Goal: Task Accomplishment & Management: Complete application form

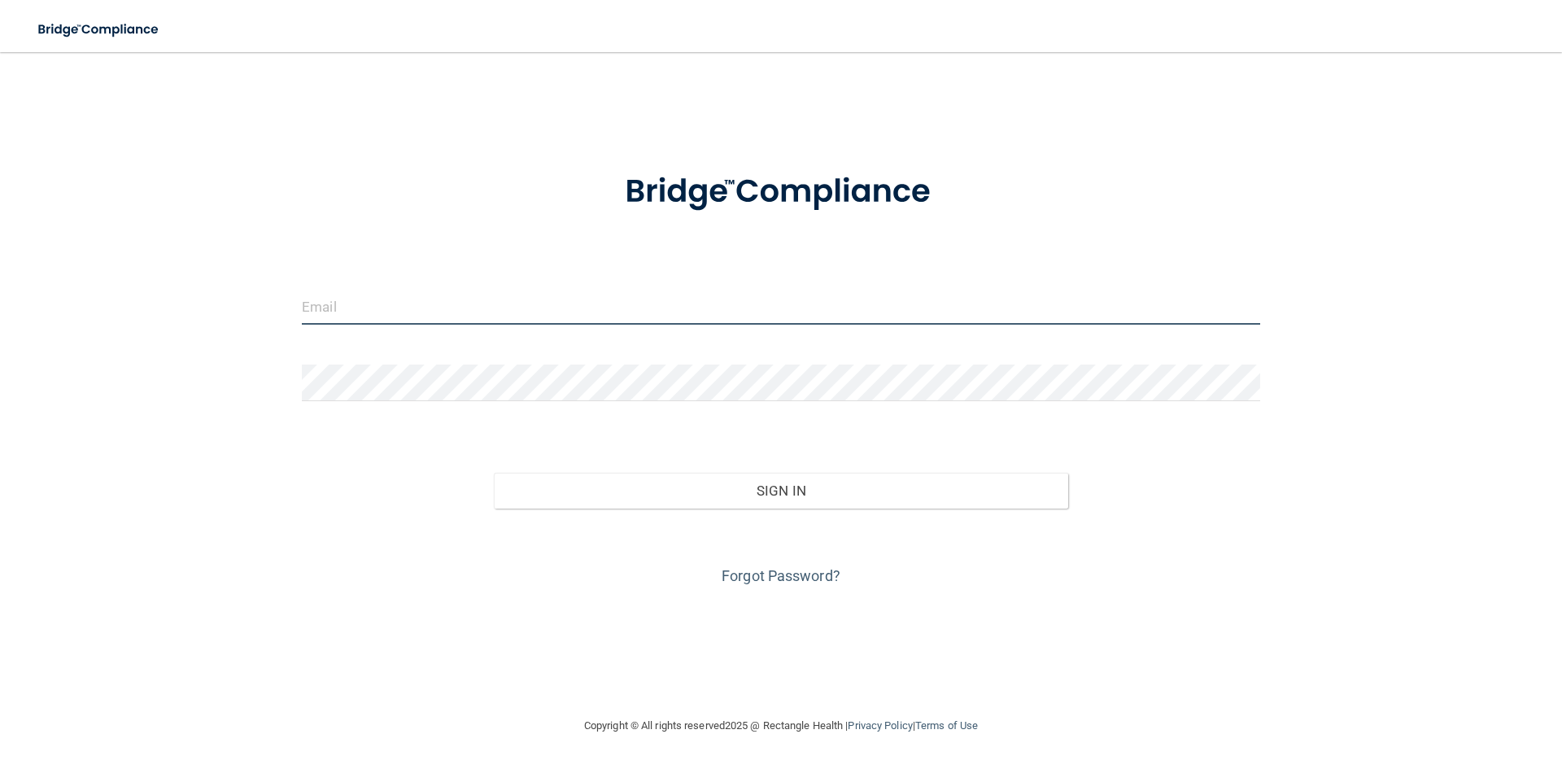
click at [336, 315] on input "email" at bounding box center [781, 306] width 958 height 37
type input "[EMAIL_ADDRESS][PERSON_NAME][DOMAIN_NAME]"
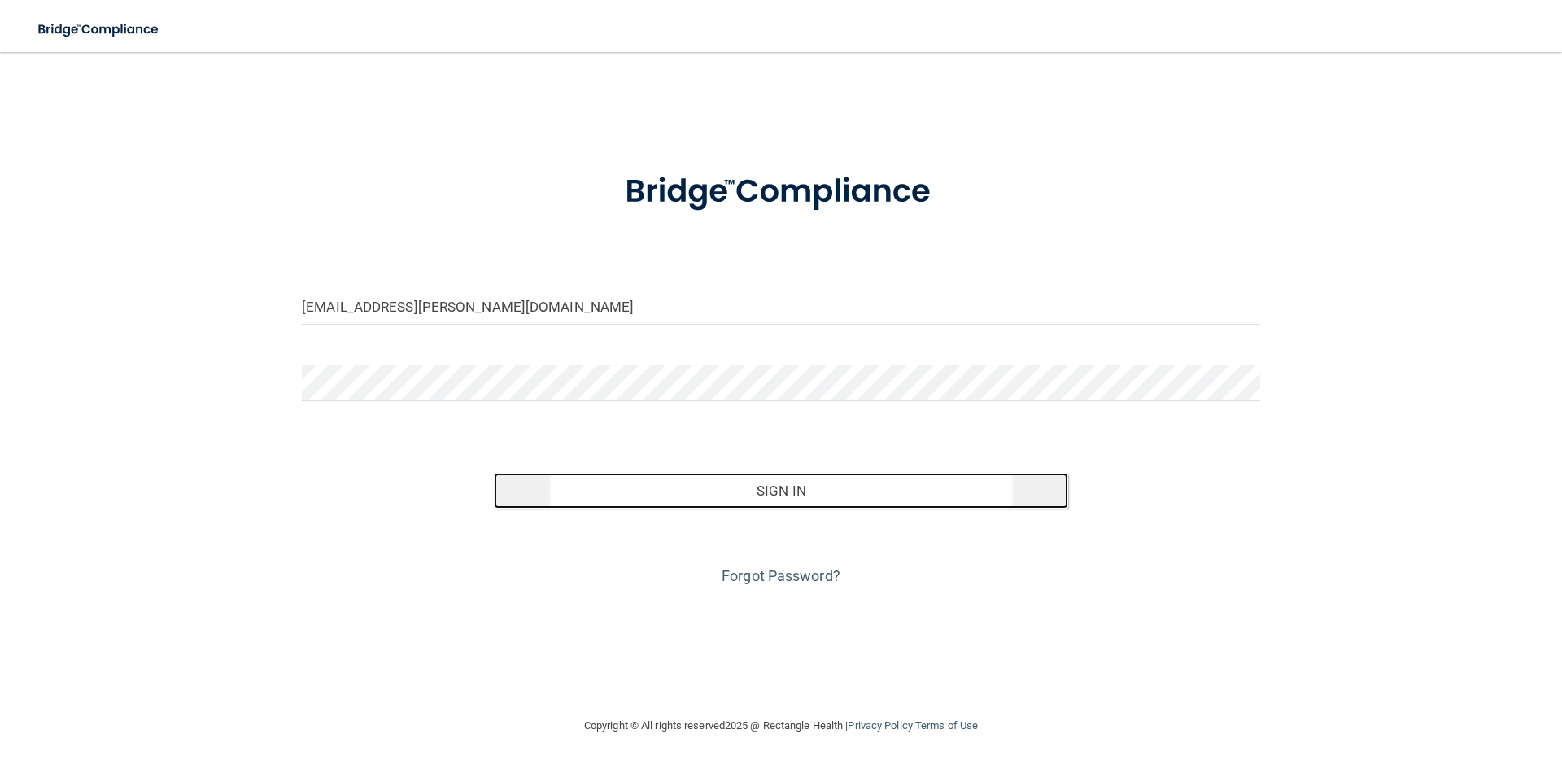
click at [779, 496] on button "Sign In" at bounding box center [781, 491] width 575 height 36
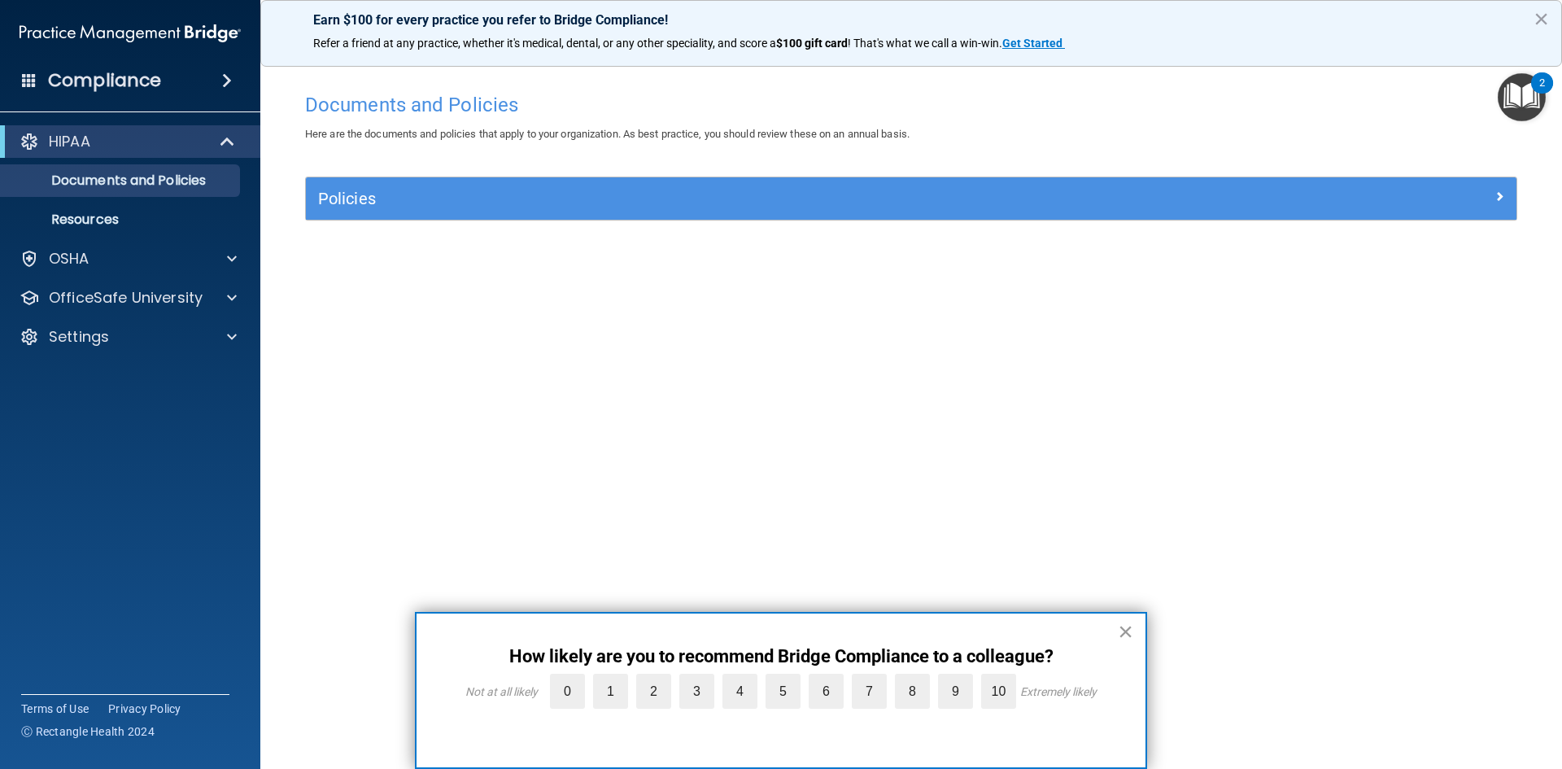
click at [1127, 625] on button "×" at bounding box center [1125, 631] width 15 height 26
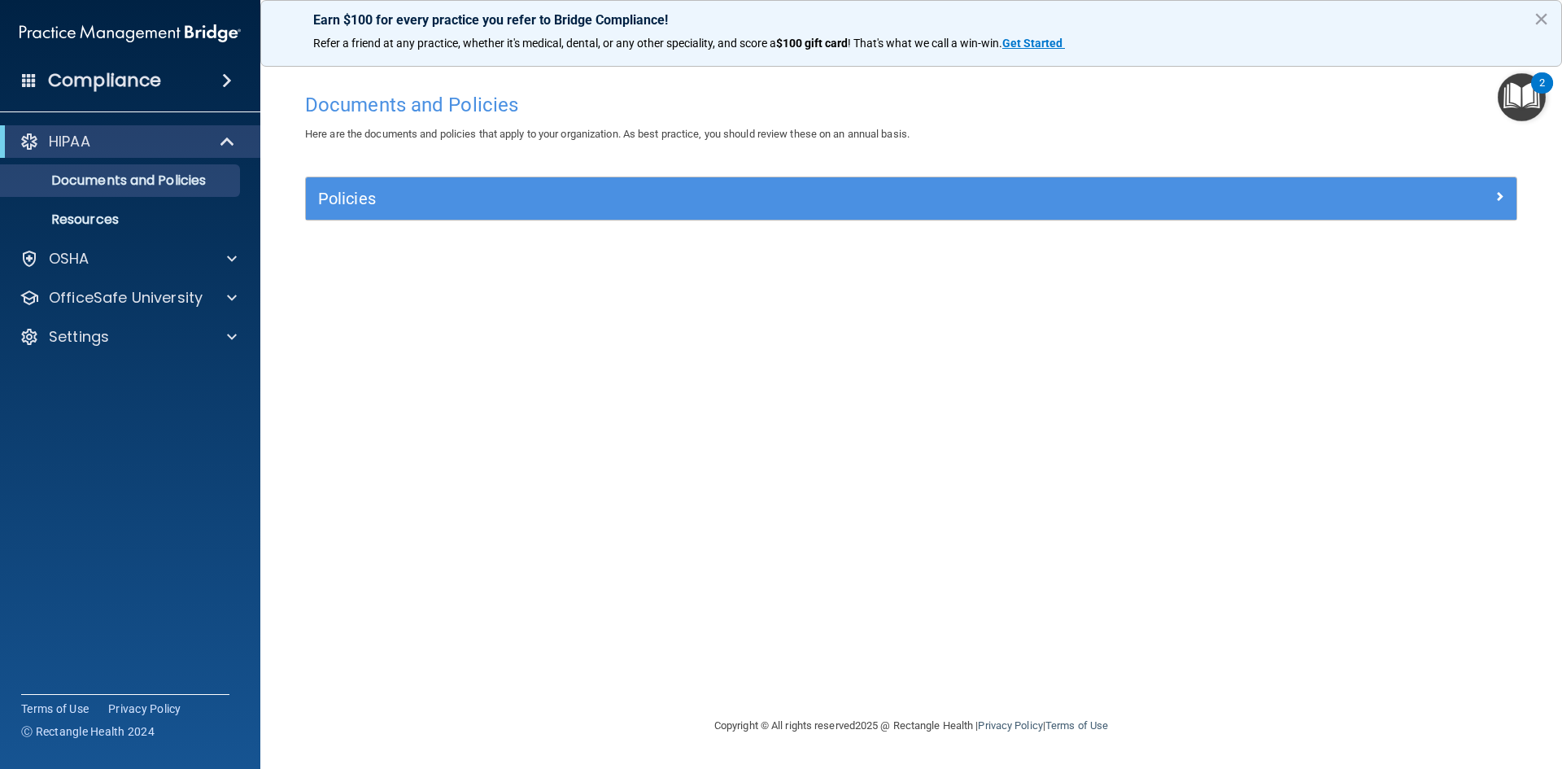
click at [1521, 91] on img "Open Resource Center, 2 new notifications" at bounding box center [1522, 97] width 48 height 48
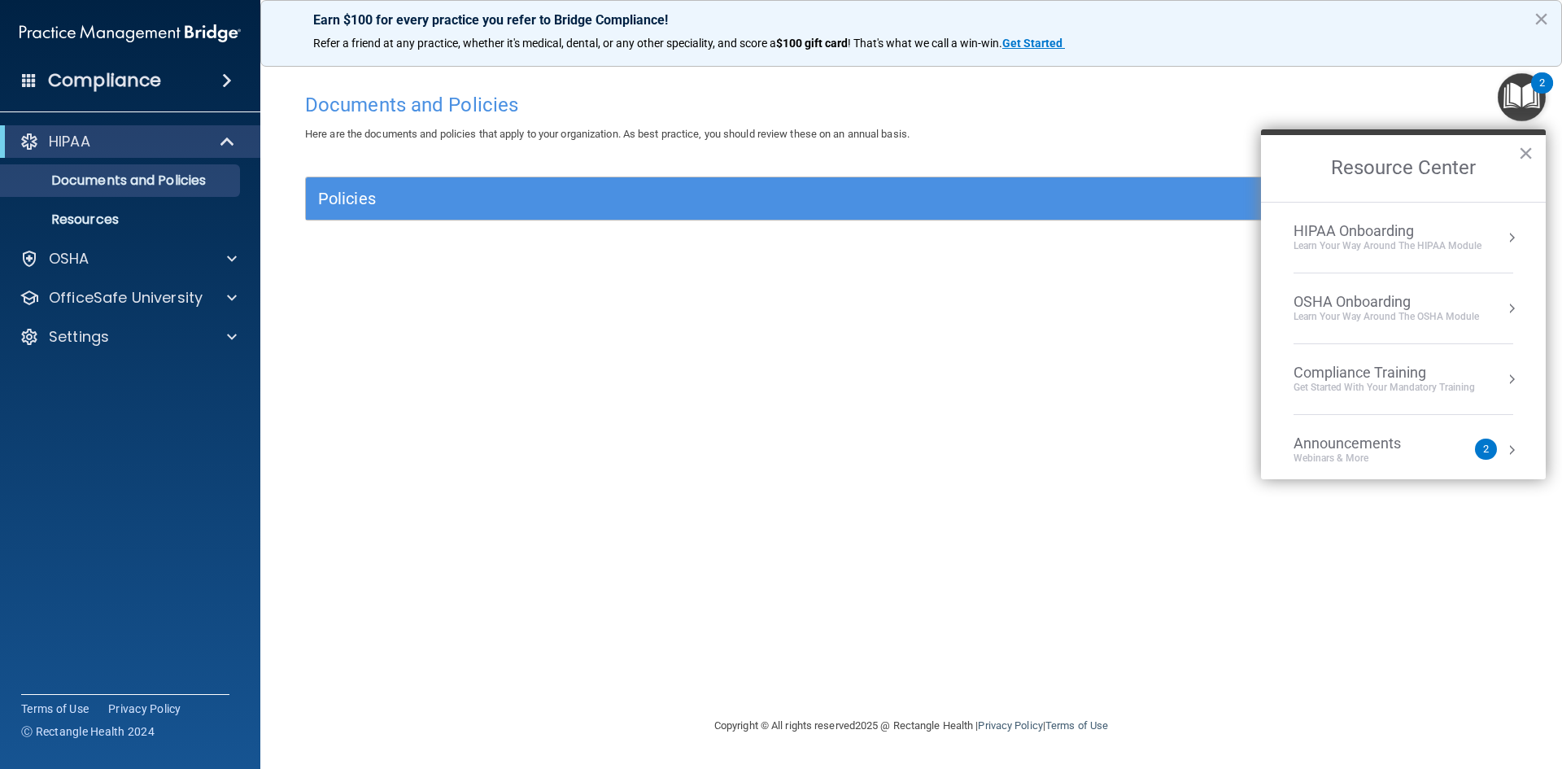
click at [1504, 381] on button "Resource Center" at bounding box center [1512, 379] width 16 height 16
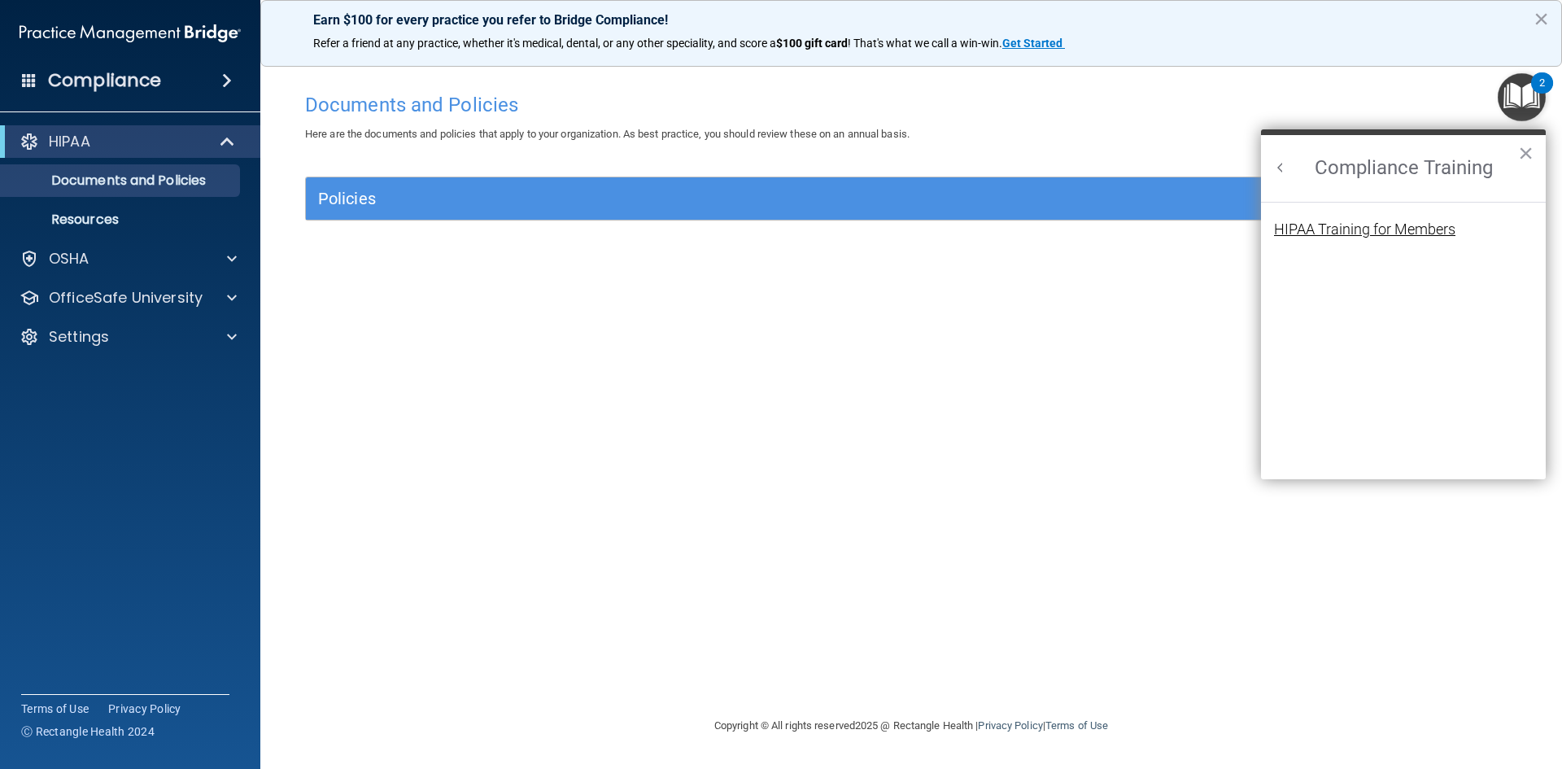
click at [1379, 232] on div "HIPAA Training for Members" at bounding box center [1364, 229] width 181 height 15
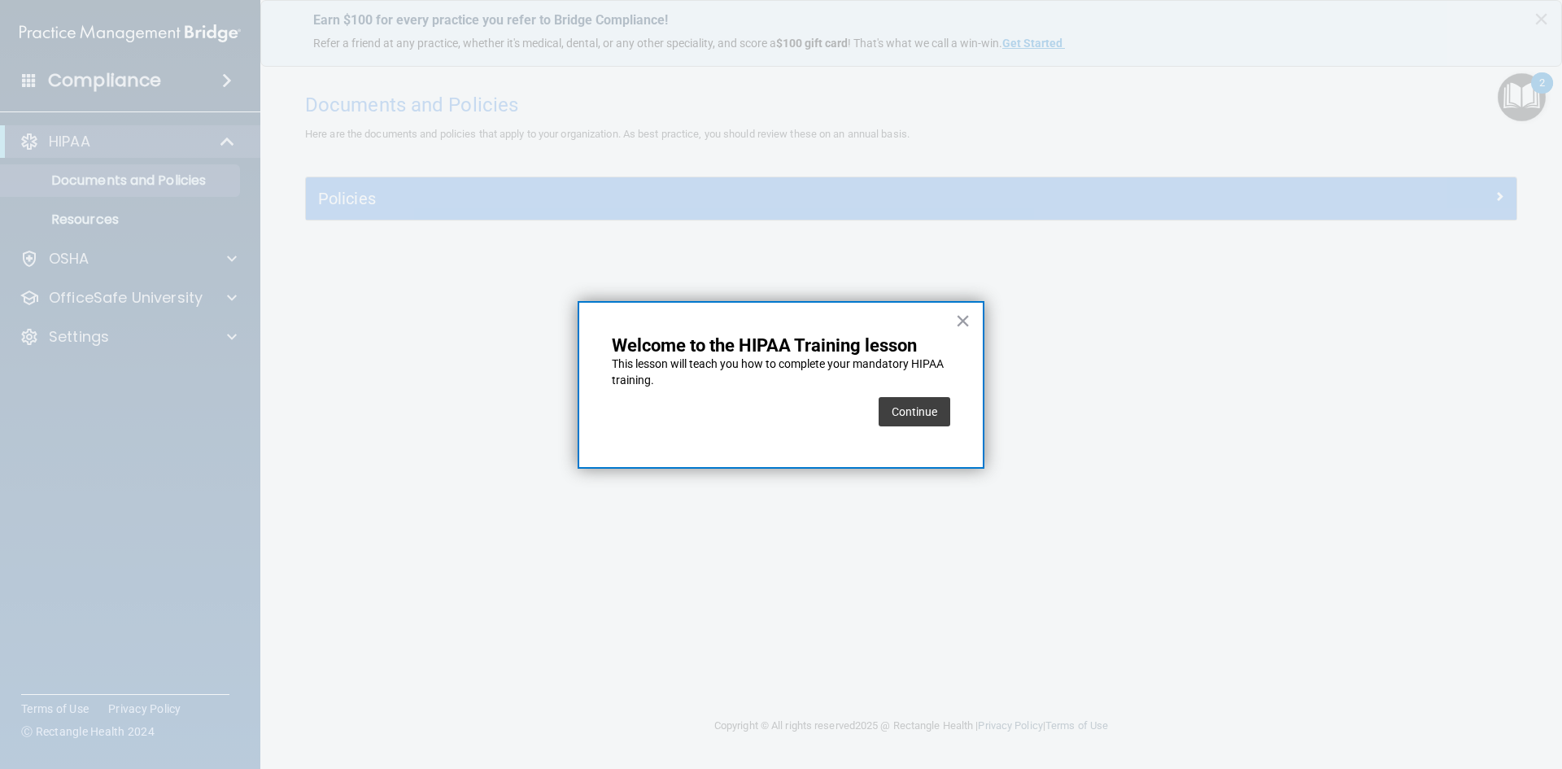
drag, startPoint x: 907, startPoint y: 405, endPoint x: 915, endPoint y: 410, distance: 8.8
click at [913, 410] on button "Continue" at bounding box center [915, 411] width 72 height 29
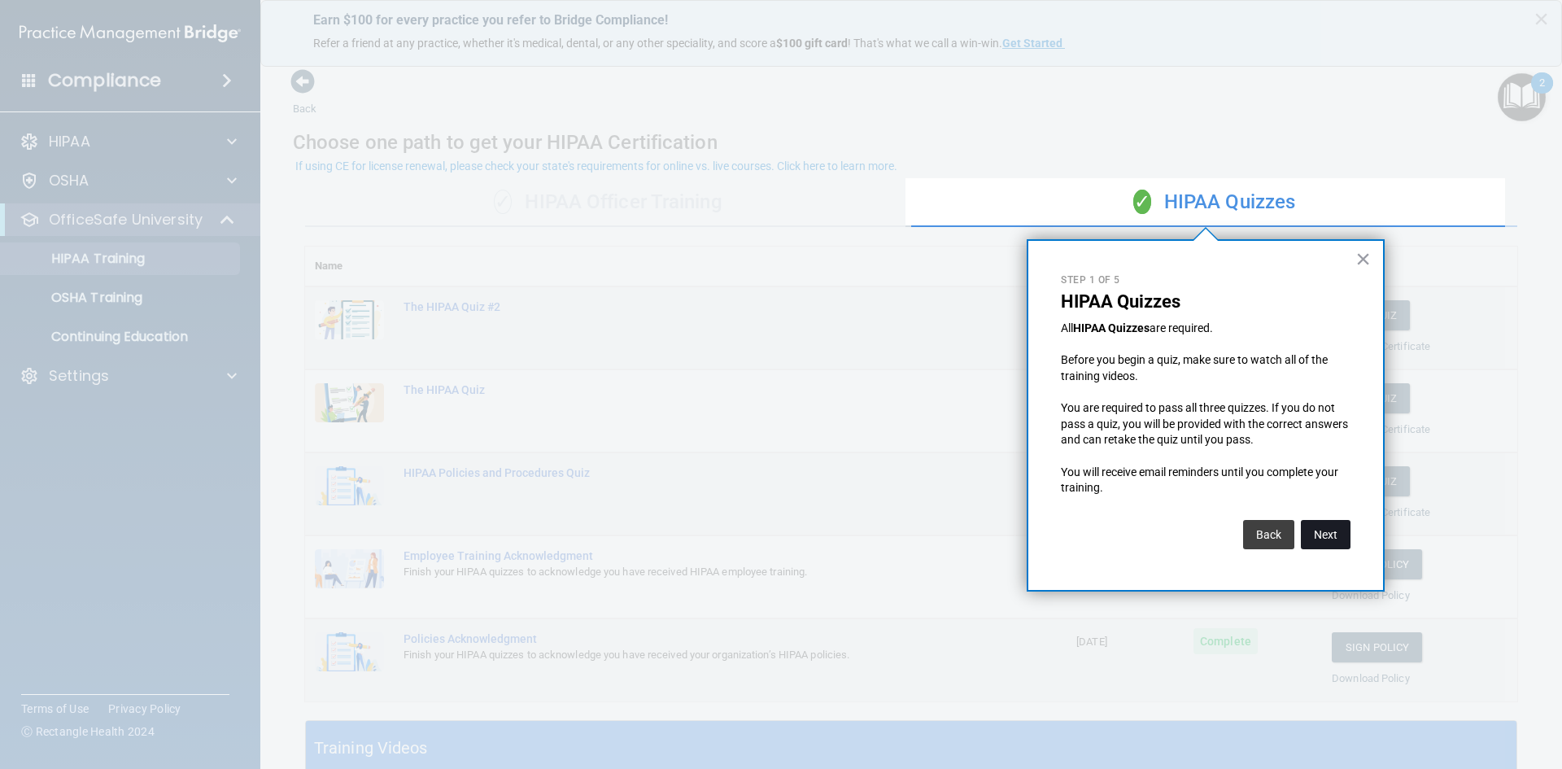
click at [1346, 537] on button "Next" at bounding box center [1326, 534] width 50 height 29
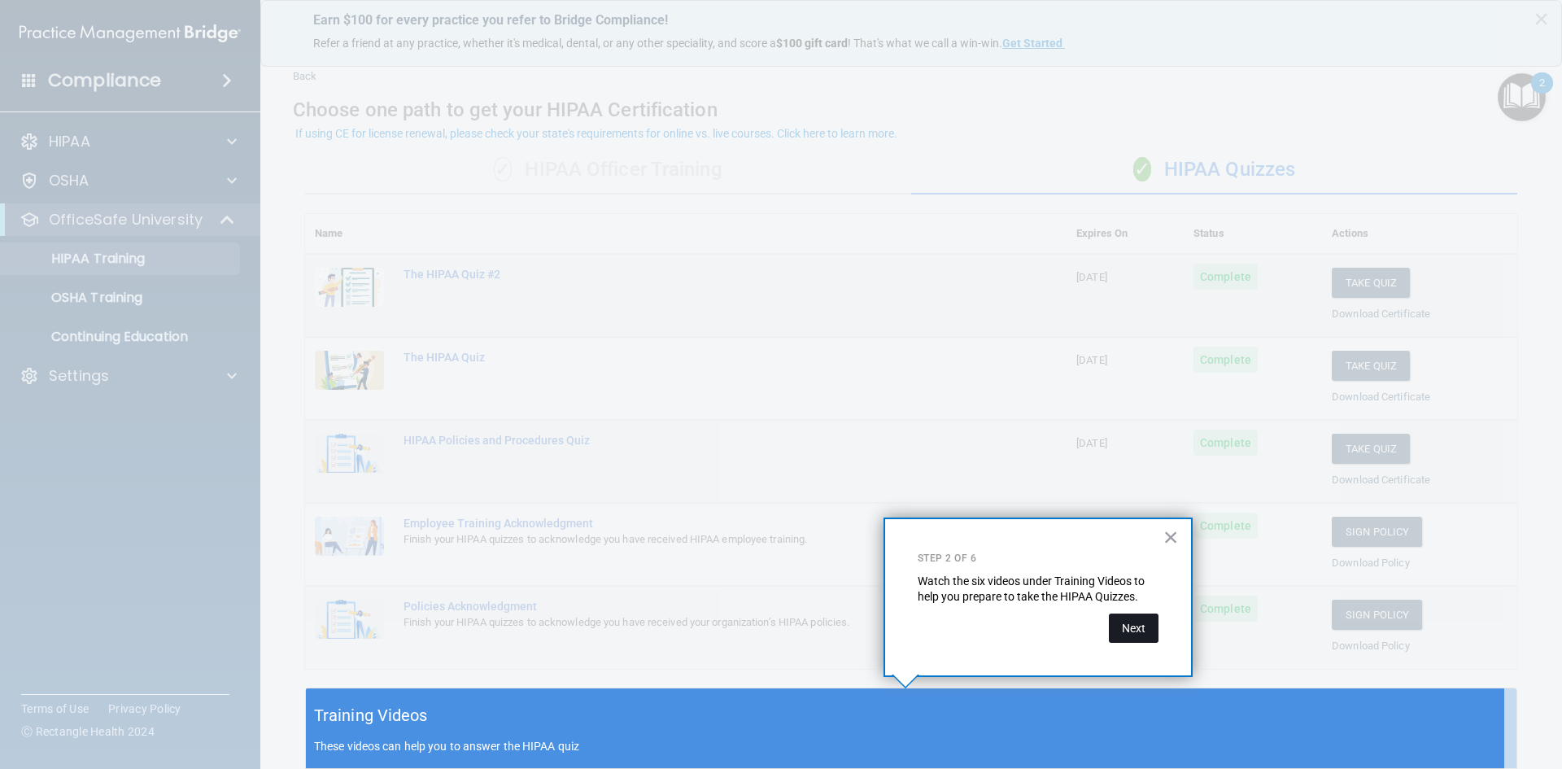
click at [1140, 628] on button "Next" at bounding box center [1134, 627] width 50 height 29
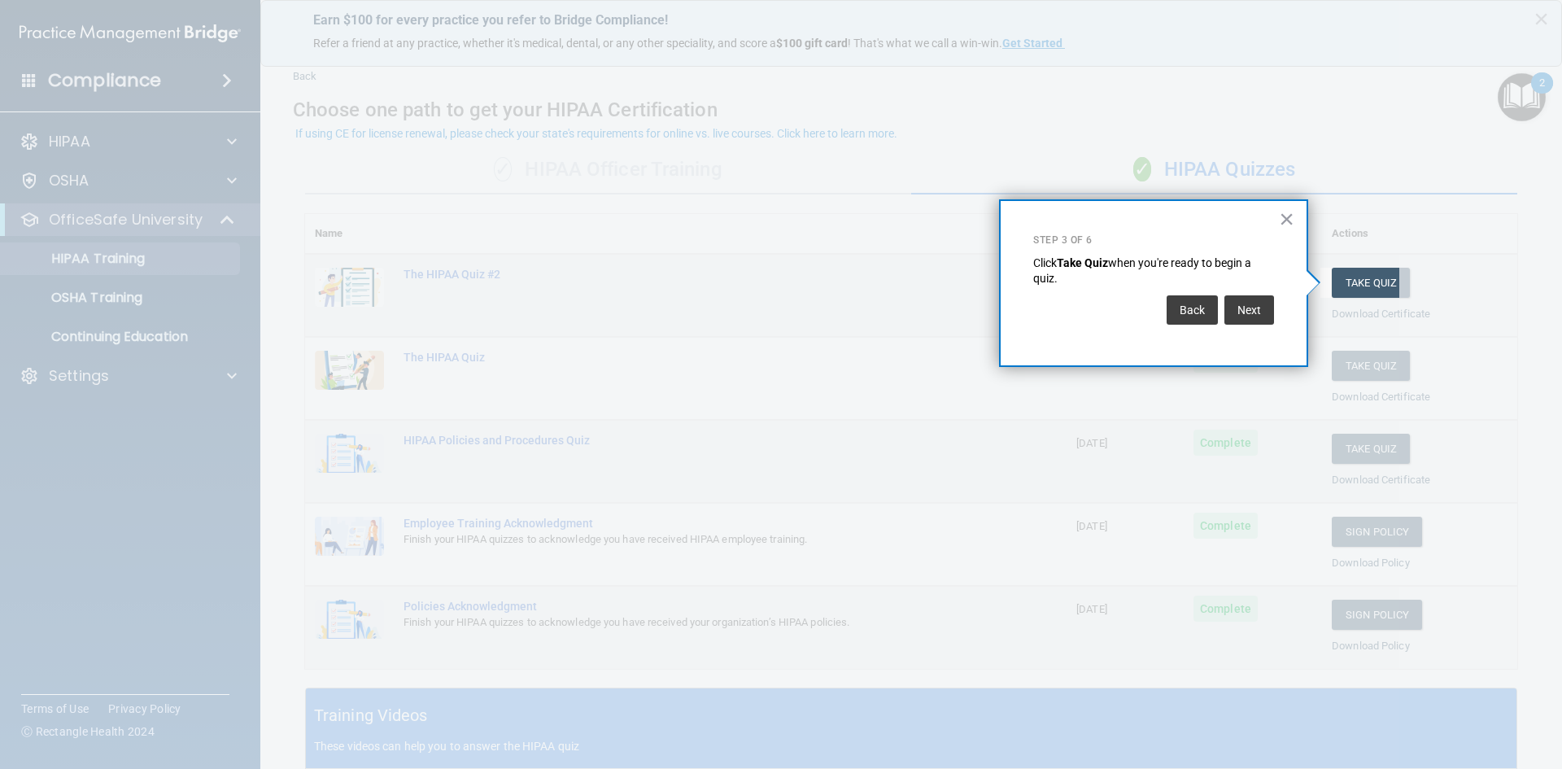
click at [1285, 216] on button "×" at bounding box center [1286, 219] width 15 height 26
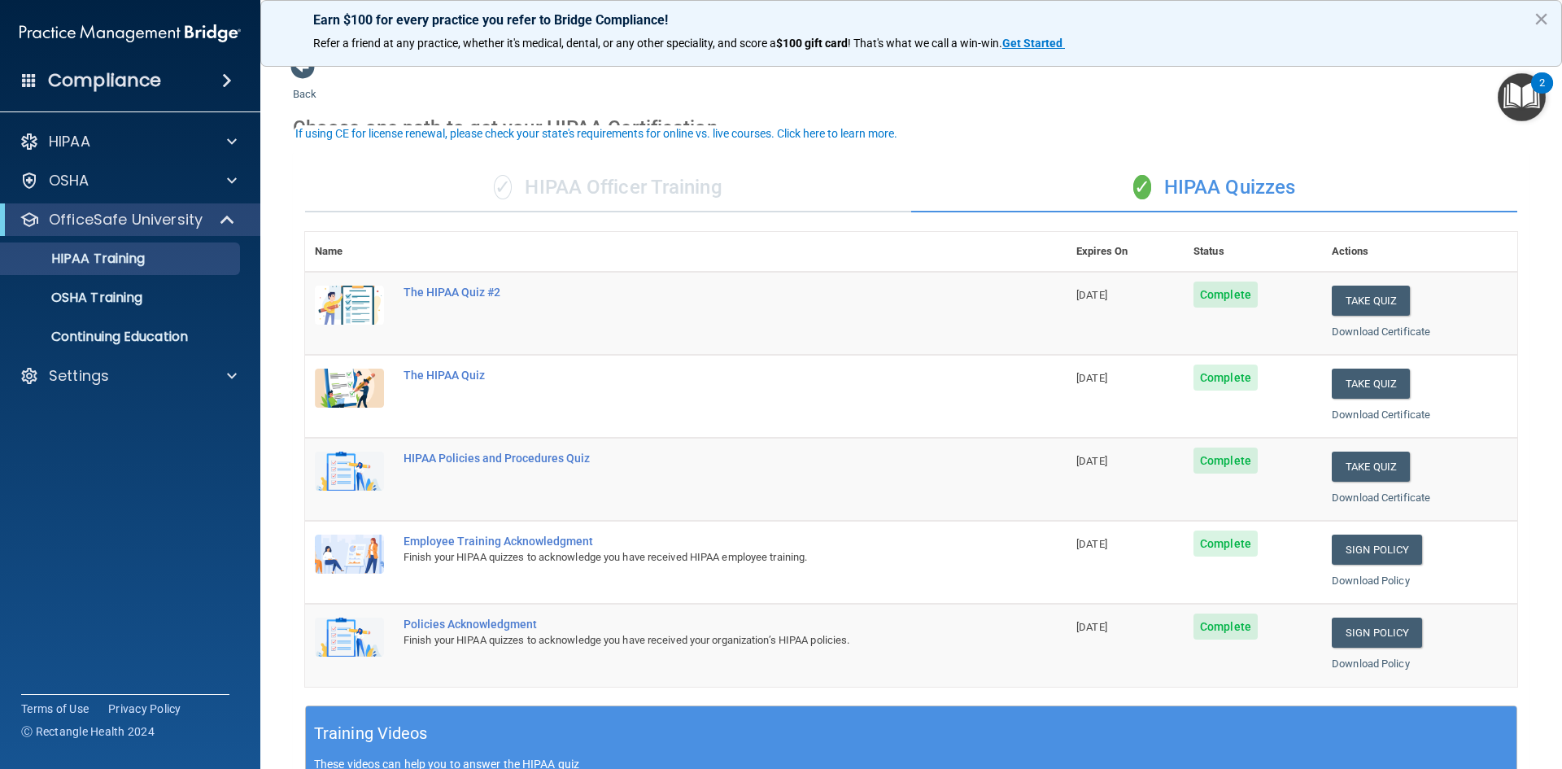
scroll to position [0, 0]
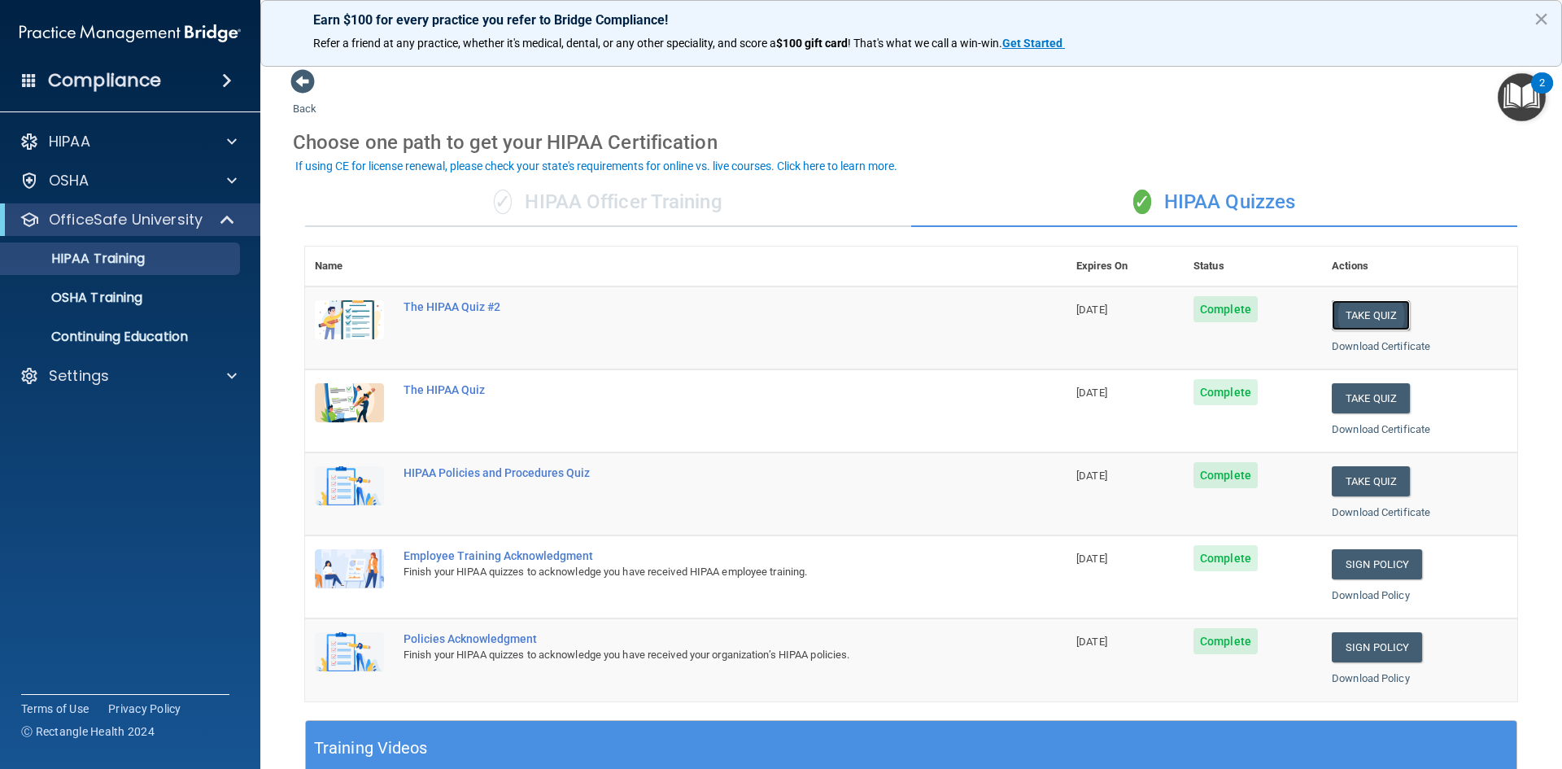
click at [1360, 313] on button "Take Quiz" at bounding box center [1371, 315] width 78 height 30
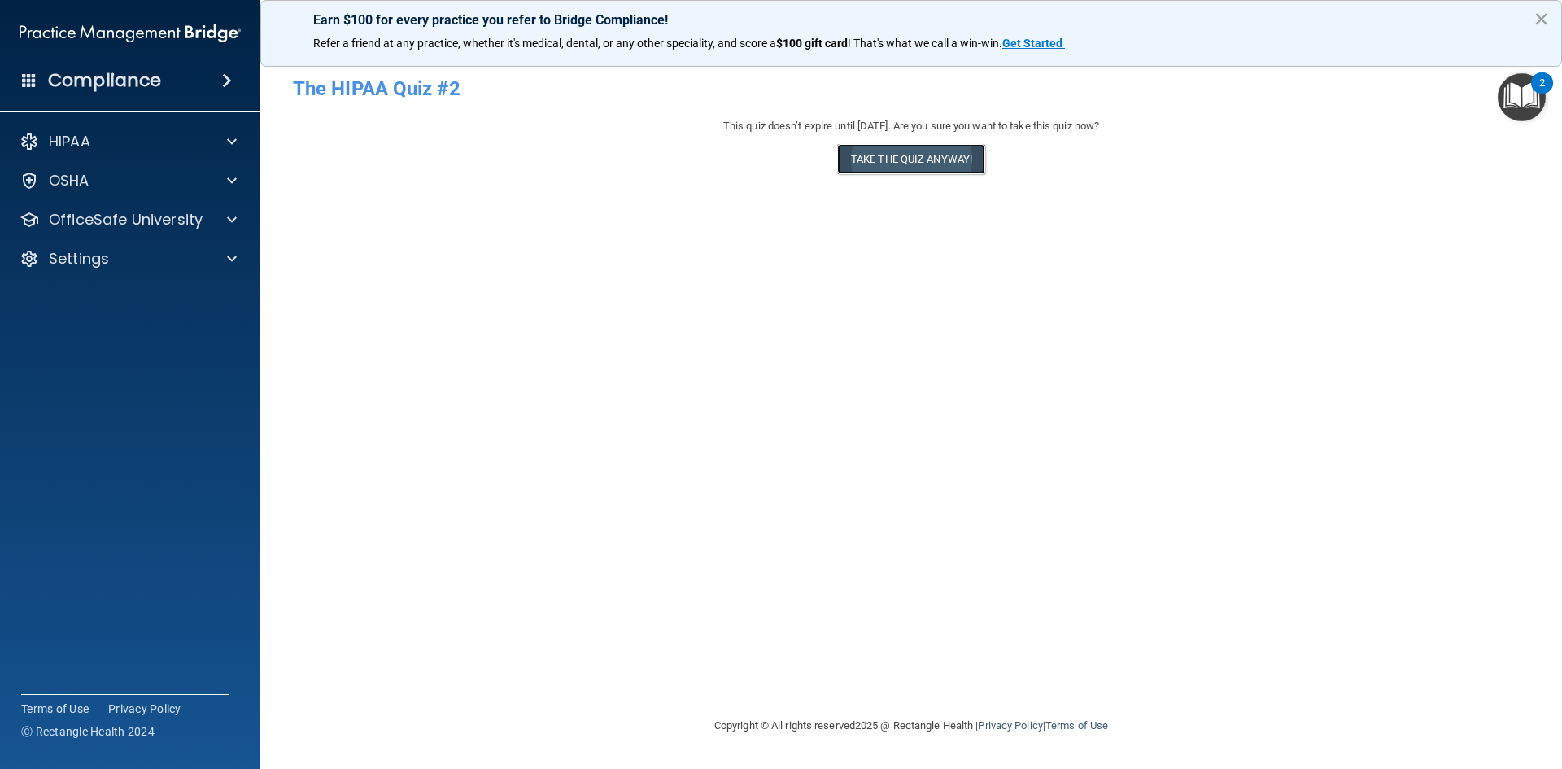
click at [910, 153] on button "Take the quiz anyway!" at bounding box center [911, 159] width 148 height 30
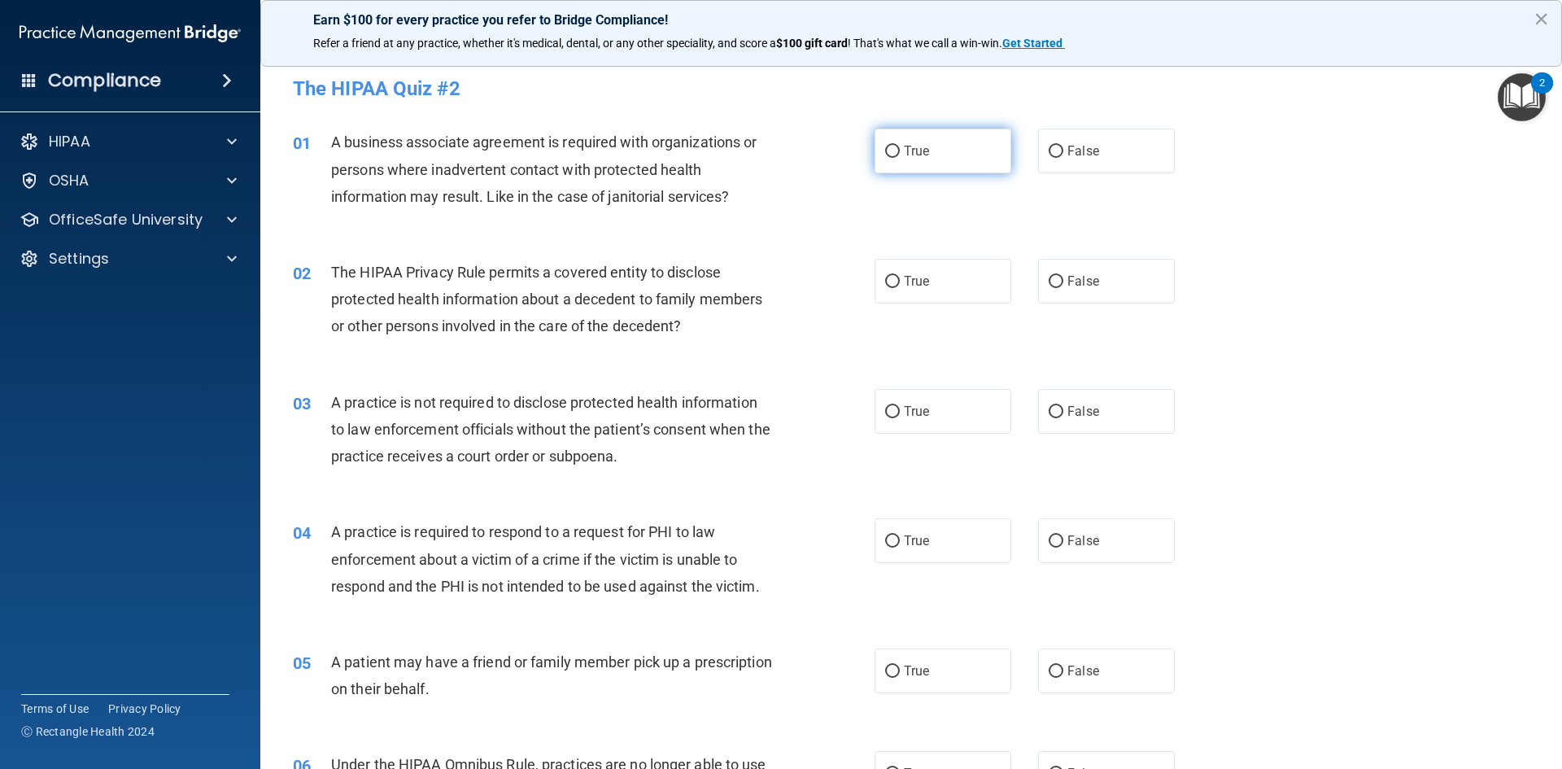
click at [939, 159] on label "True" at bounding box center [943, 151] width 137 height 45
click at [900, 158] on input "True" at bounding box center [892, 152] width 15 height 12
radio input "true"
click at [948, 283] on label "True" at bounding box center [943, 281] width 137 height 45
click at [900, 283] on input "True" at bounding box center [892, 282] width 15 height 12
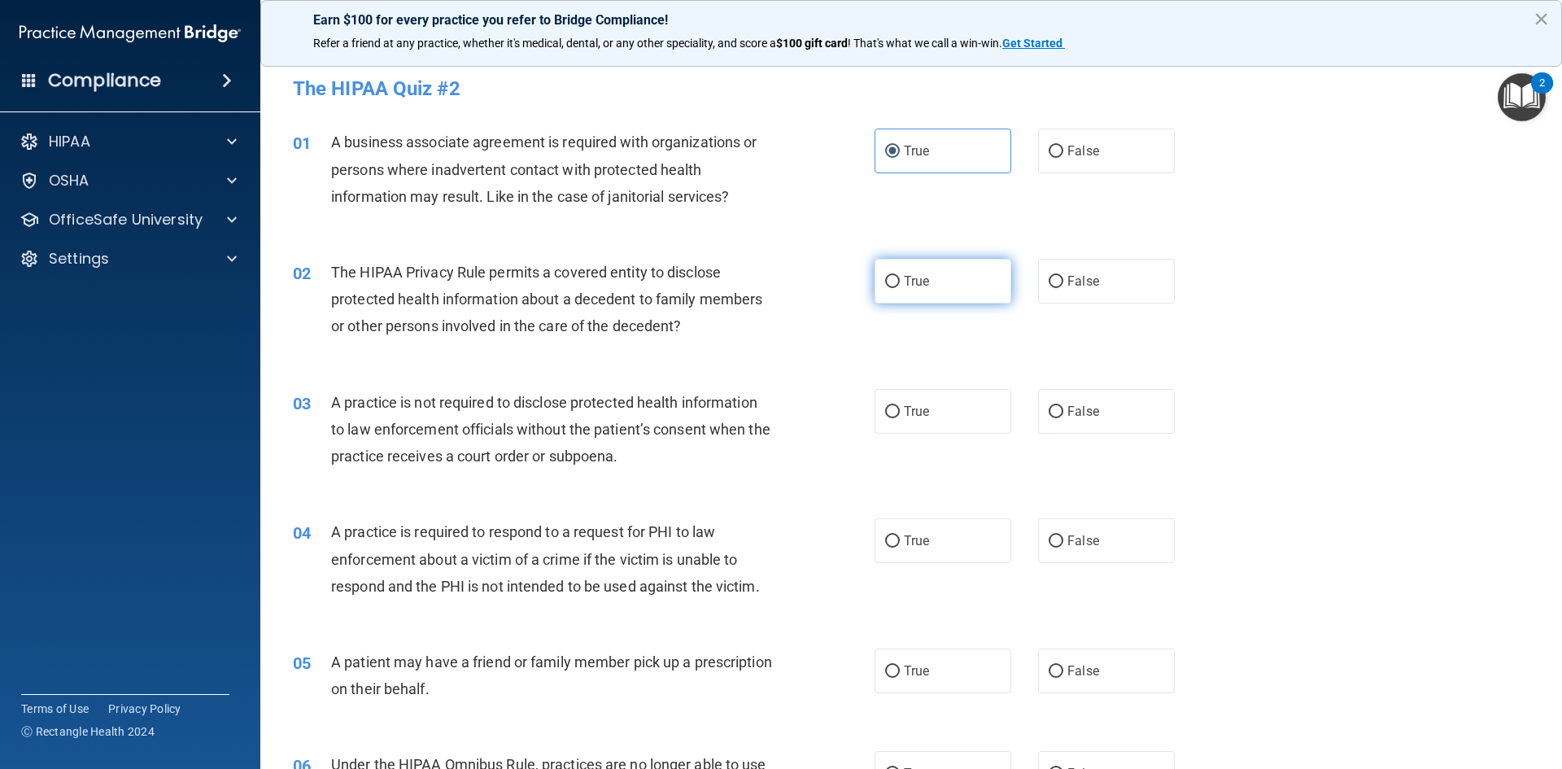
radio input "true"
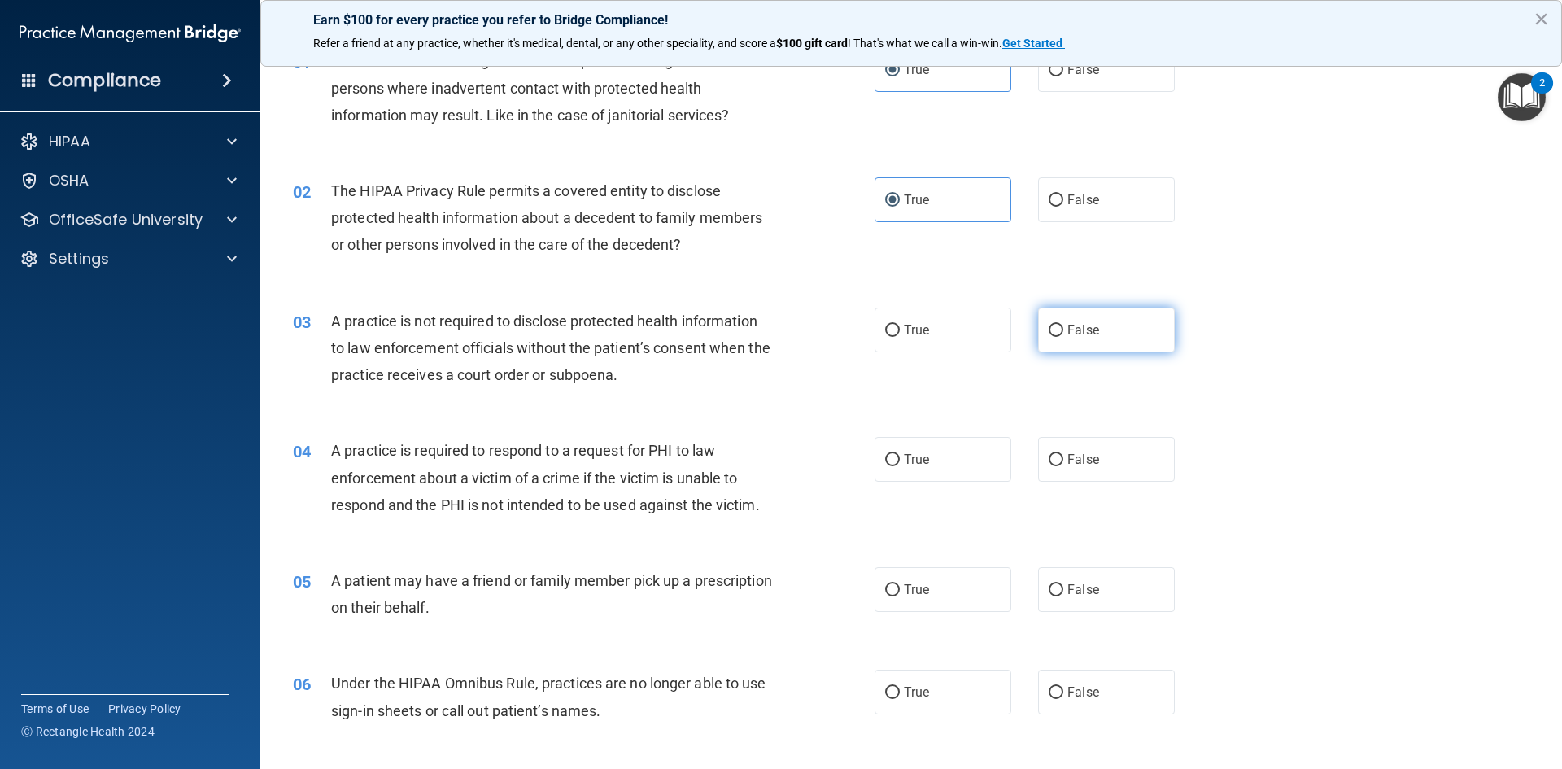
click at [1101, 334] on label "False" at bounding box center [1106, 330] width 137 height 45
click at [1063, 334] on input "False" at bounding box center [1056, 331] width 15 height 12
radio input "true"
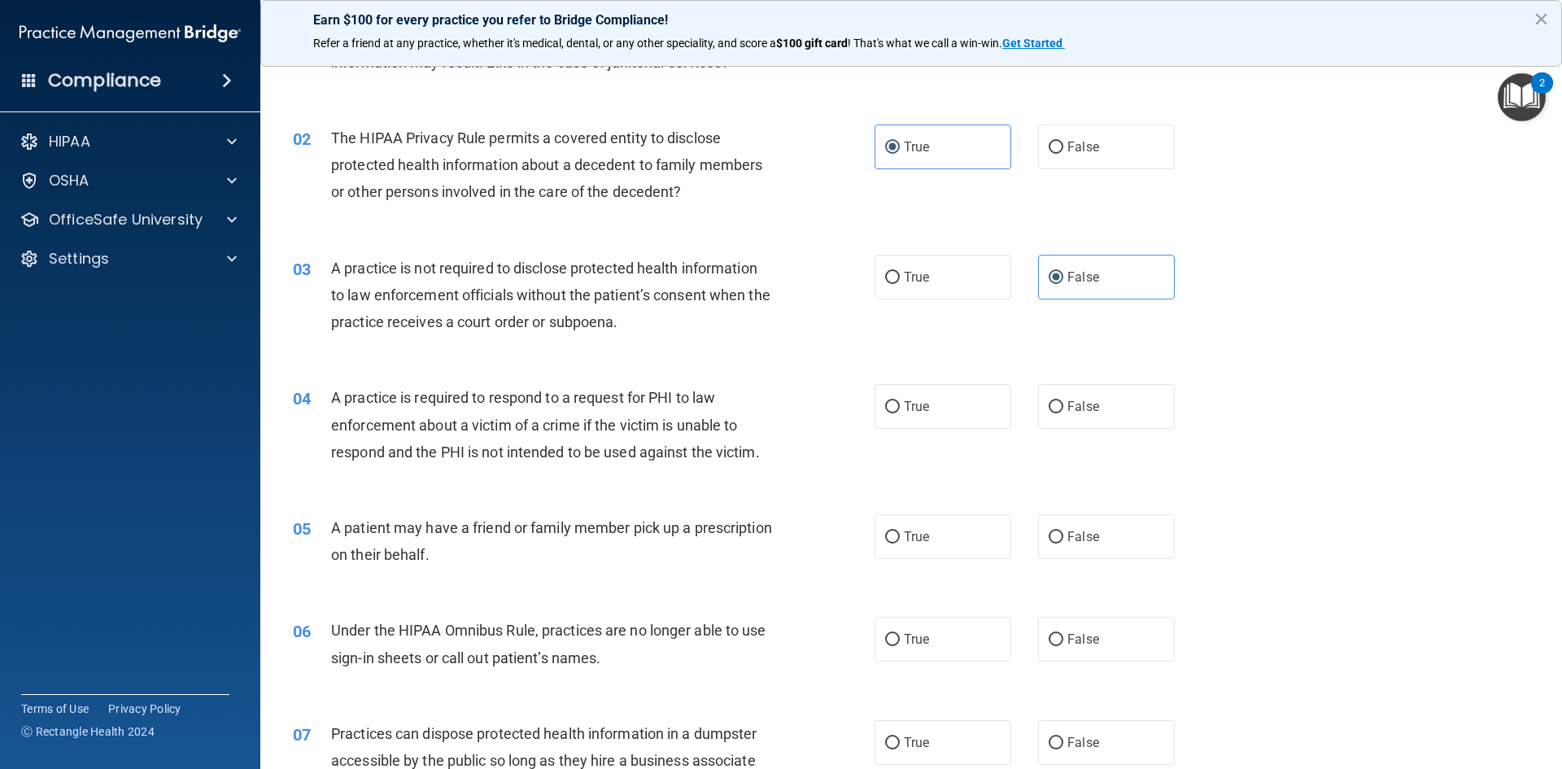
scroll to position [163, 0]
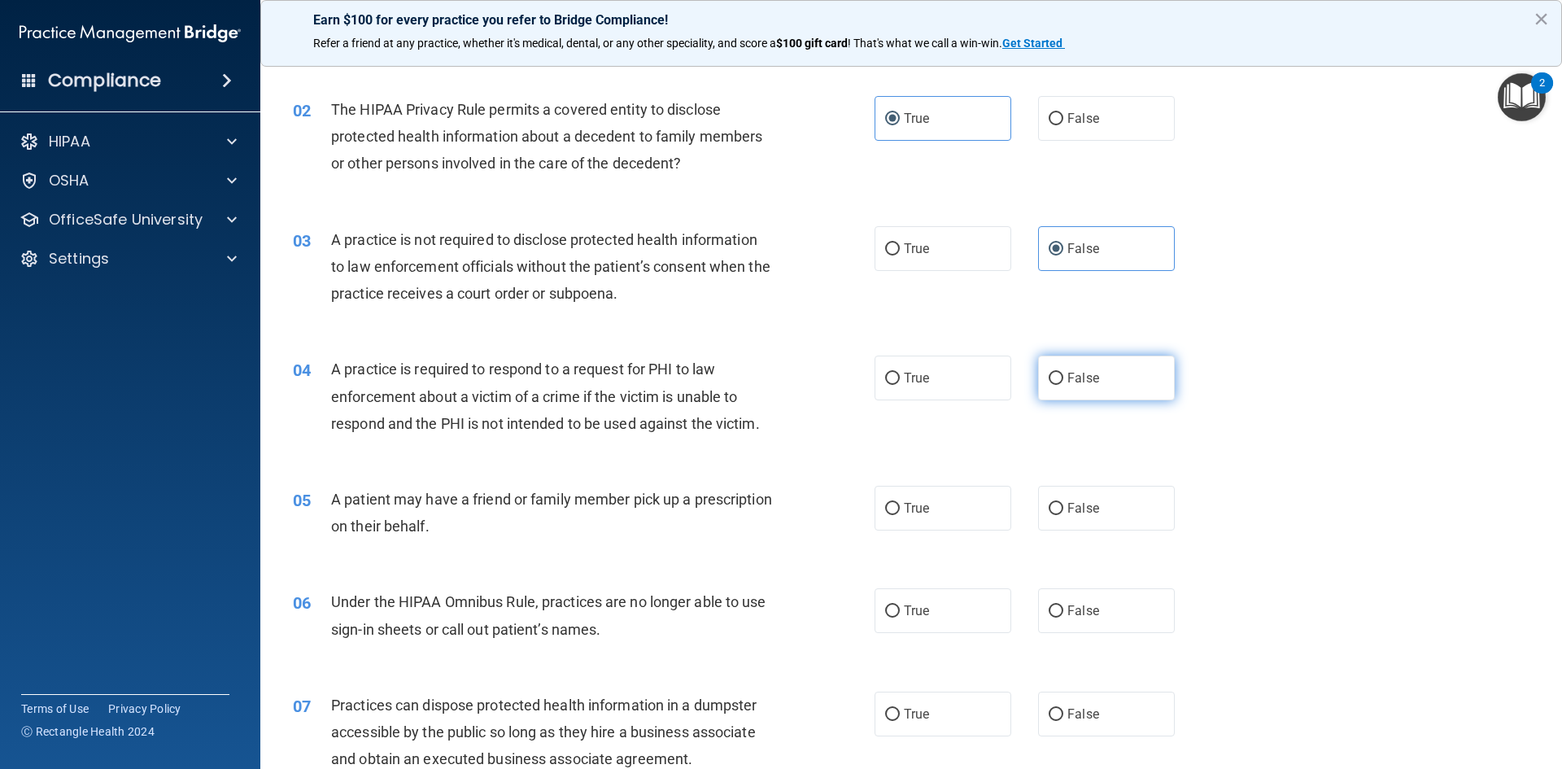
click at [1131, 380] on label "False" at bounding box center [1106, 378] width 137 height 45
click at [1063, 380] on input "False" at bounding box center [1056, 379] width 15 height 12
radio input "true"
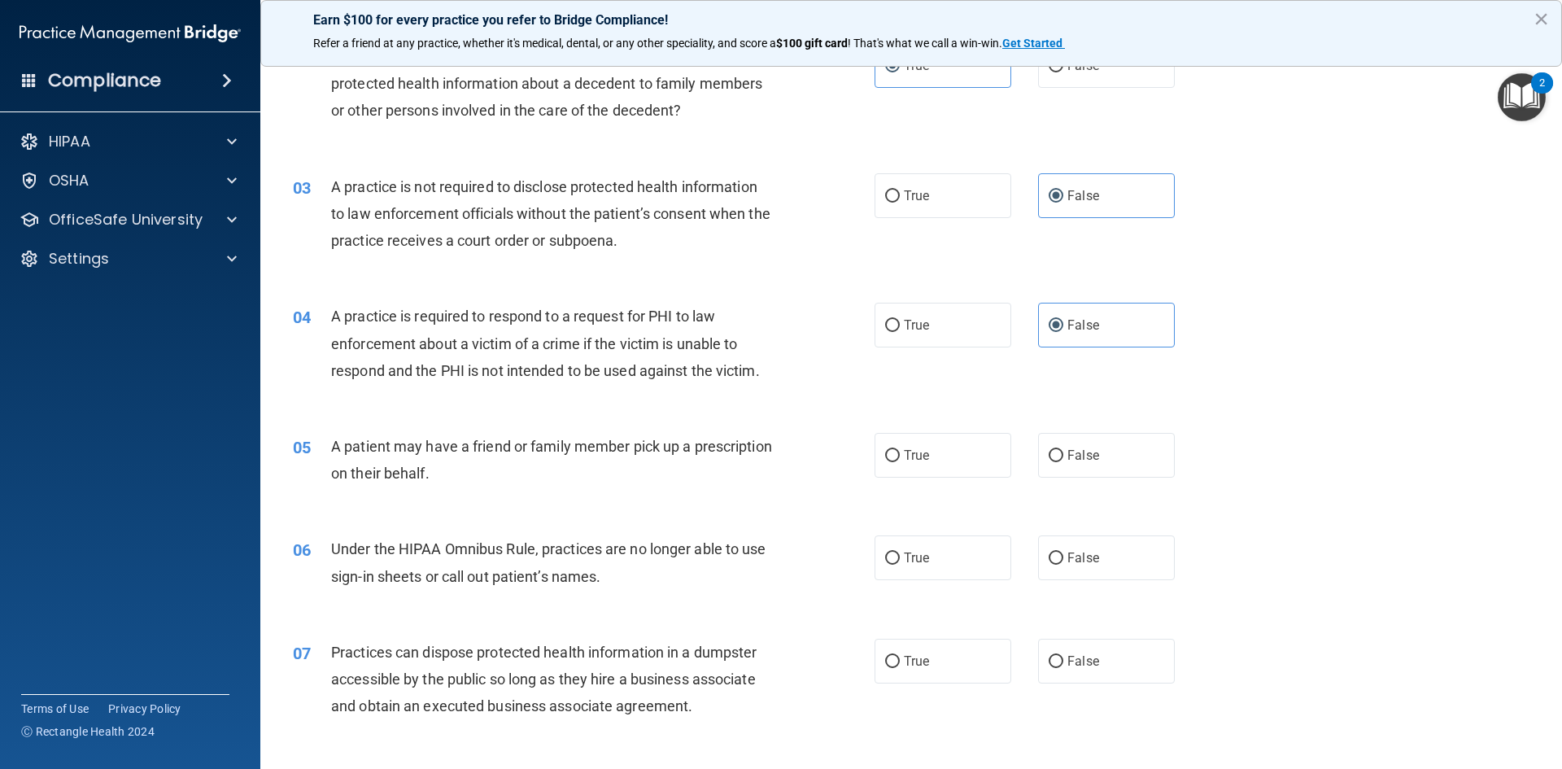
scroll to position [325, 0]
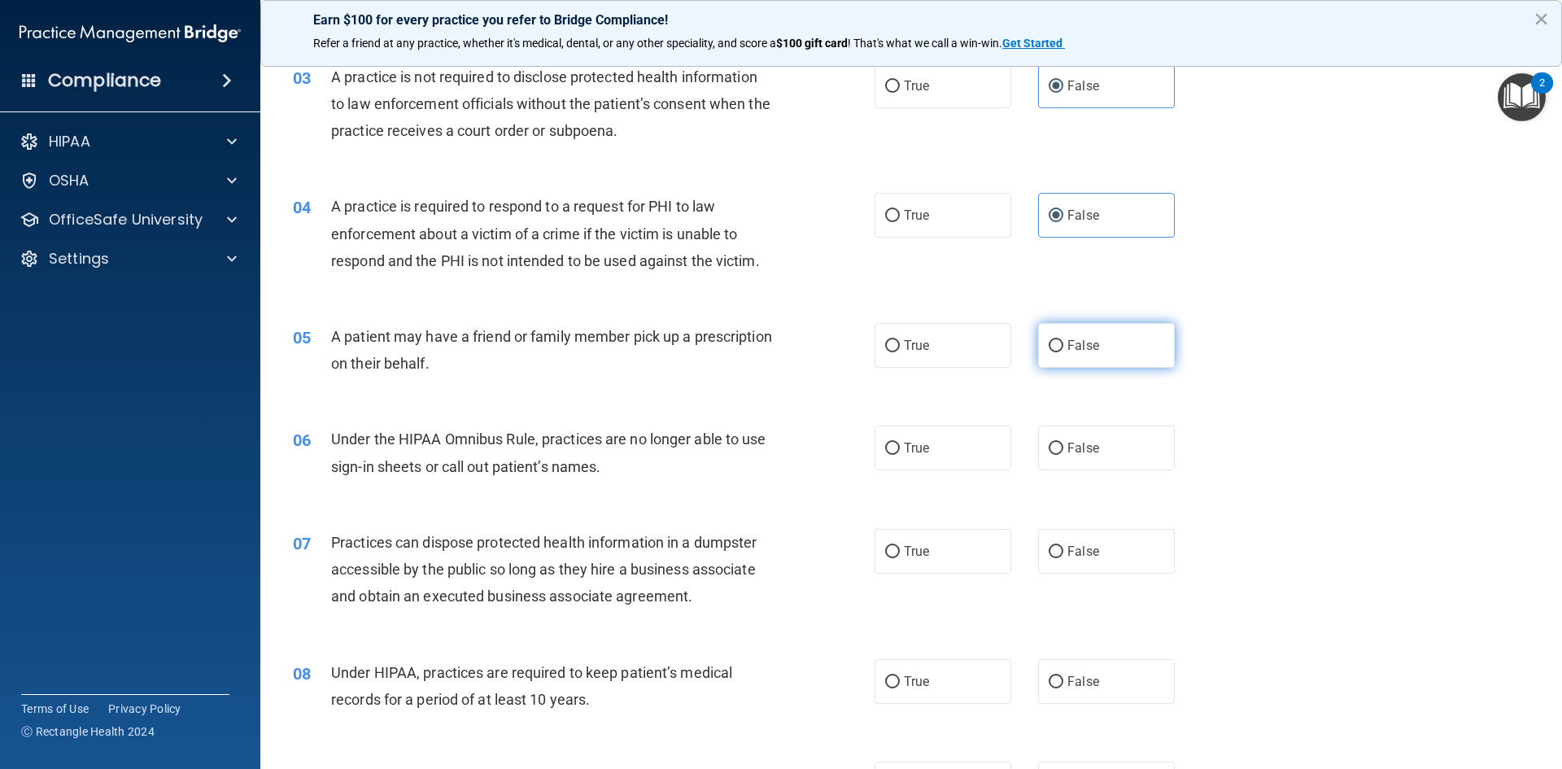
click at [1068, 343] on span "False" at bounding box center [1084, 345] width 32 height 15
click at [1063, 343] on input "False" at bounding box center [1056, 346] width 15 height 12
radio input "true"
click at [961, 455] on label "True" at bounding box center [943, 448] width 137 height 45
click at [900, 455] on input "True" at bounding box center [892, 449] width 15 height 12
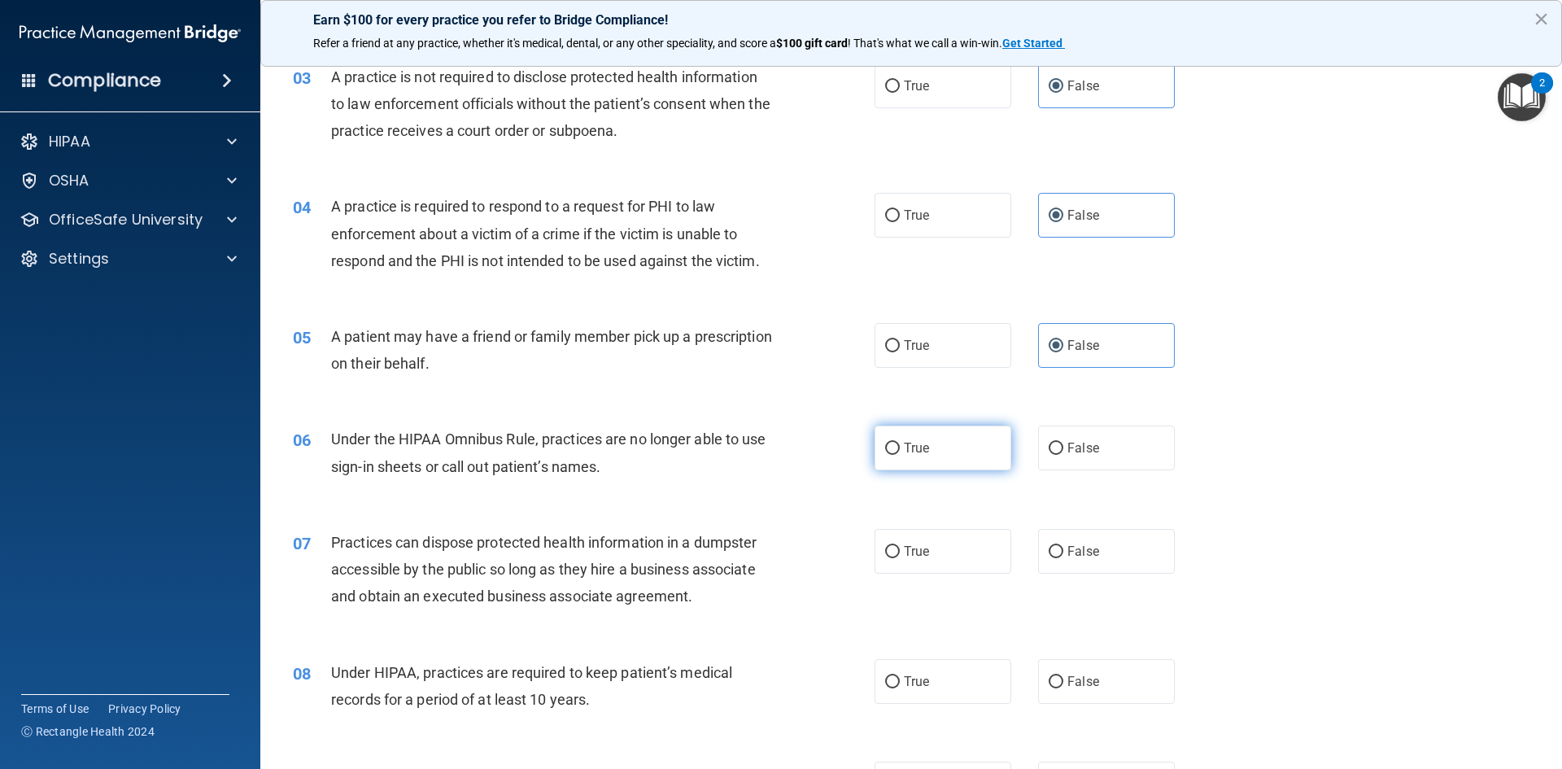
radio input "true"
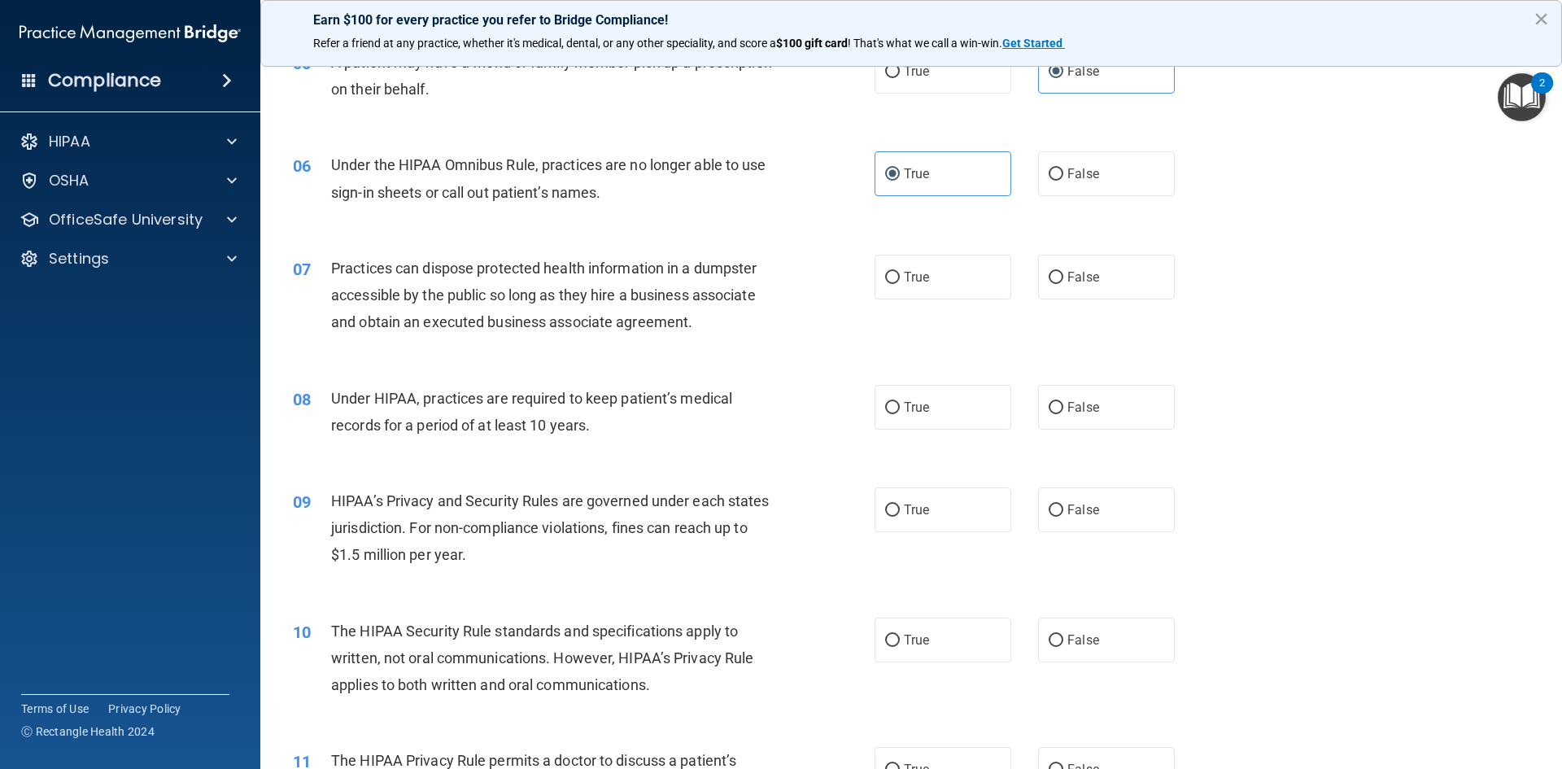
scroll to position [651, 0]
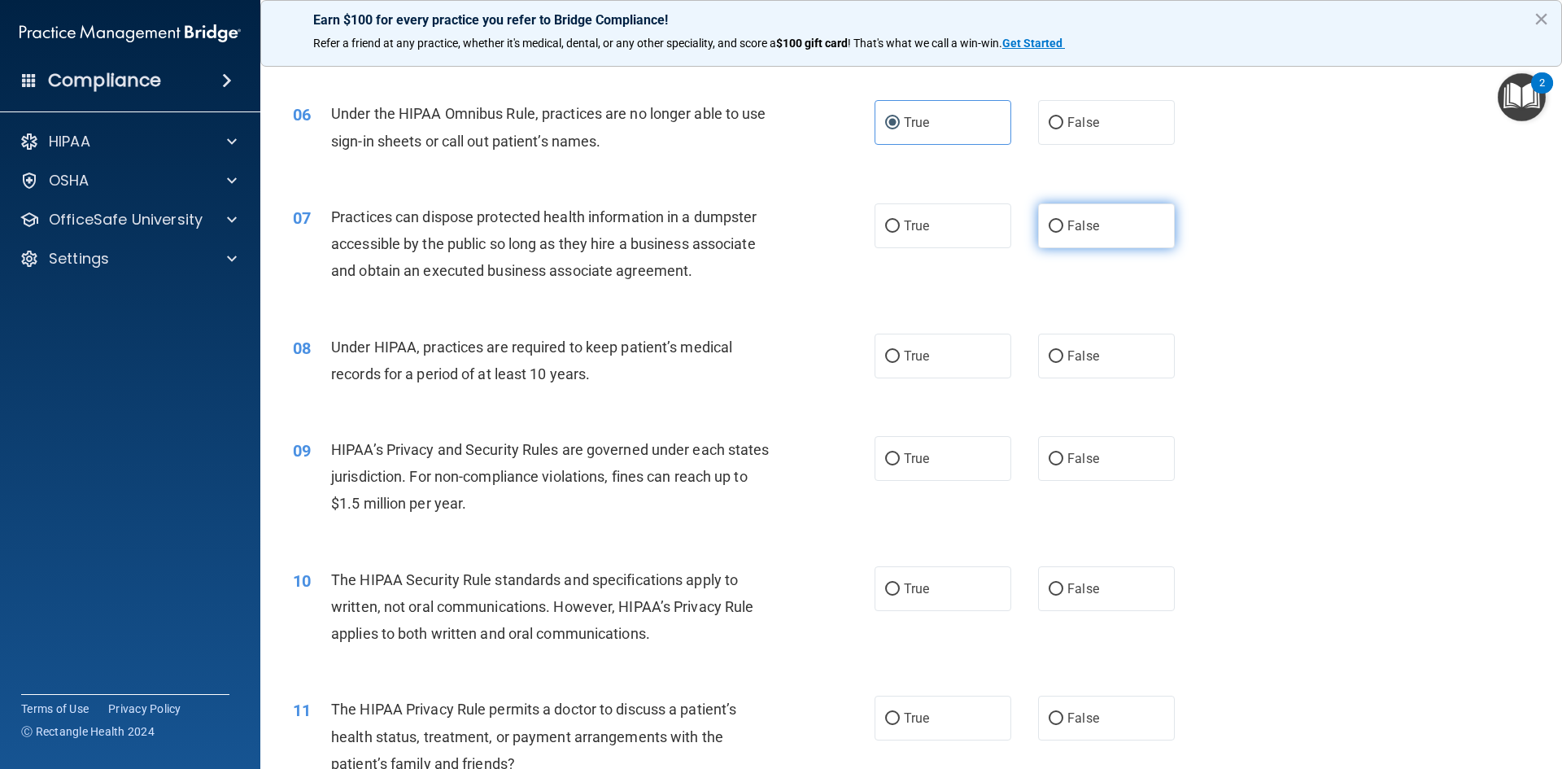
click at [1141, 228] on label "False" at bounding box center [1106, 225] width 137 height 45
click at [1063, 228] on input "False" at bounding box center [1056, 226] width 15 height 12
radio input "true"
click at [973, 350] on label "True" at bounding box center [943, 356] width 137 height 45
click at [900, 351] on input "True" at bounding box center [892, 357] width 15 height 12
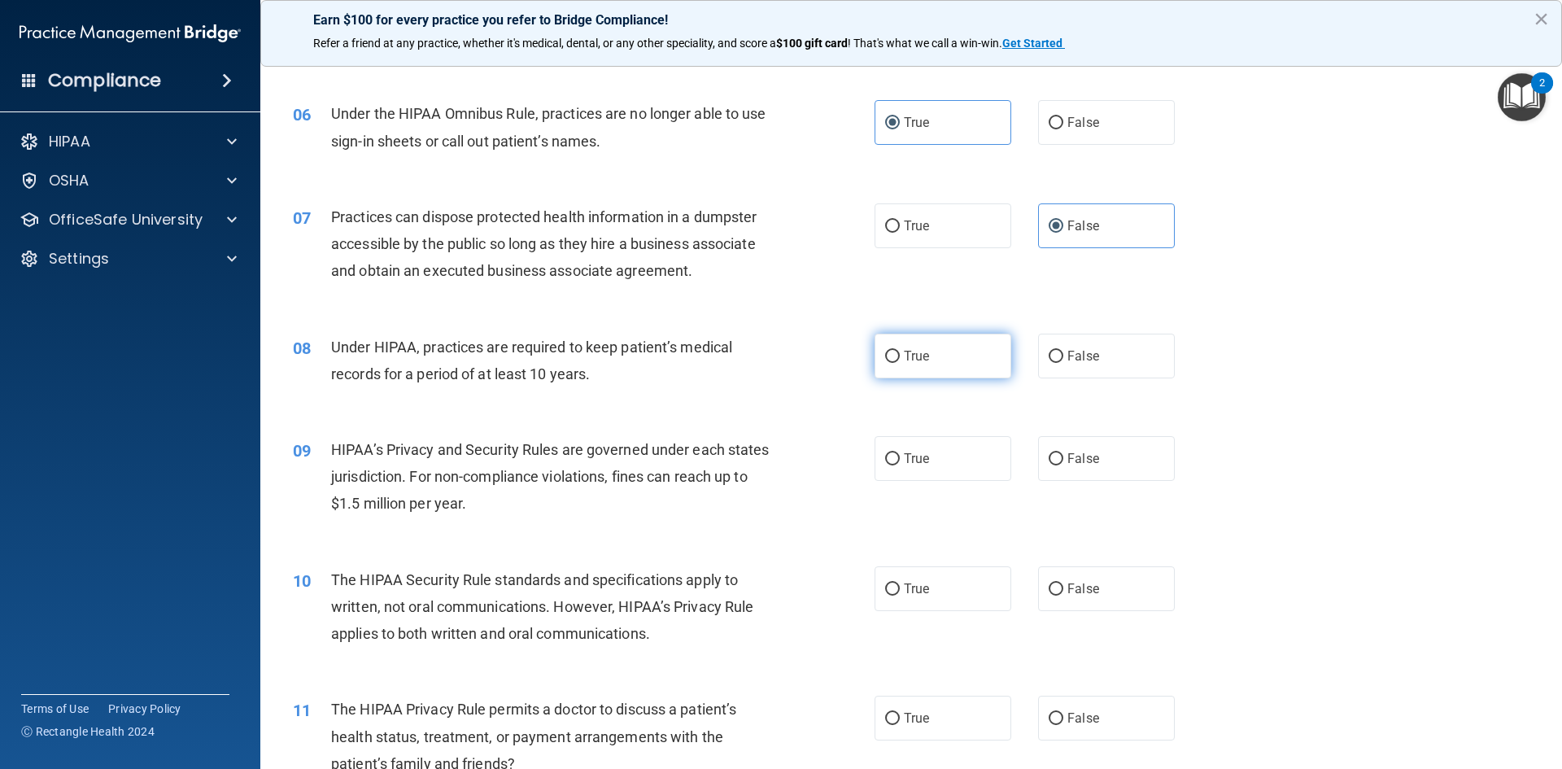
radio input "true"
click at [950, 466] on label "True" at bounding box center [943, 458] width 137 height 45
click at [900, 465] on input "True" at bounding box center [892, 459] width 15 height 12
radio input "true"
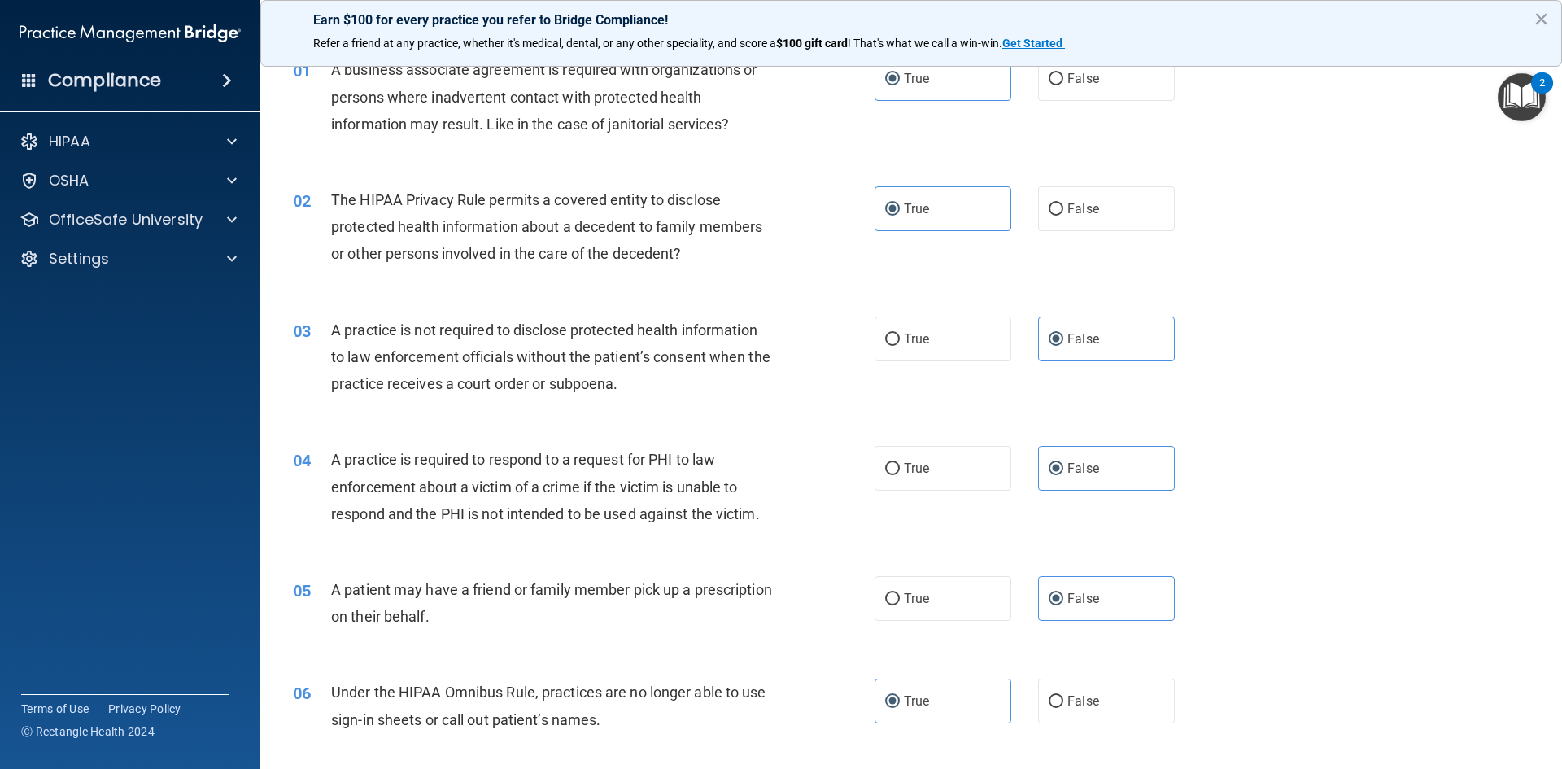
scroll to position [0, 0]
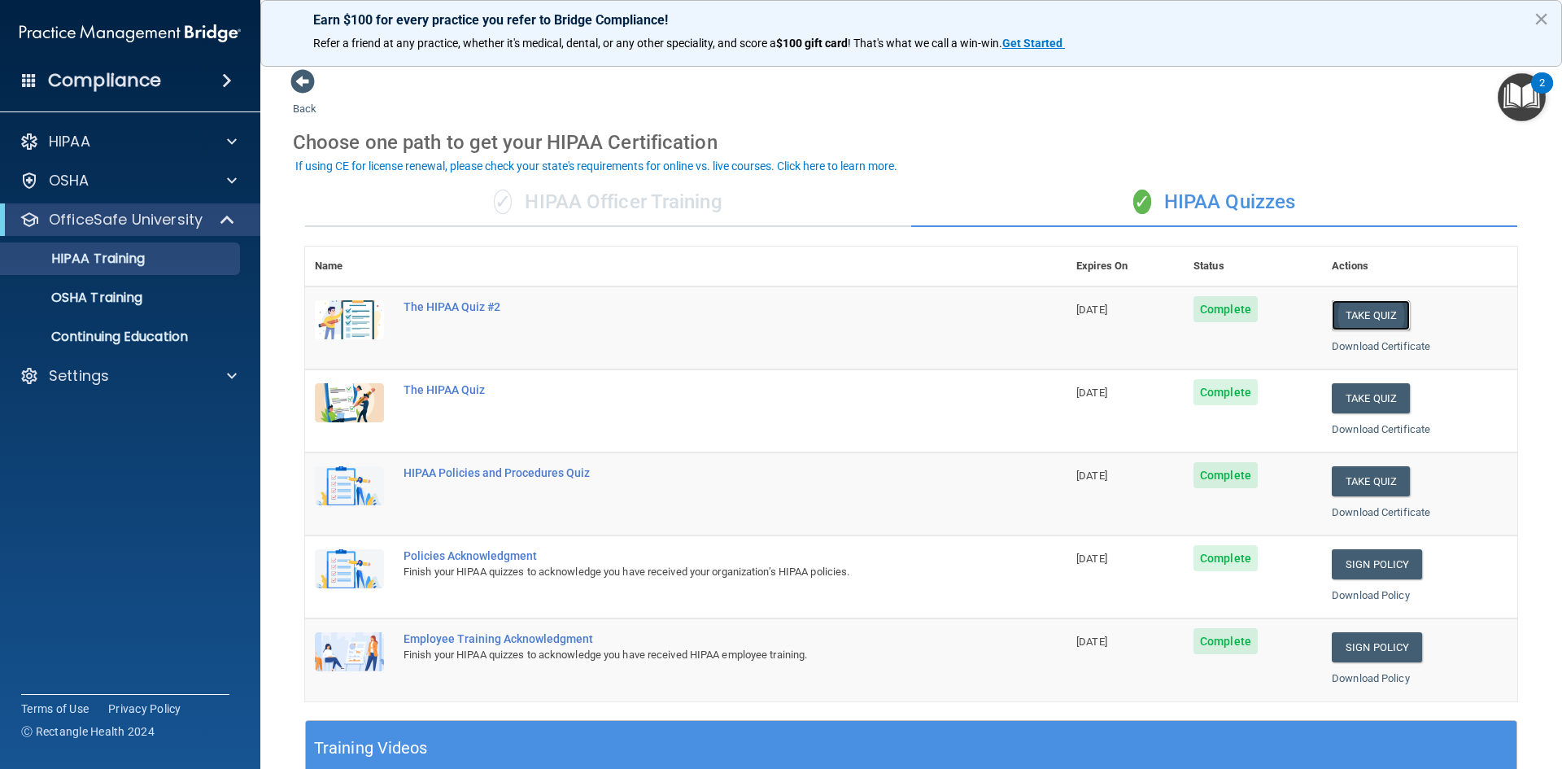
click at [1384, 312] on button "Take Quiz" at bounding box center [1371, 315] width 78 height 30
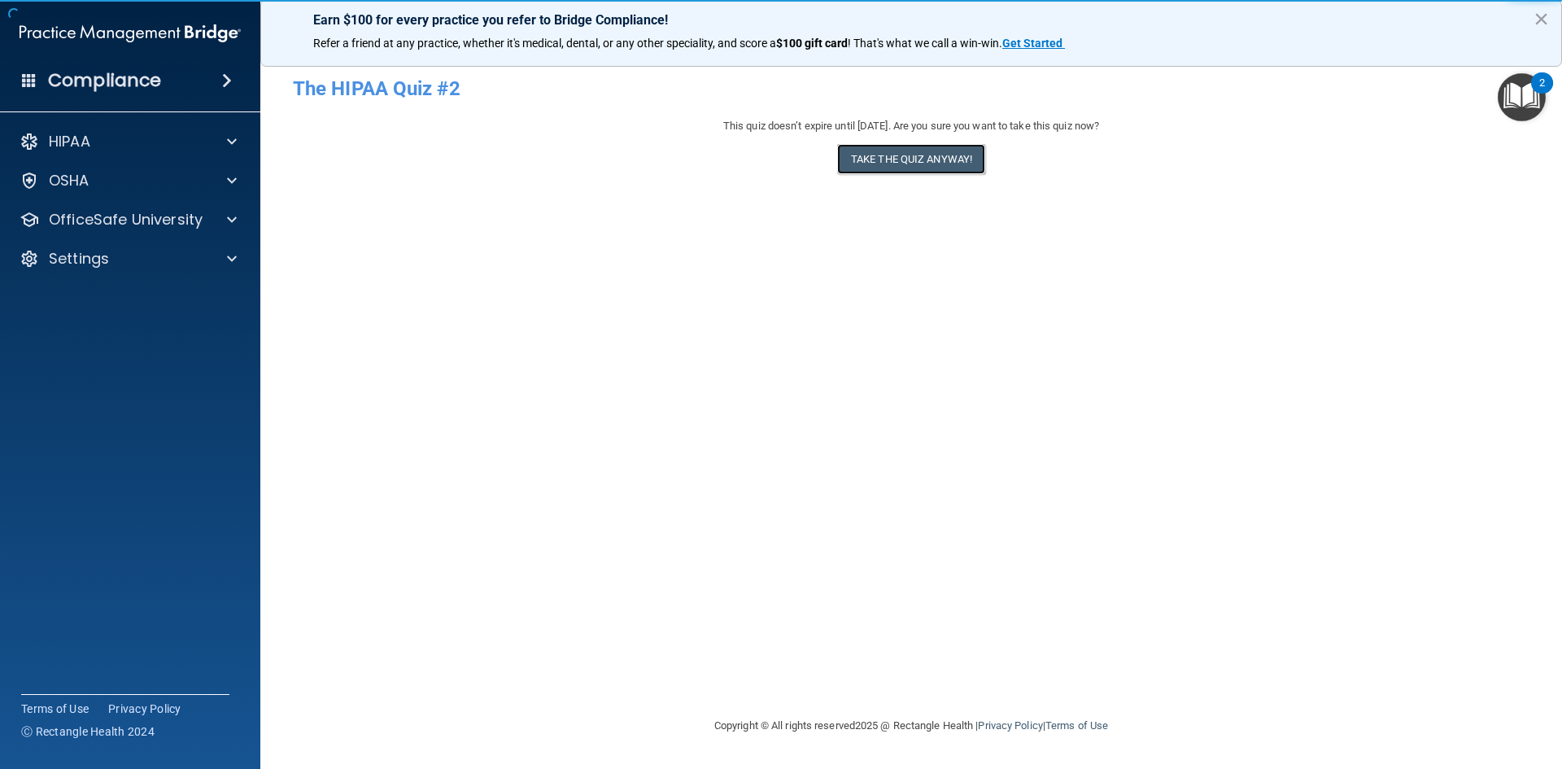
click at [854, 152] on button "Take the quiz anyway!" at bounding box center [911, 159] width 148 height 30
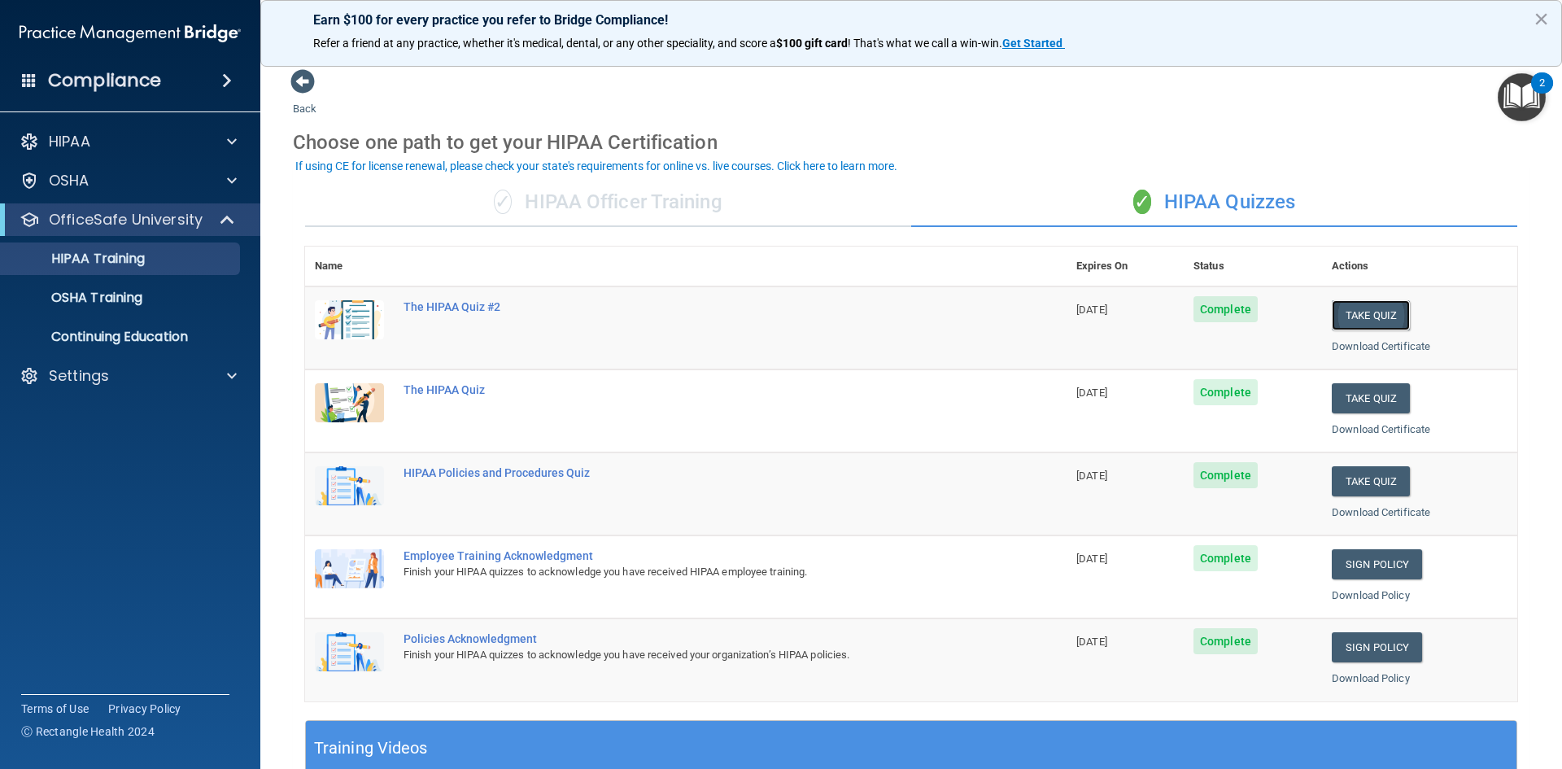
click at [1359, 305] on button "Take Quiz" at bounding box center [1371, 315] width 78 height 30
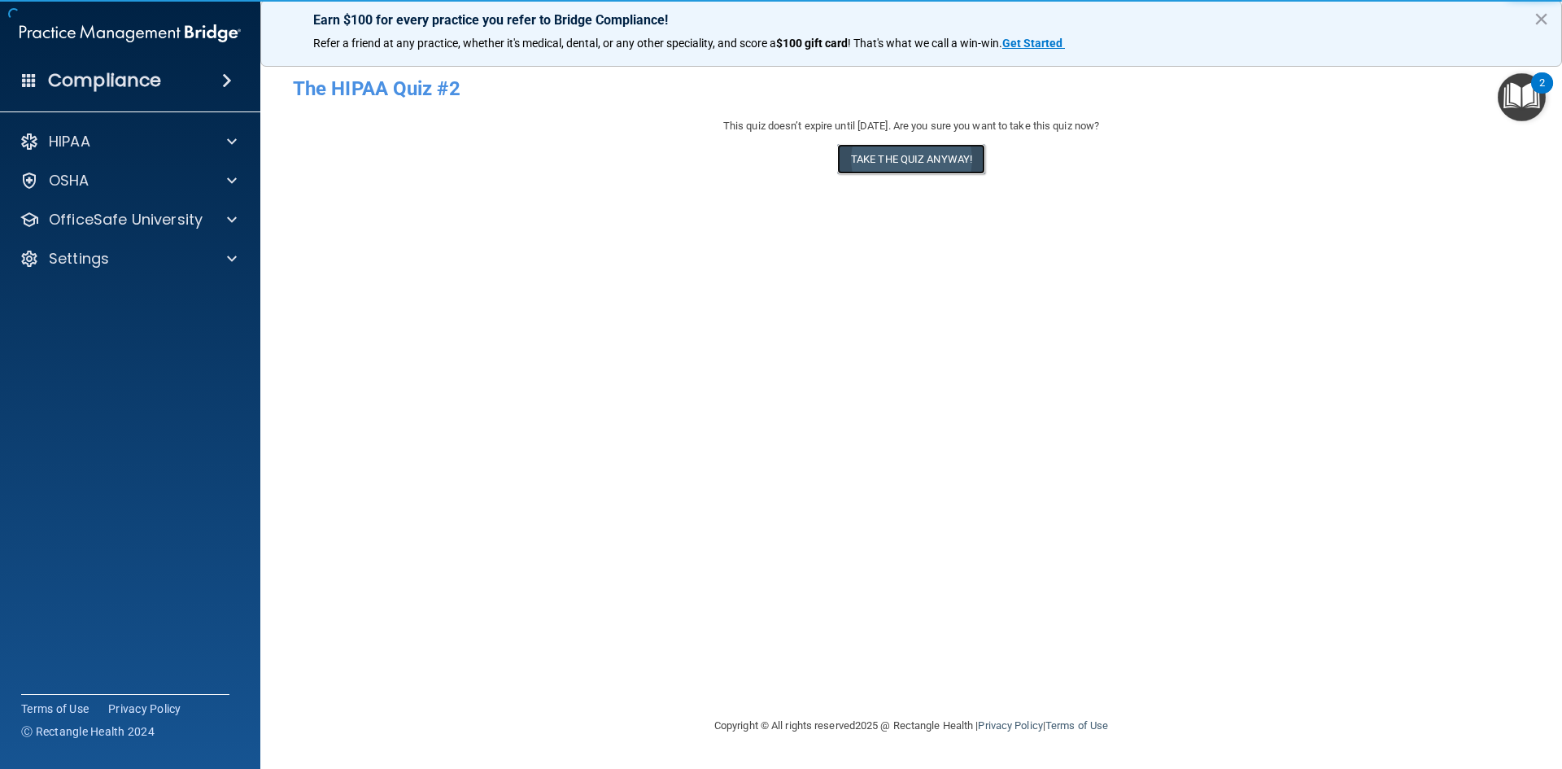
click at [923, 158] on button "Take the quiz anyway!" at bounding box center [911, 159] width 148 height 30
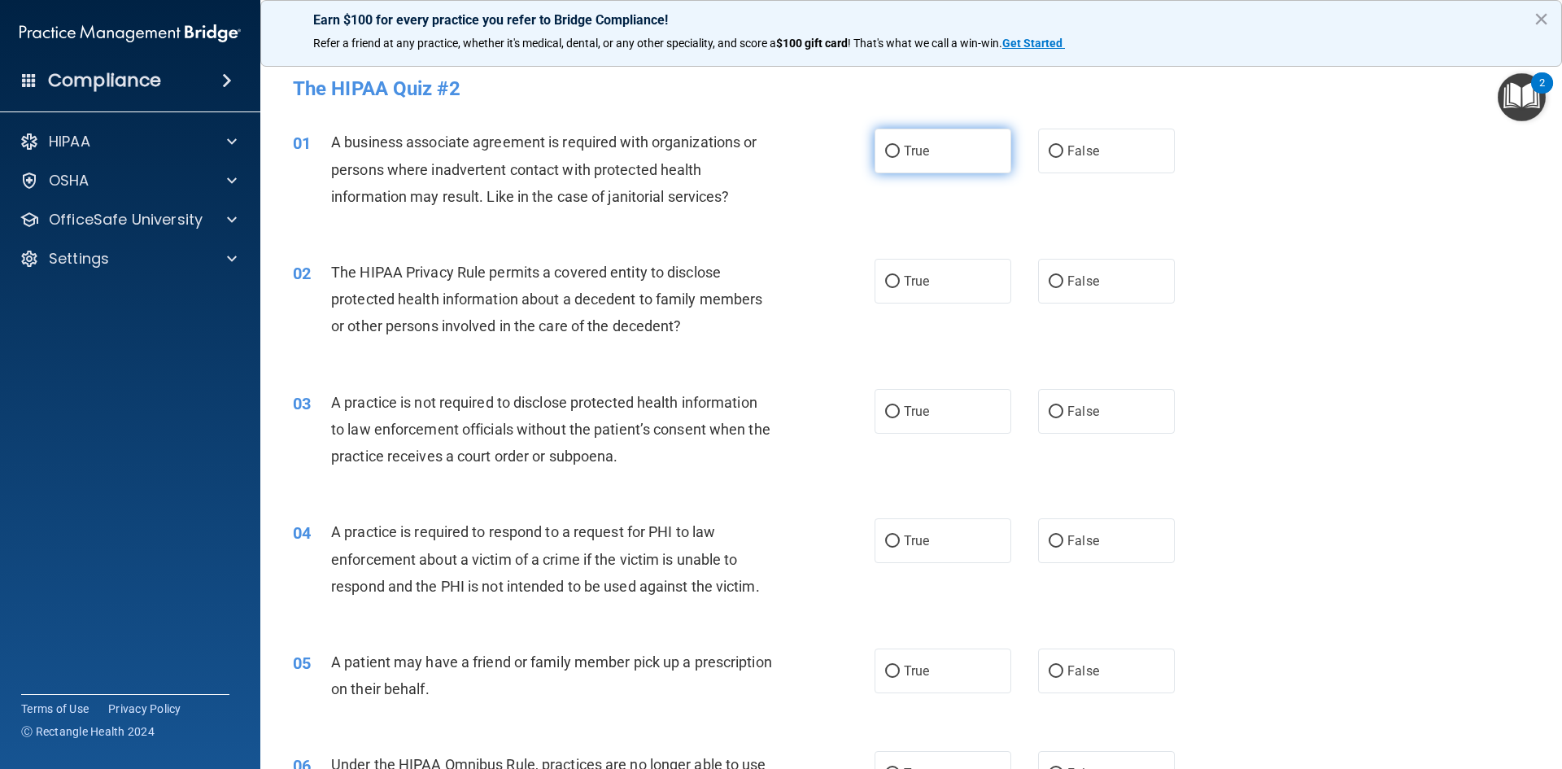
click at [934, 151] on label "True" at bounding box center [943, 151] width 137 height 45
click at [900, 151] on input "True" at bounding box center [892, 152] width 15 height 12
radio input "true"
click at [1085, 275] on span "False" at bounding box center [1084, 280] width 32 height 15
click at [1063, 276] on input "False" at bounding box center [1056, 282] width 15 height 12
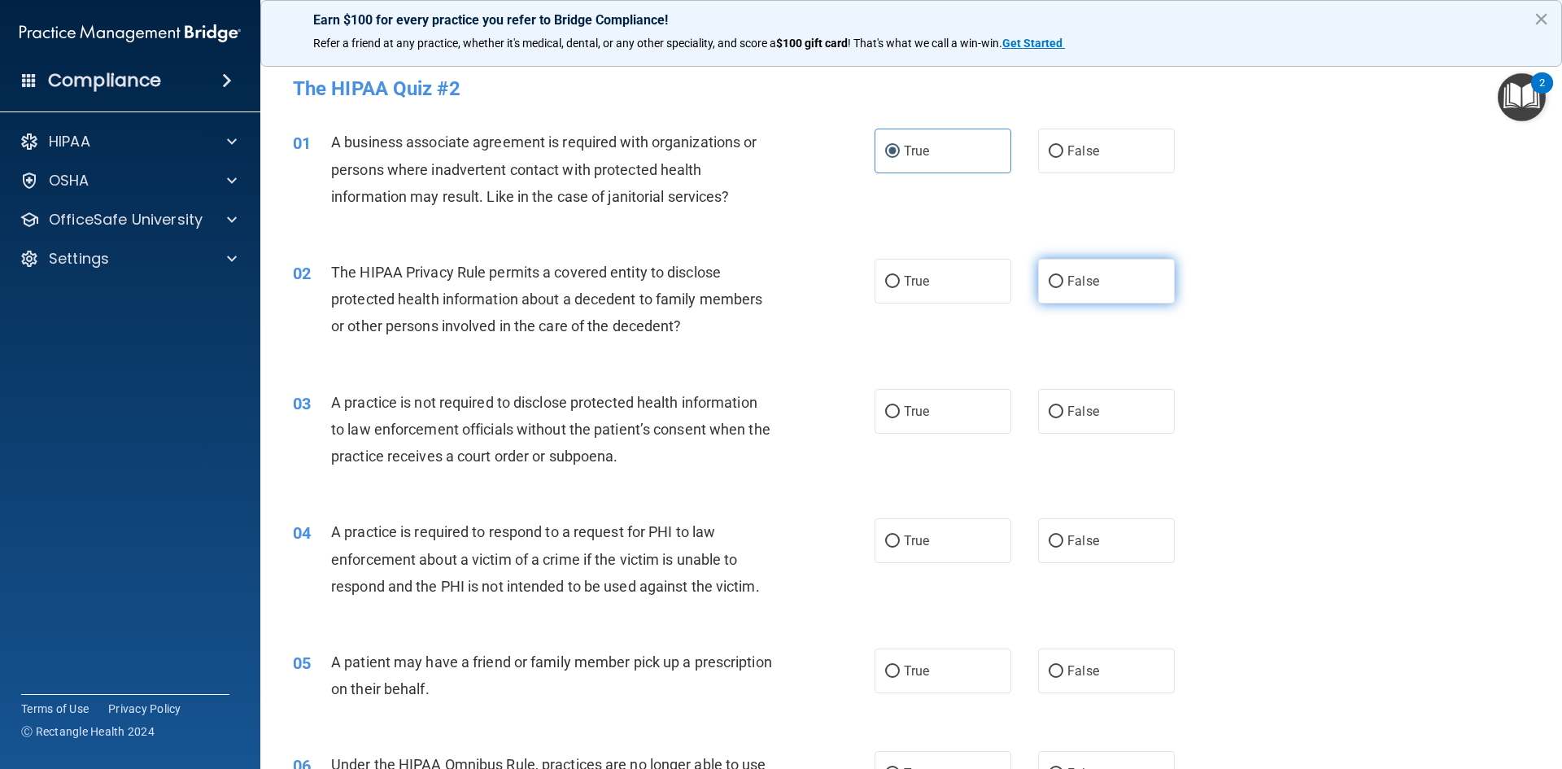
radio input "true"
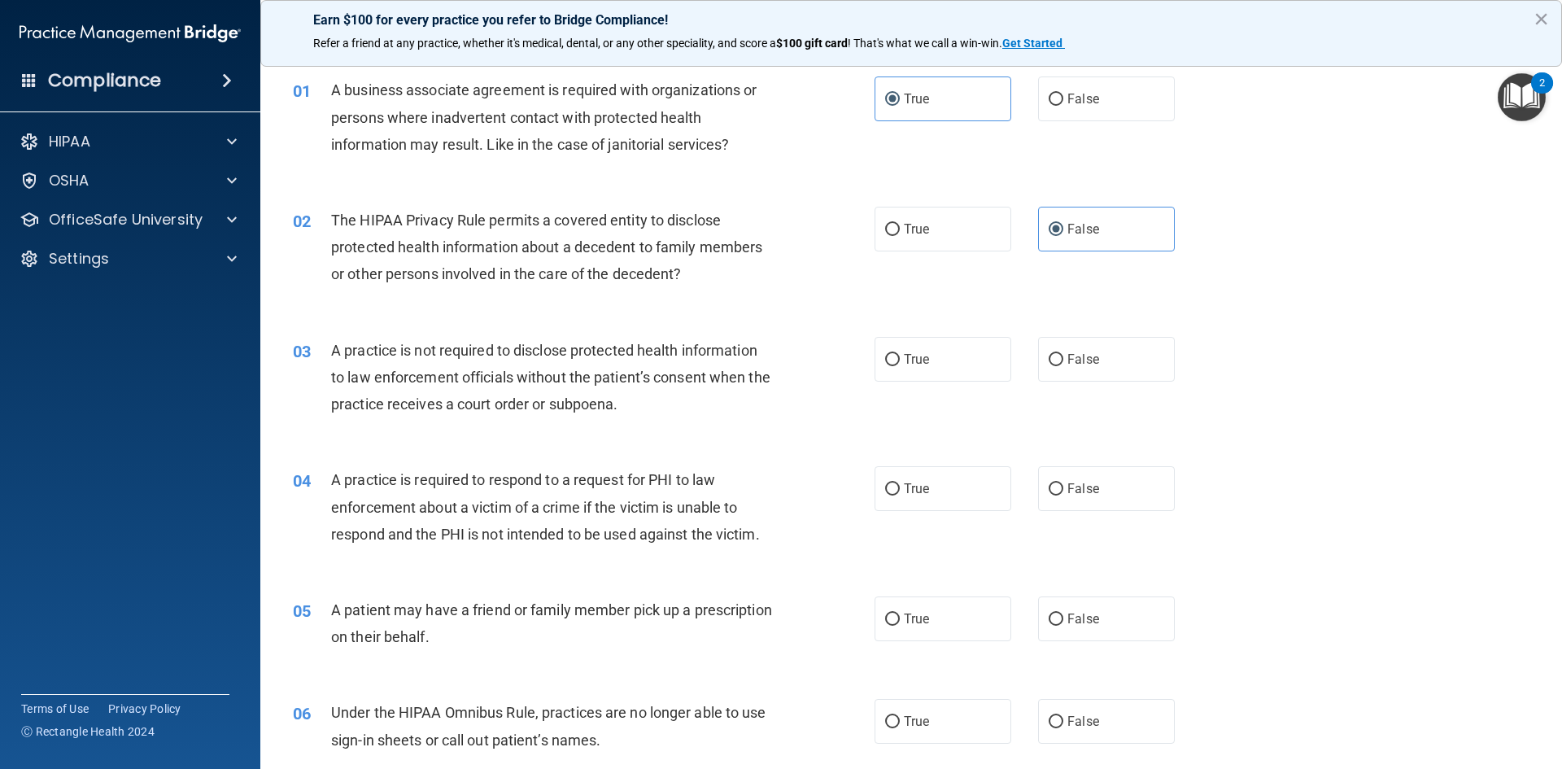
scroll to position [81, 0]
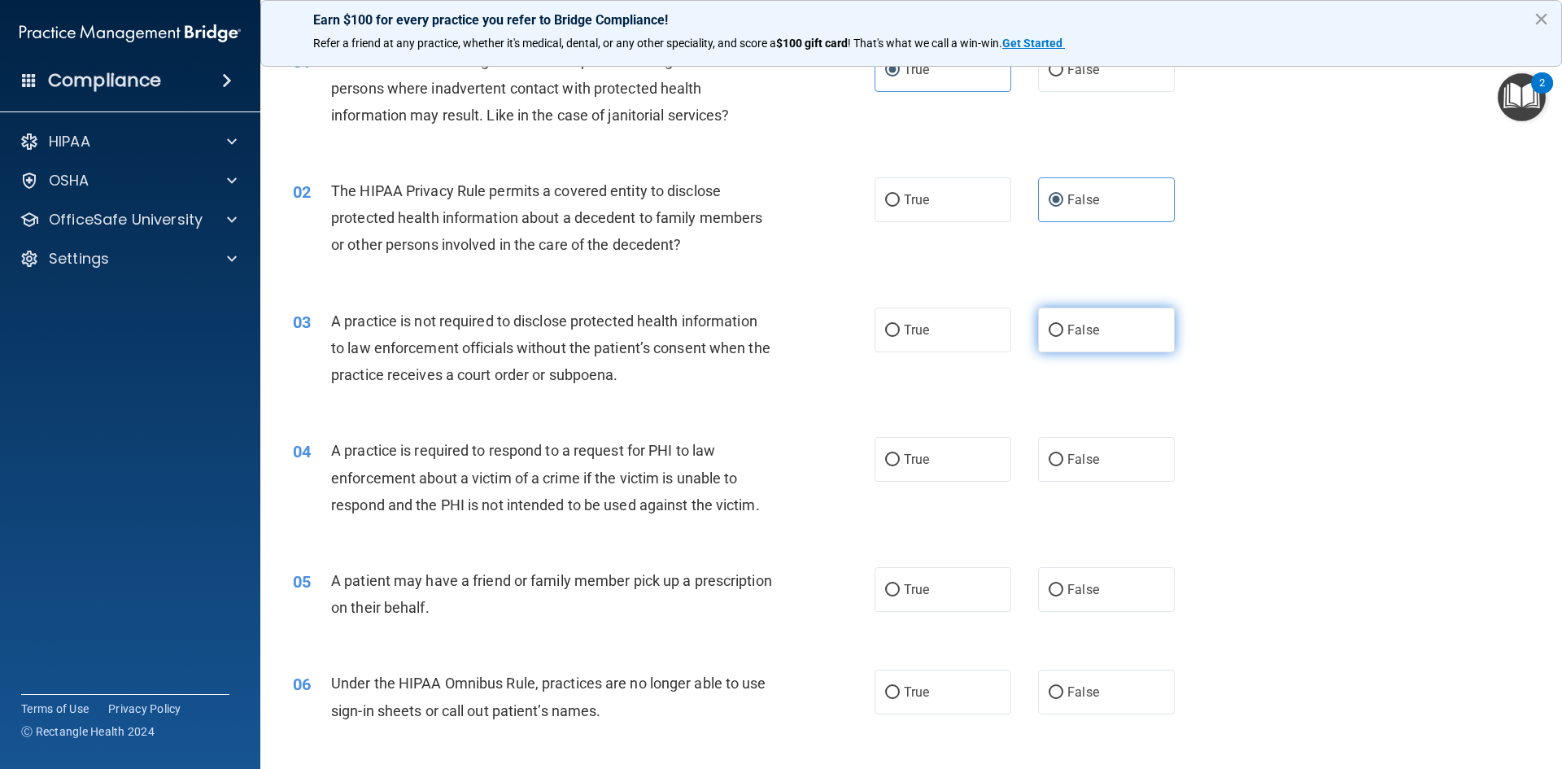
click at [1105, 339] on label "False" at bounding box center [1106, 330] width 137 height 45
click at [1063, 337] on input "False" at bounding box center [1056, 331] width 15 height 12
radio input "true"
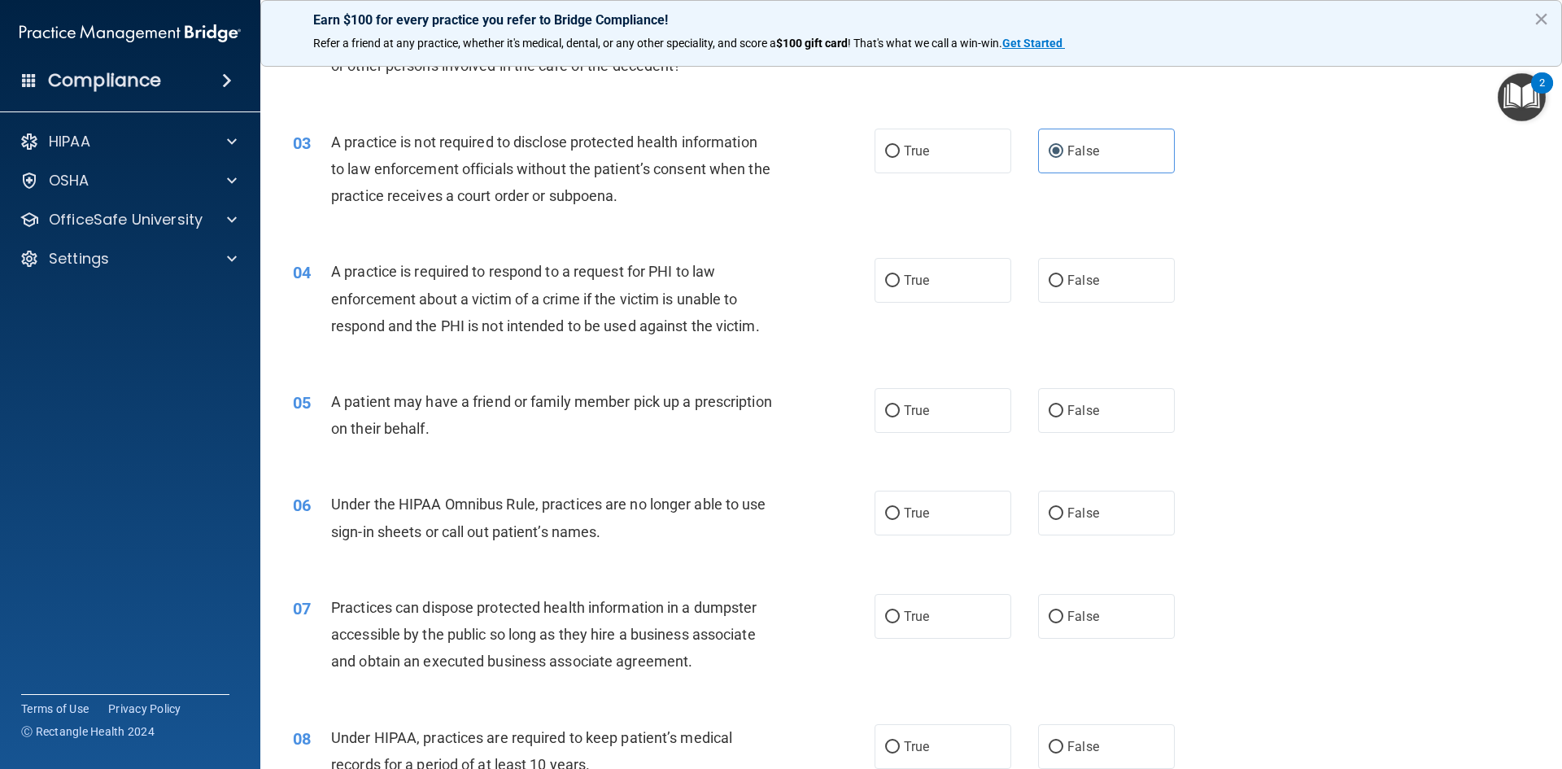
scroll to position [325, 0]
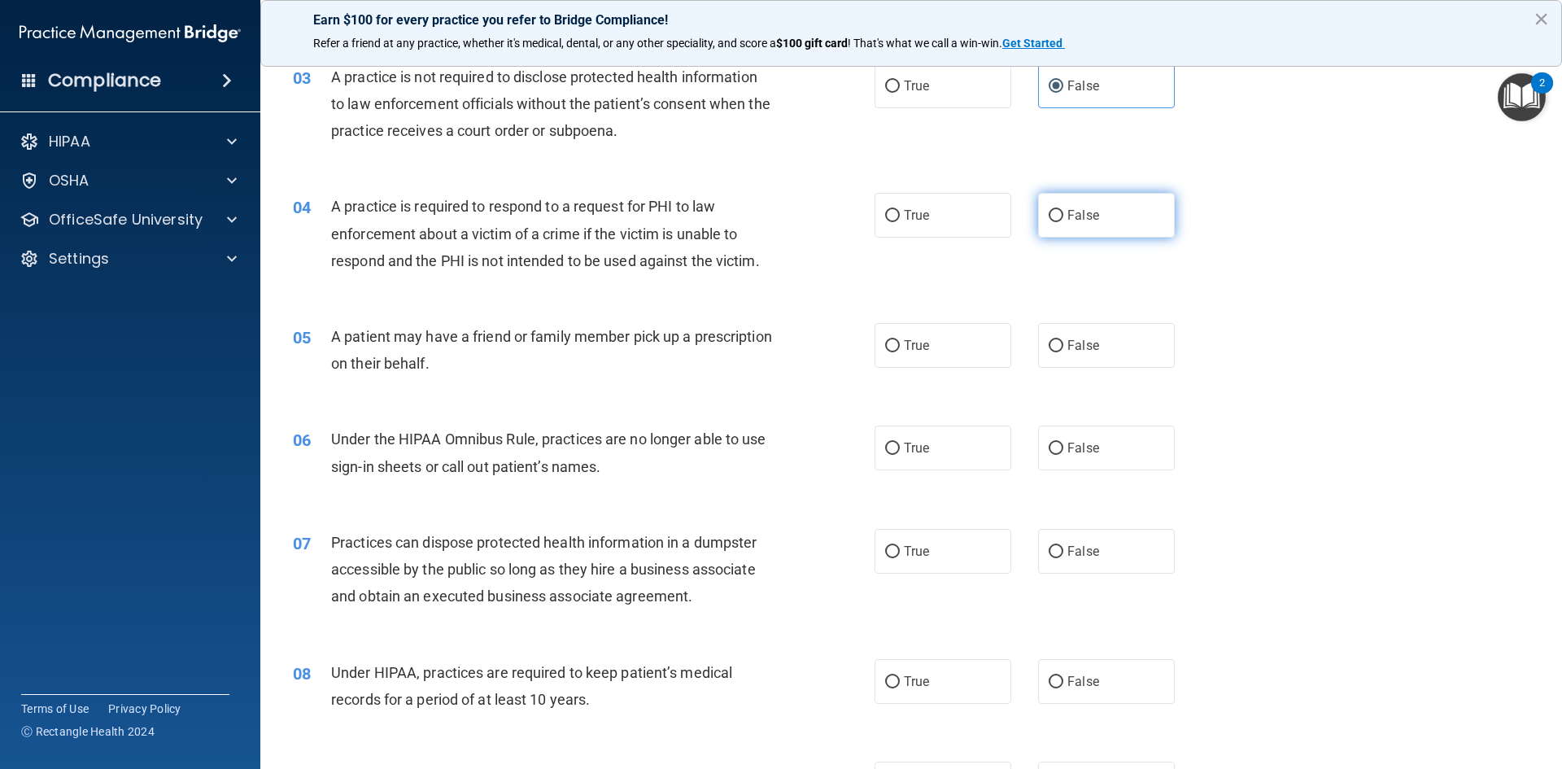
click at [1137, 207] on label "False" at bounding box center [1106, 215] width 137 height 45
click at [1063, 210] on input "False" at bounding box center [1056, 216] width 15 height 12
radio input "true"
click at [967, 339] on label "True" at bounding box center [943, 345] width 137 height 45
click at [900, 340] on input "True" at bounding box center [892, 346] width 15 height 12
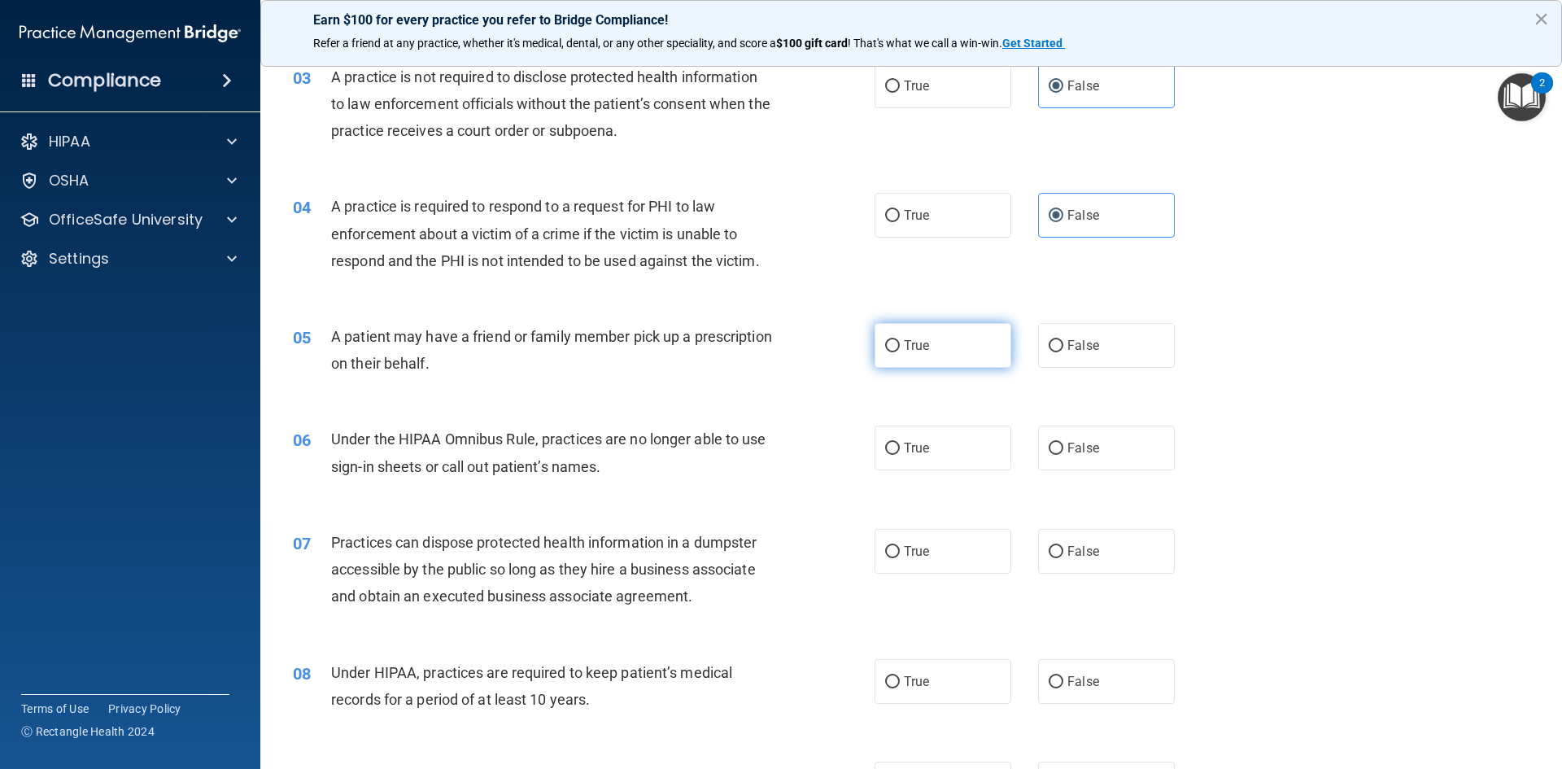
radio input "true"
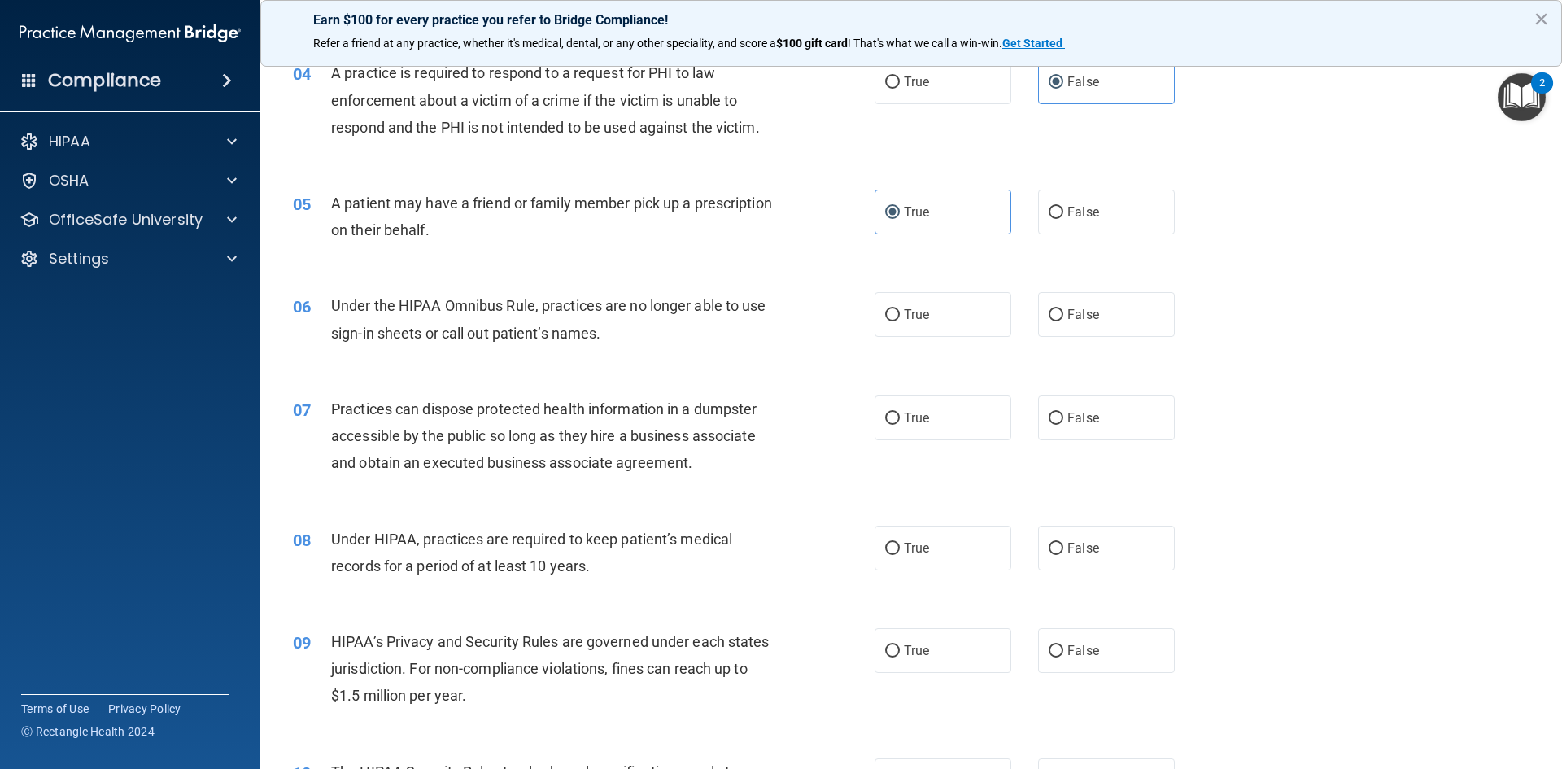
scroll to position [488, 0]
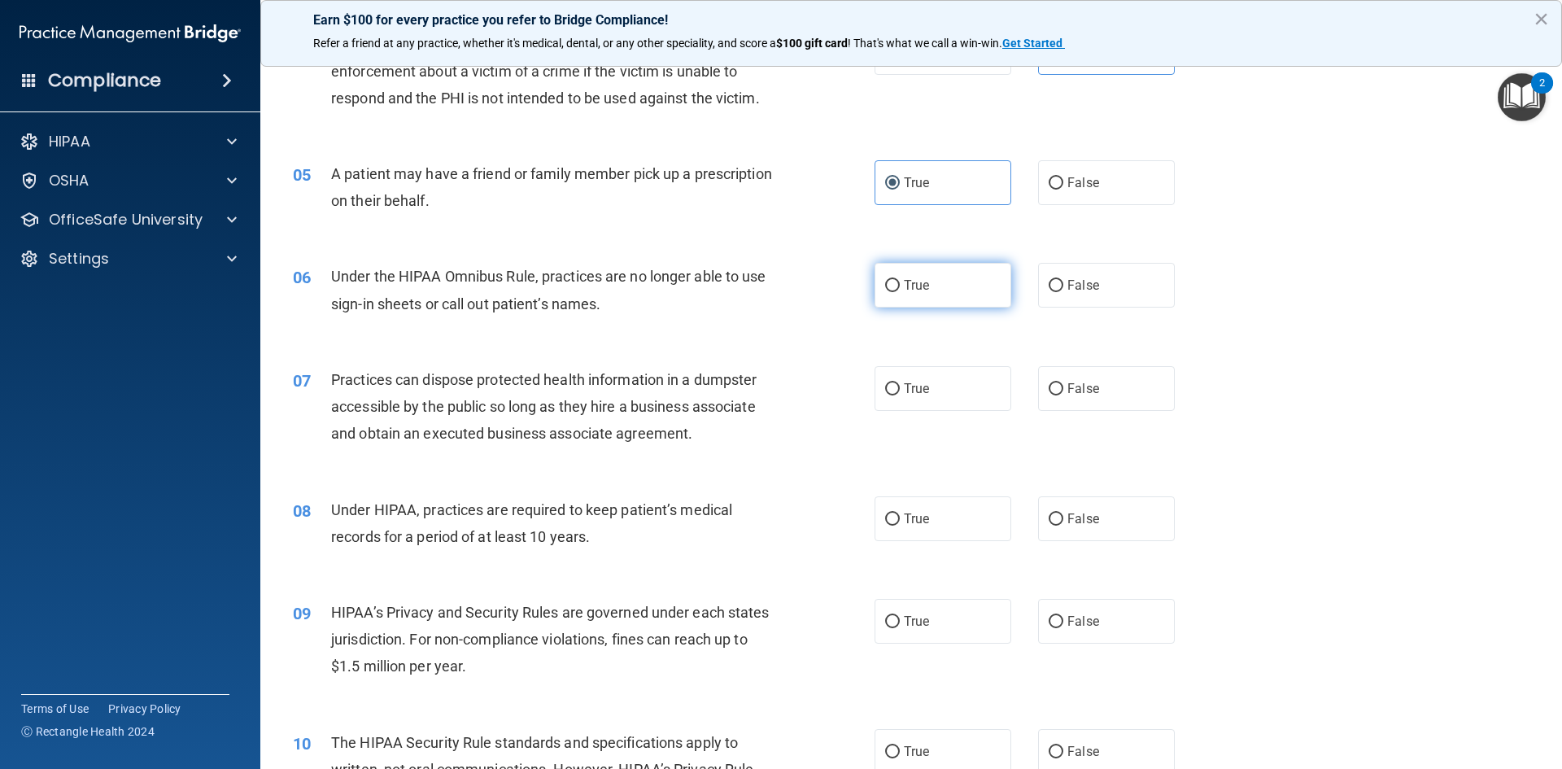
click at [967, 281] on label "True" at bounding box center [943, 285] width 137 height 45
click at [900, 281] on input "True" at bounding box center [892, 286] width 15 height 12
radio input "true"
click at [1091, 388] on label "False" at bounding box center [1106, 388] width 137 height 45
click at [1063, 388] on input "False" at bounding box center [1056, 389] width 15 height 12
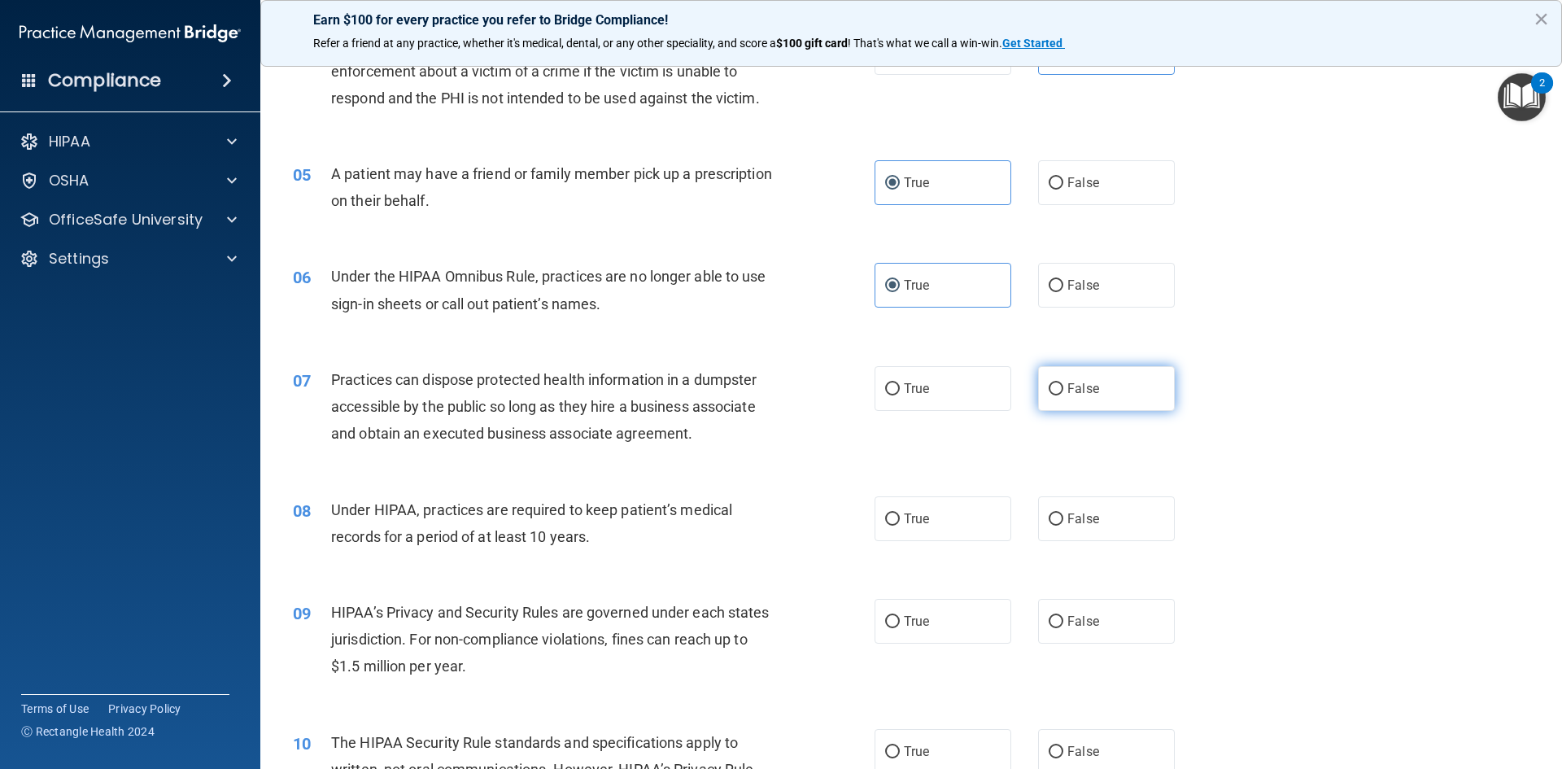
radio input "true"
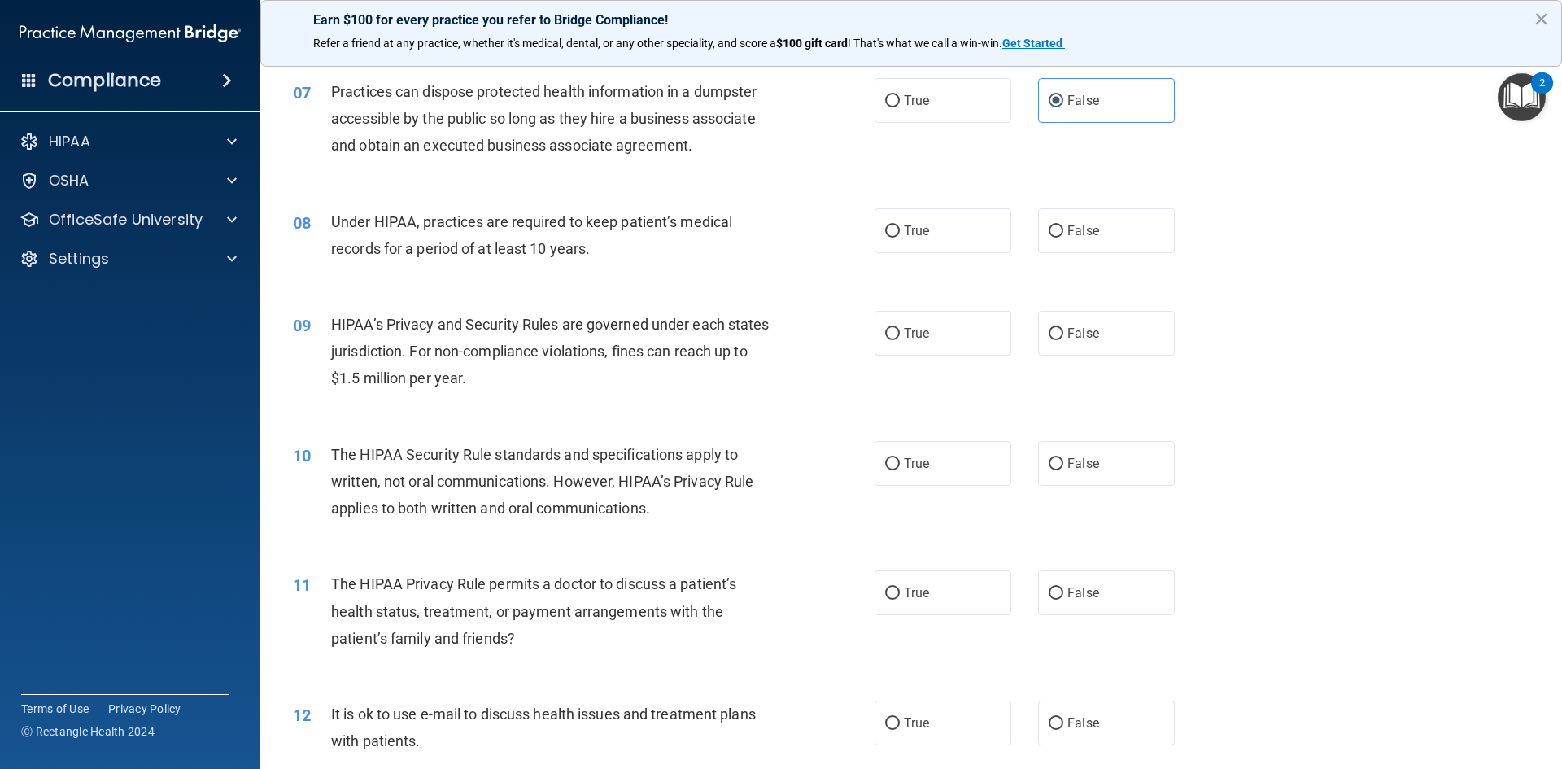
scroll to position [814, 0]
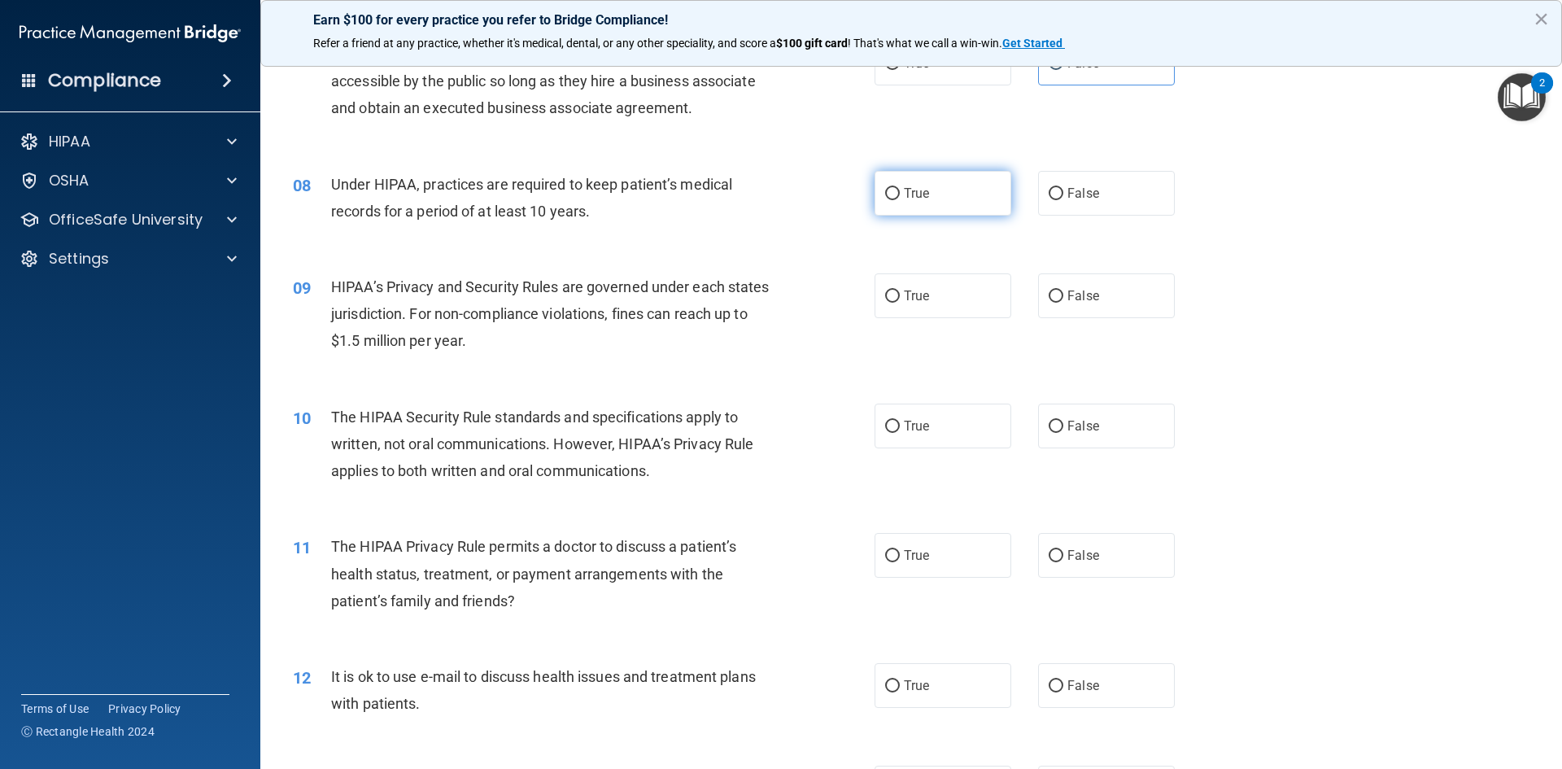
click at [911, 191] on span "True" at bounding box center [916, 193] width 25 height 15
click at [900, 191] on input "True" at bounding box center [892, 194] width 15 height 12
radio input "true"
click at [964, 294] on label "True" at bounding box center [943, 295] width 137 height 45
click at [900, 294] on input "True" at bounding box center [892, 296] width 15 height 12
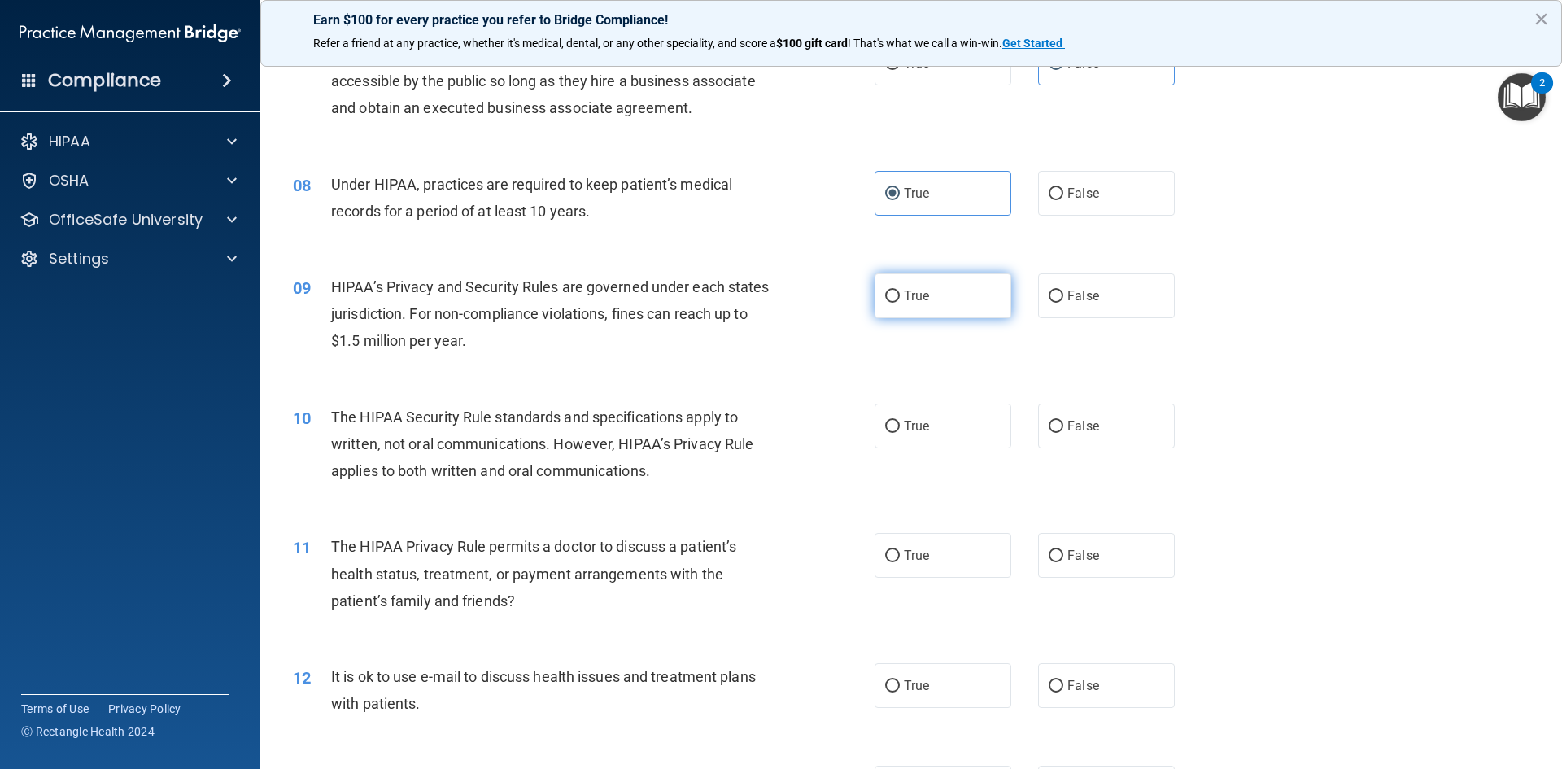
radio input "true"
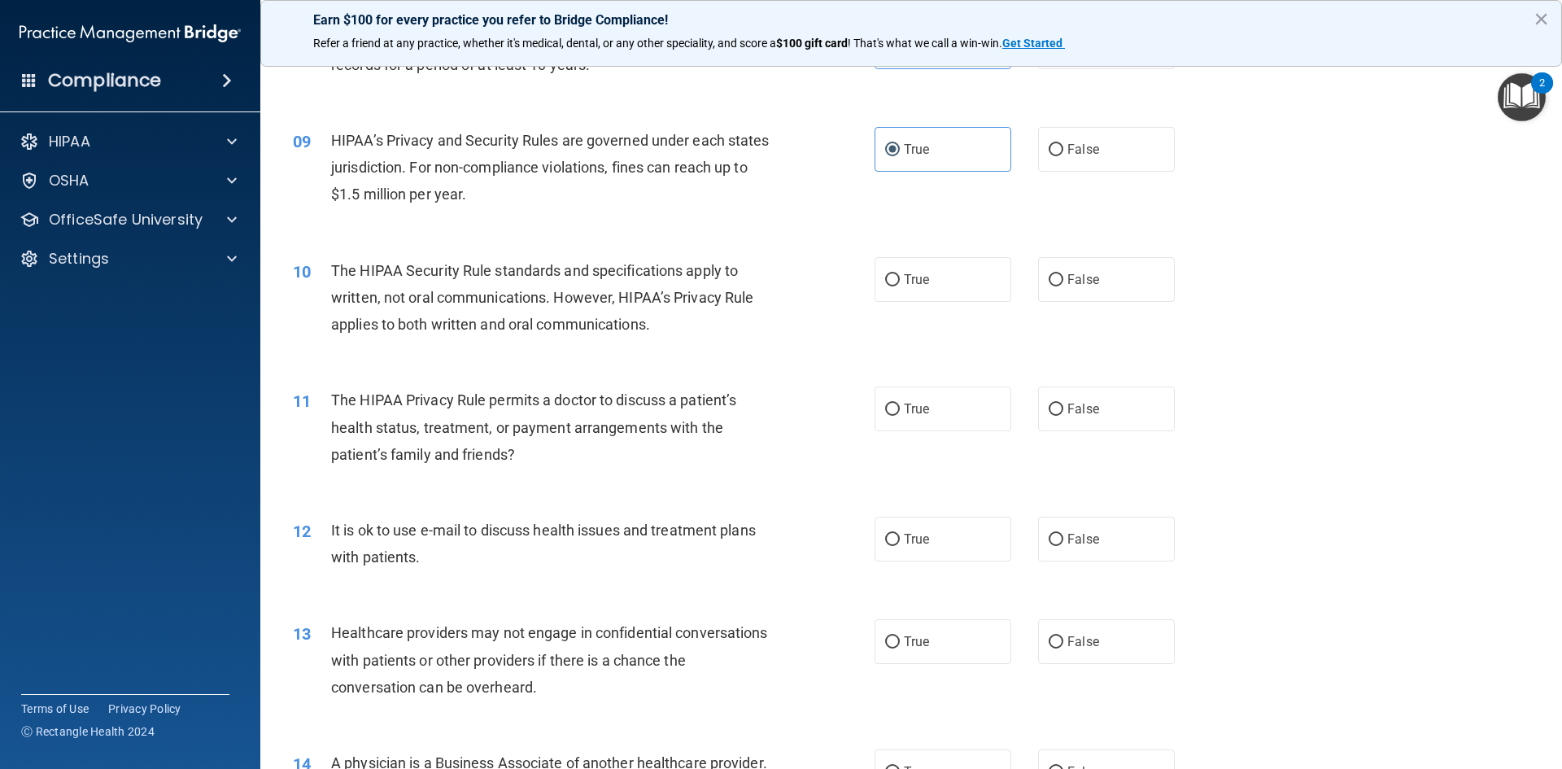
scroll to position [976, 0]
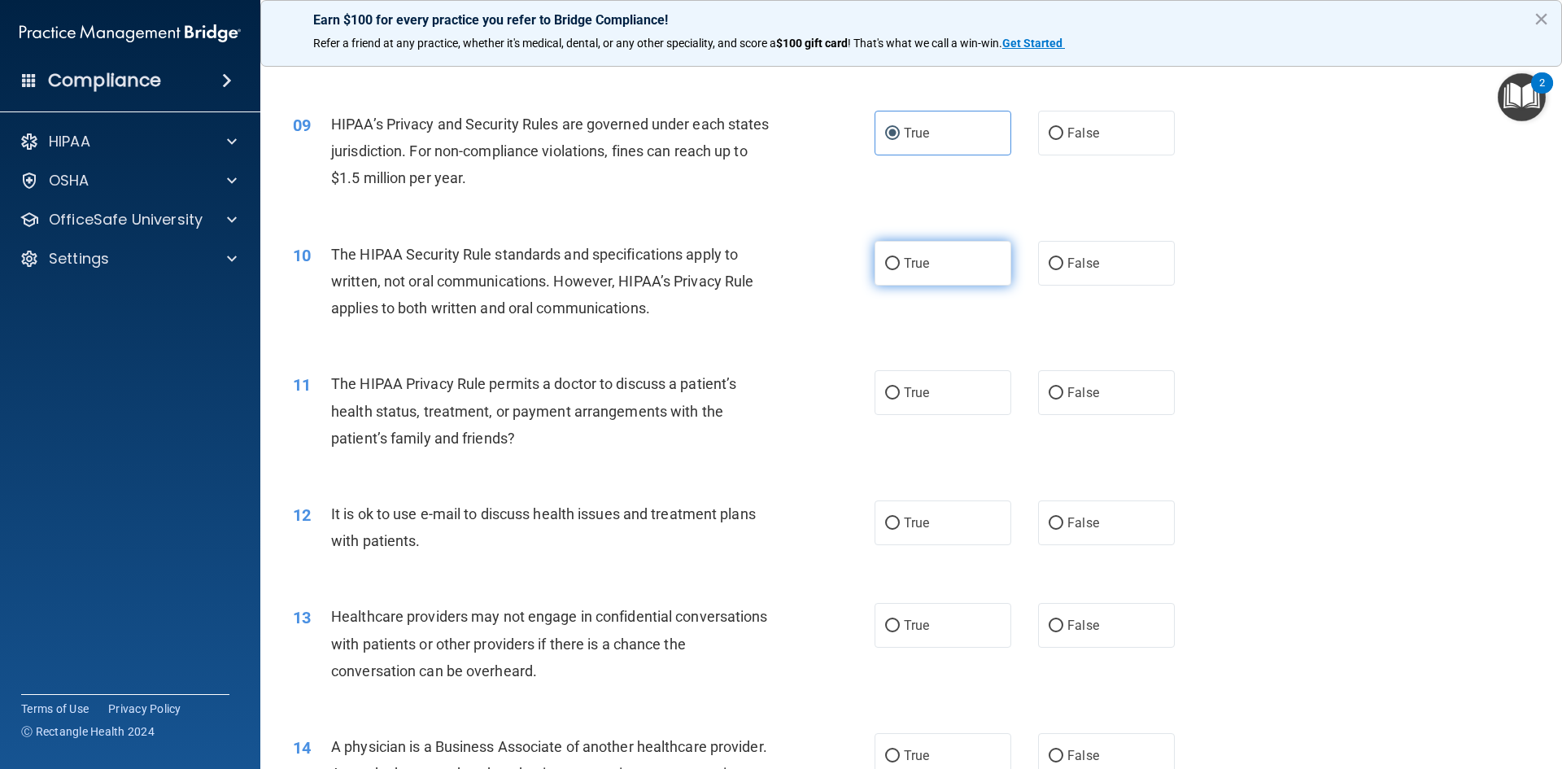
click at [980, 259] on label "True" at bounding box center [943, 263] width 137 height 45
click at [900, 259] on input "True" at bounding box center [892, 264] width 15 height 12
radio input "true"
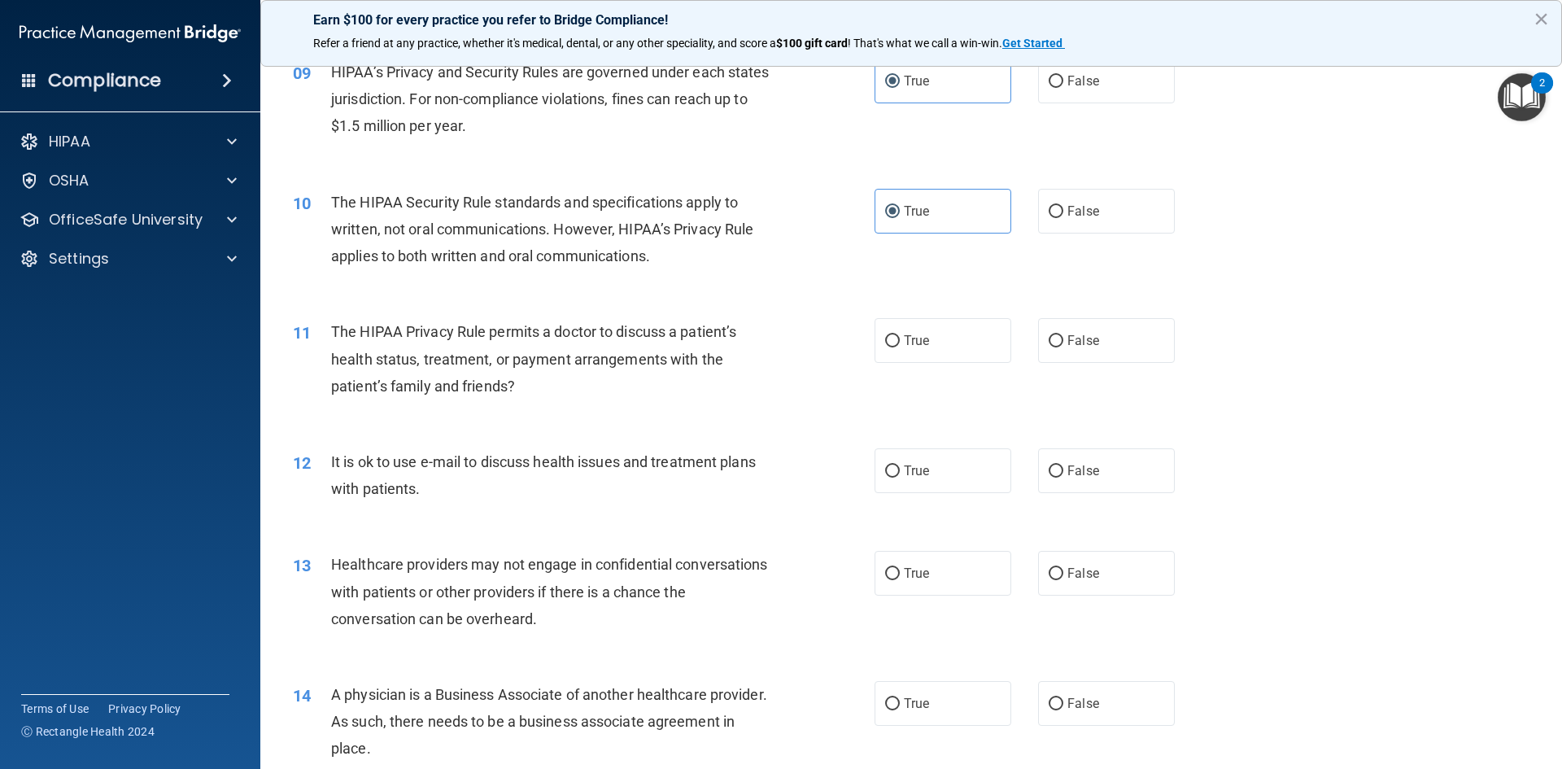
scroll to position [1058, 0]
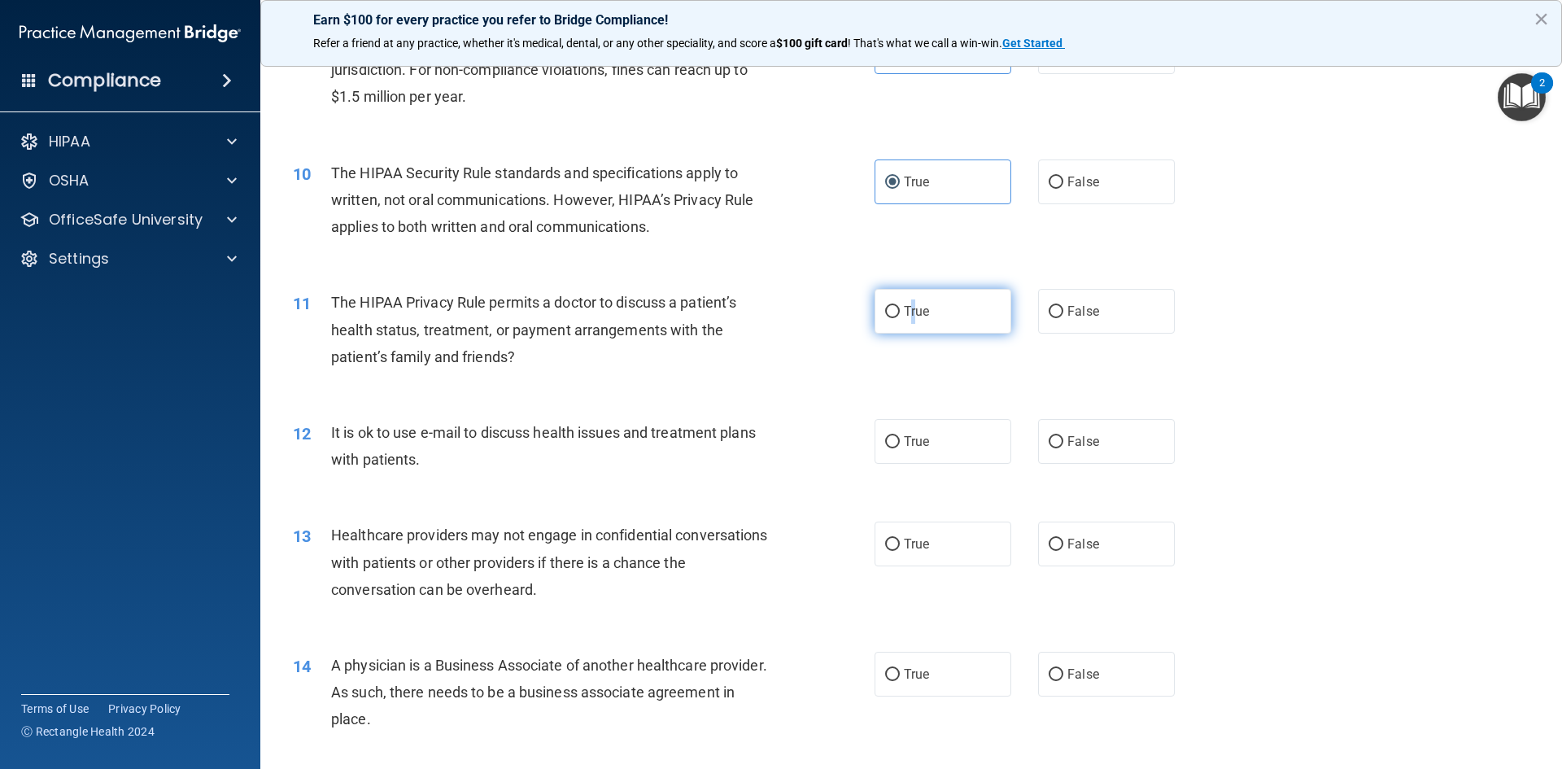
click at [908, 304] on span "True" at bounding box center [916, 310] width 25 height 15
click at [886, 308] on input "True" at bounding box center [892, 312] width 15 height 12
radio input "true"
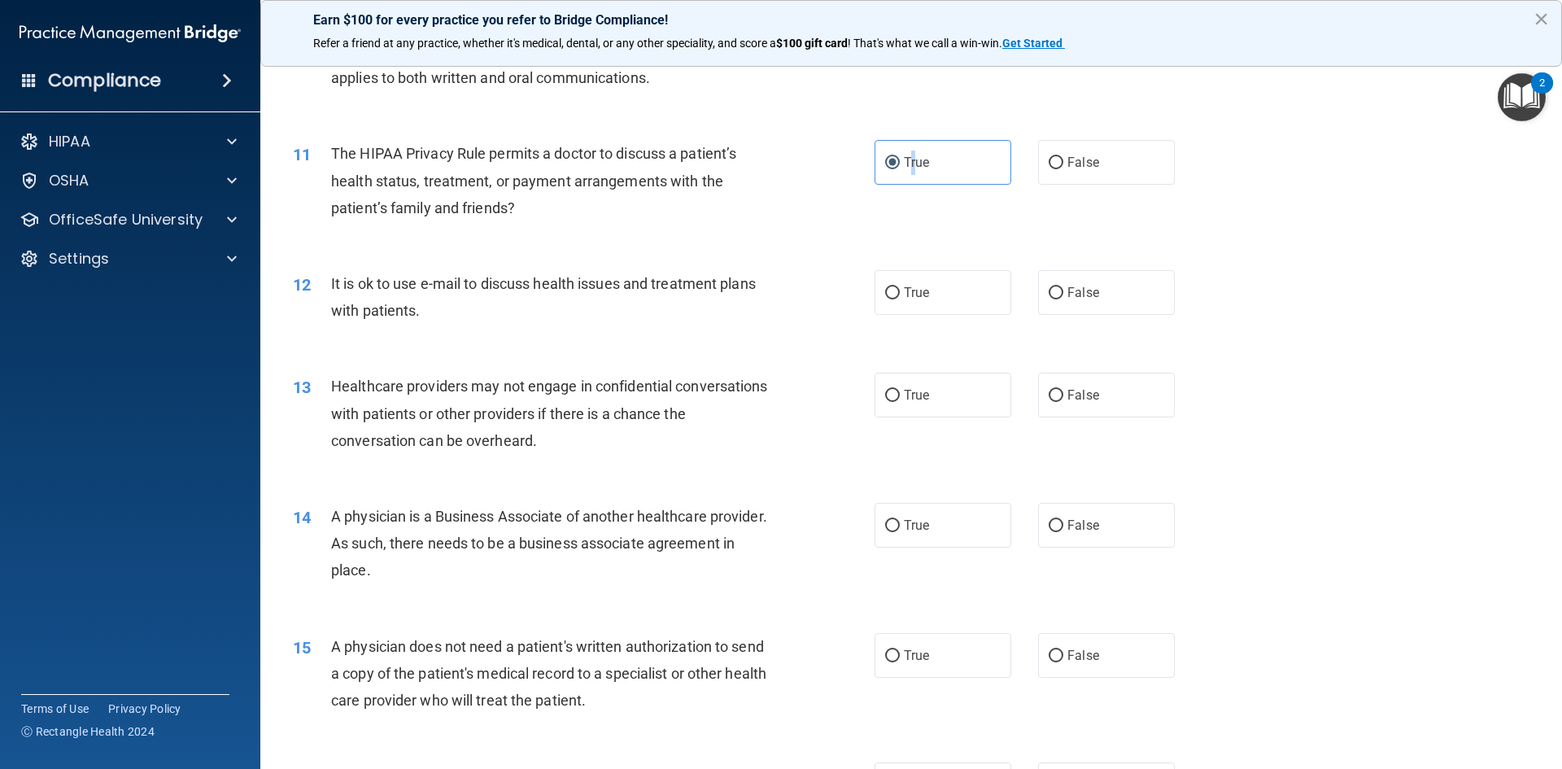
scroll to position [1220, 0]
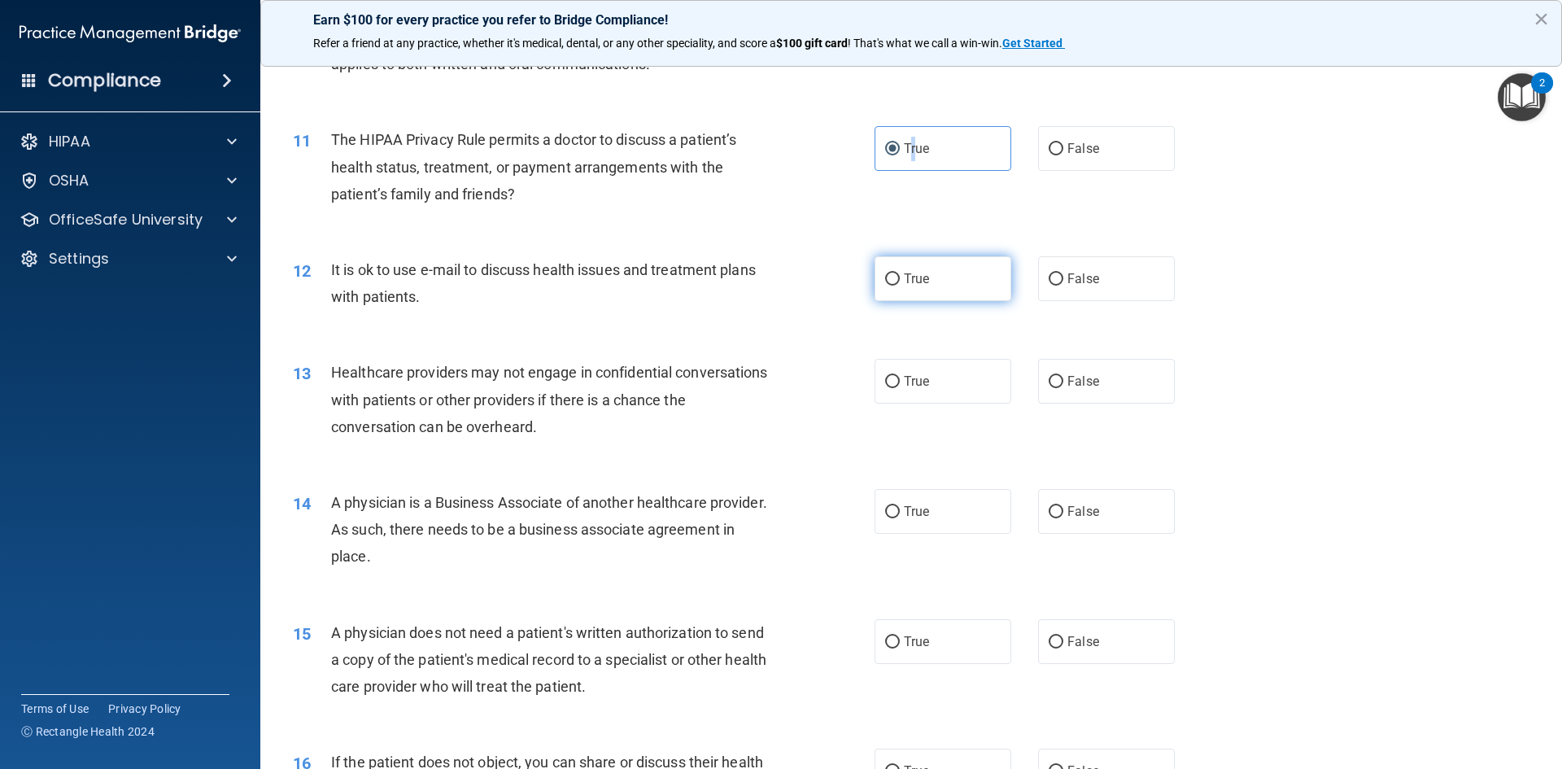
click at [887, 281] on input "True" at bounding box center [892, 279] width 15 height 12
radio input "true"
click at [888, 382] on input "True" at bounding box center [892, 382] width 15 height 12
radio input "true"
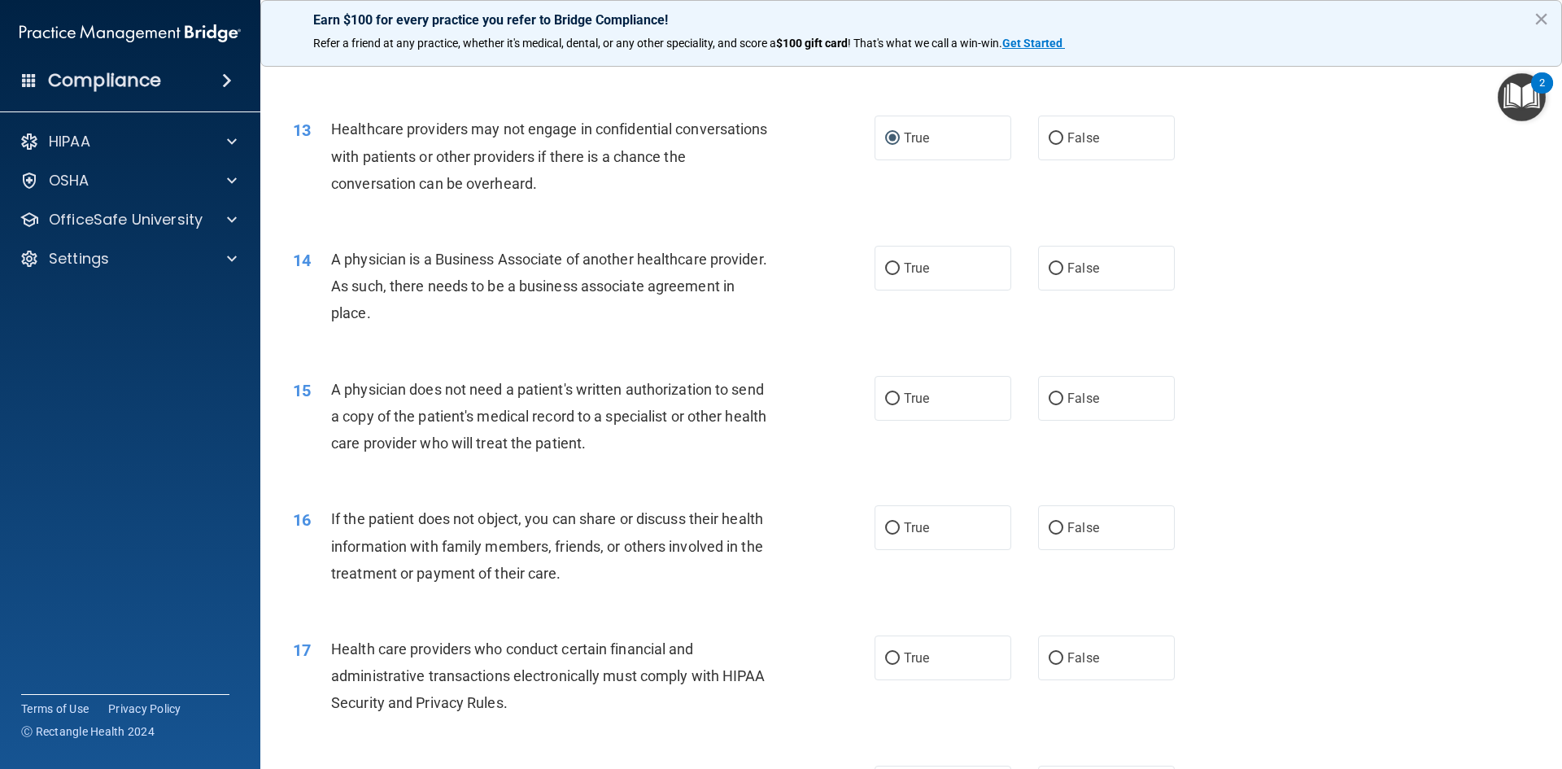
scroll to position [1465, 0]
click at [889, 268] on input "True" at bounding box center [892, 268] width 15 height 12
radio input "true"
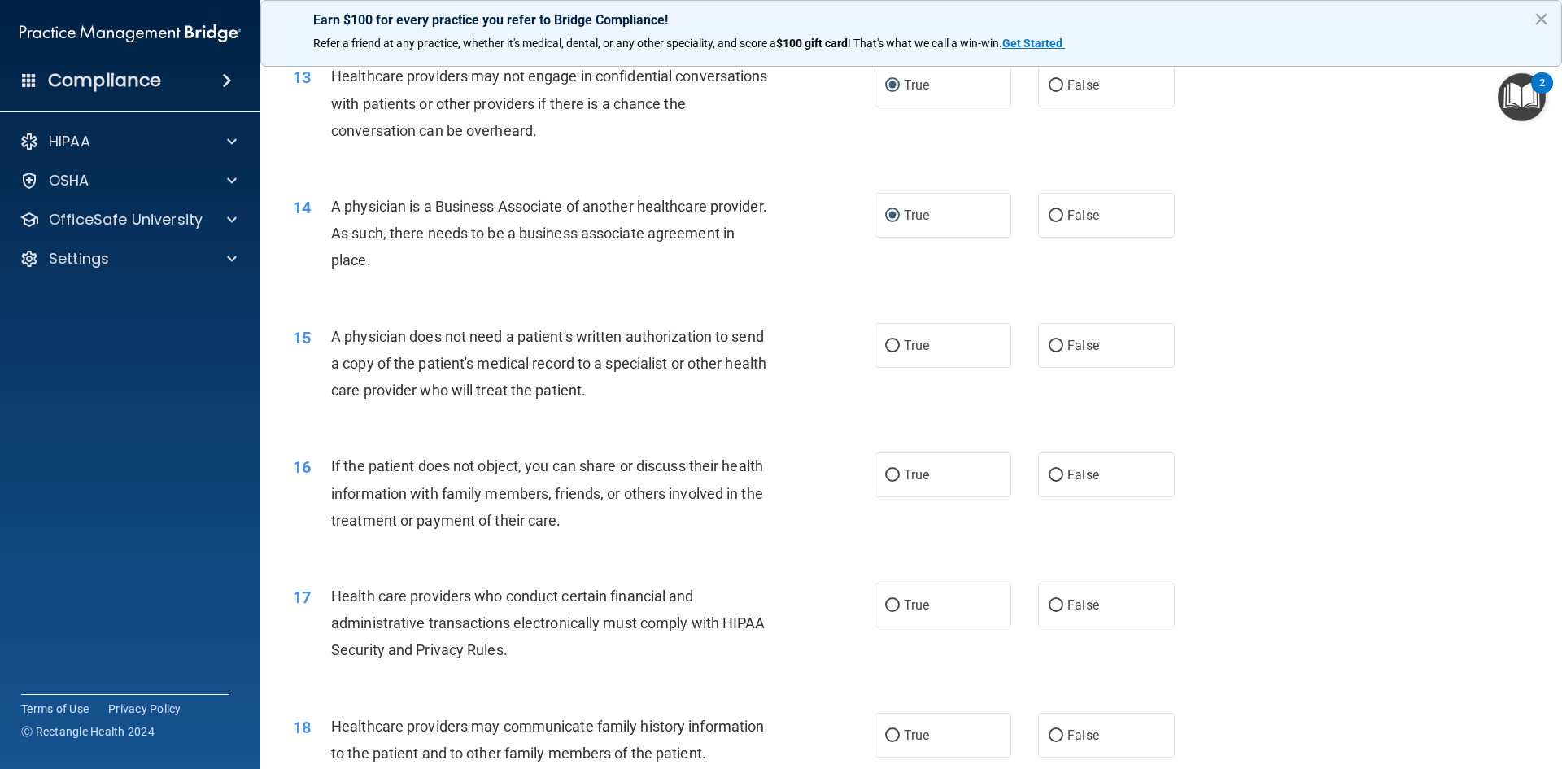
scroll to position [1546, 0]
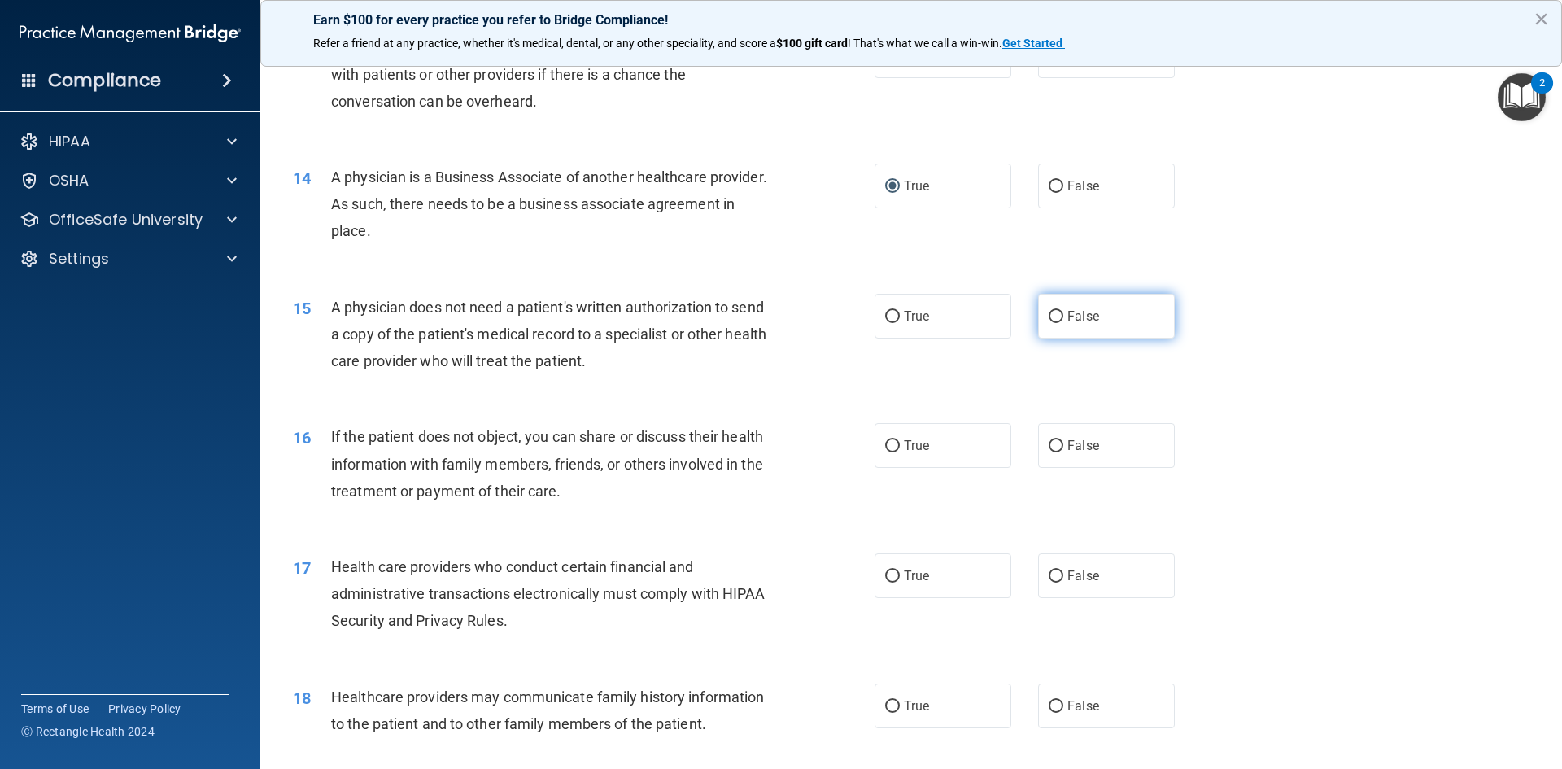
click at [1081, 325] on label "False" at bounding box center [1106, 316] width 137 height 45
click at [1063, 323] on input "False" at bounding box center [1056, 317] width 15 height 12
radio input "true"
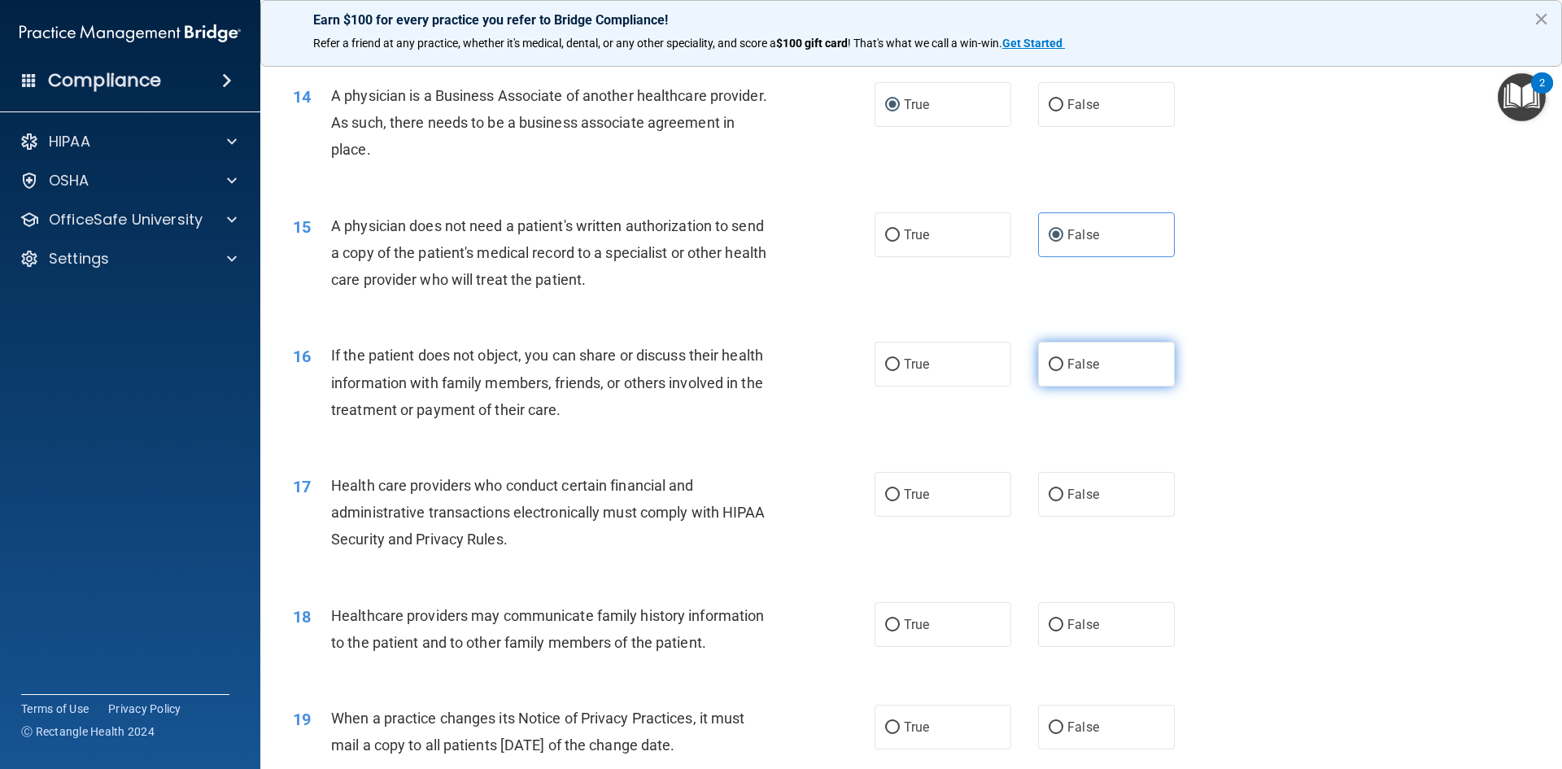
click at [1058, 365] on label "False" at bounding box center [1106, 364] width 137 height 45
click at [1058, 365] on input "False" at bounding box center [1056, 365] width 15 height 12
radio input "true"
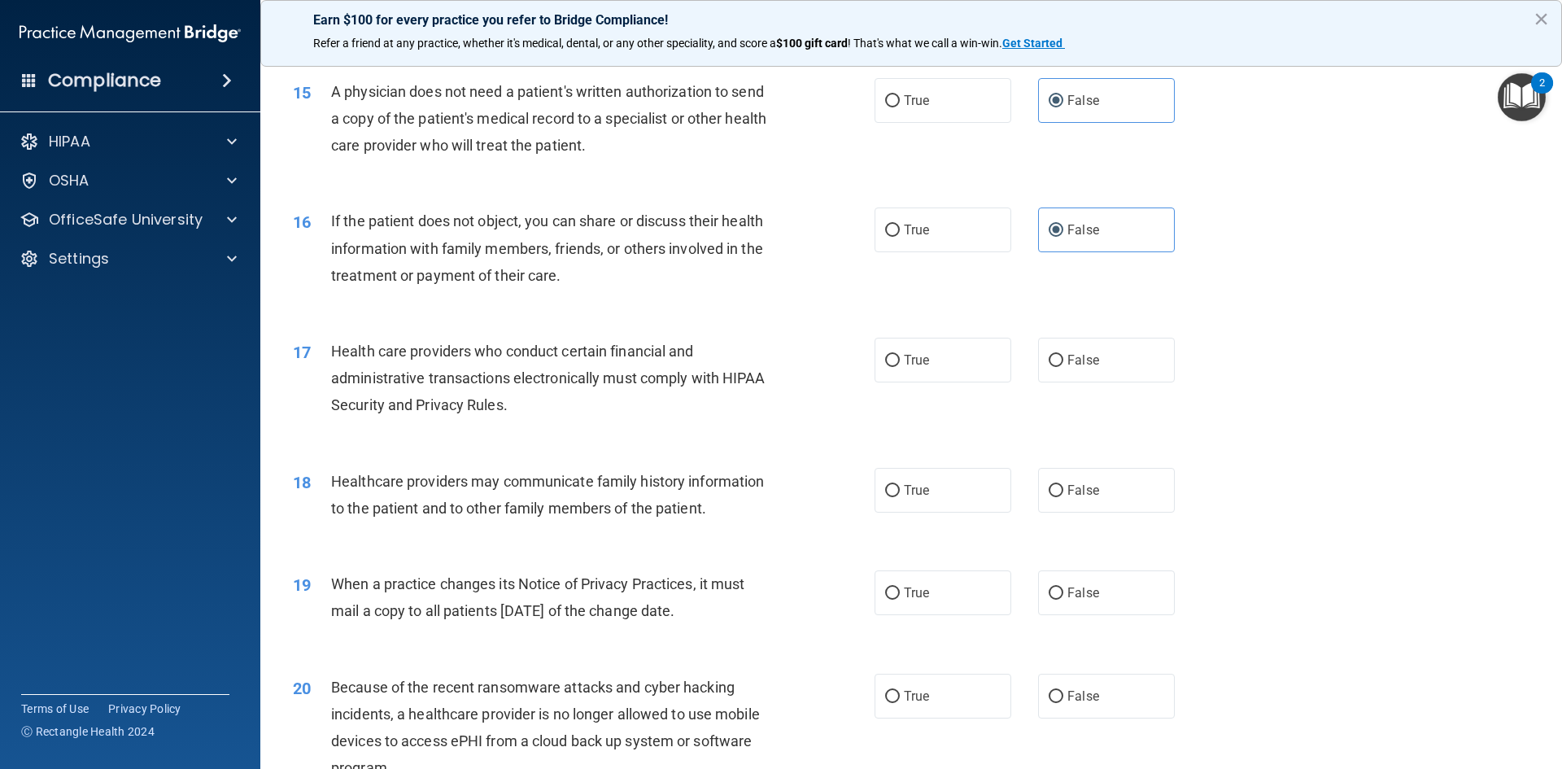
scroll to position [1790, 0]
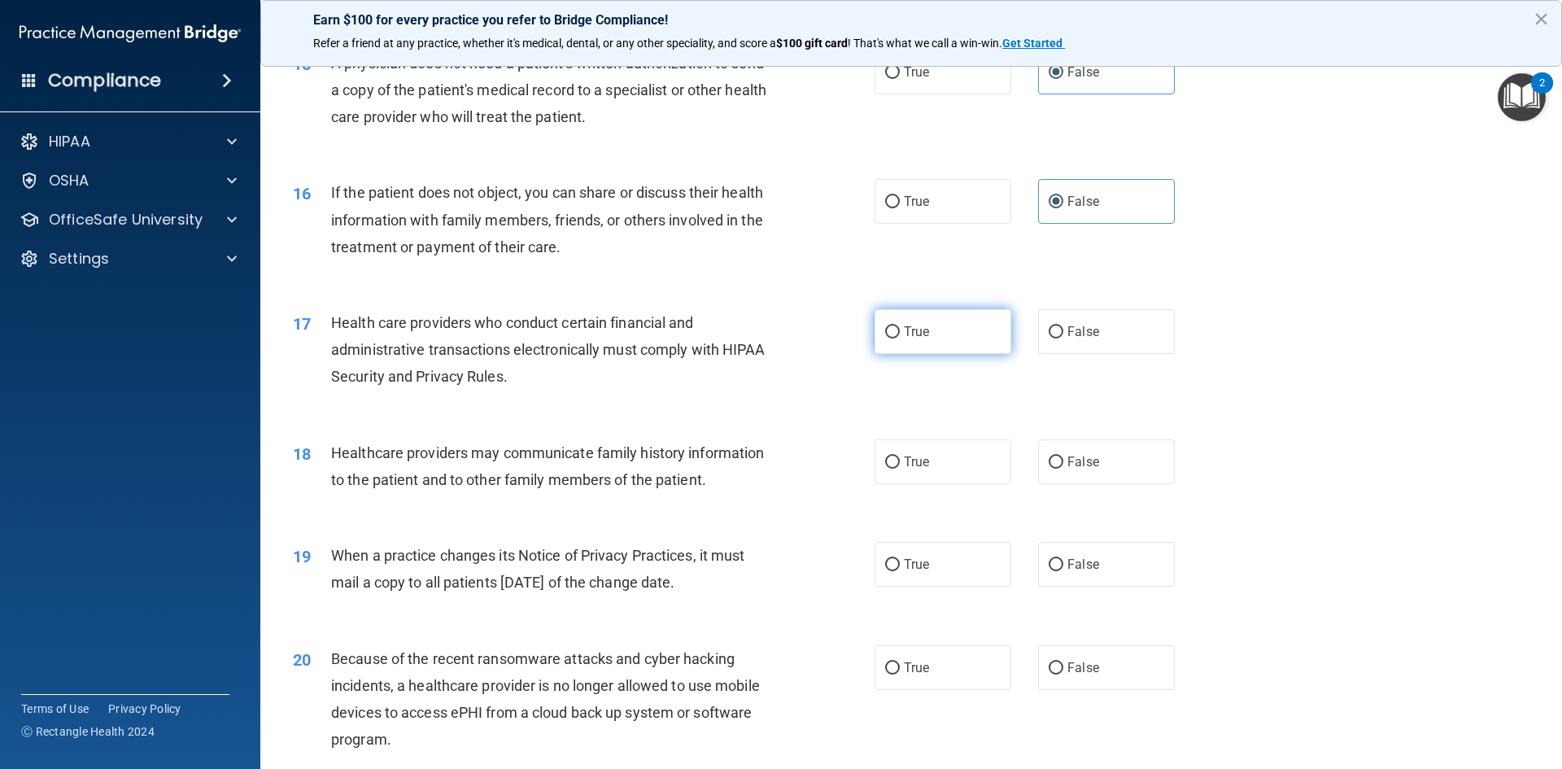
click at [889, 339] on label "True" at bounding box center [943, 331] width 137 height 45
click at [889, 338] on input "True" at bounding box center [892, 332] width 15 height 12
radio input "true"
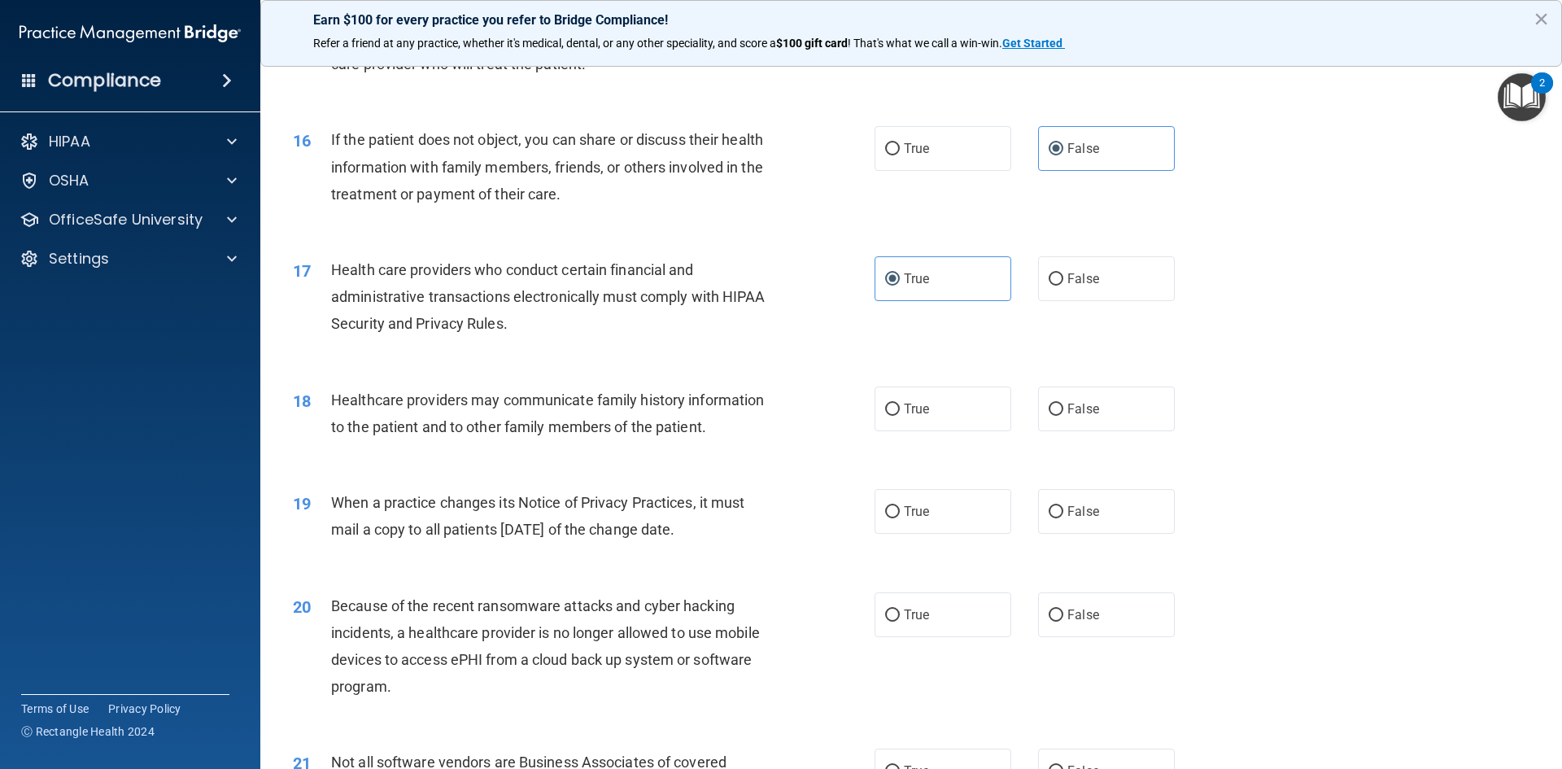
scroll to position [1953, 0]
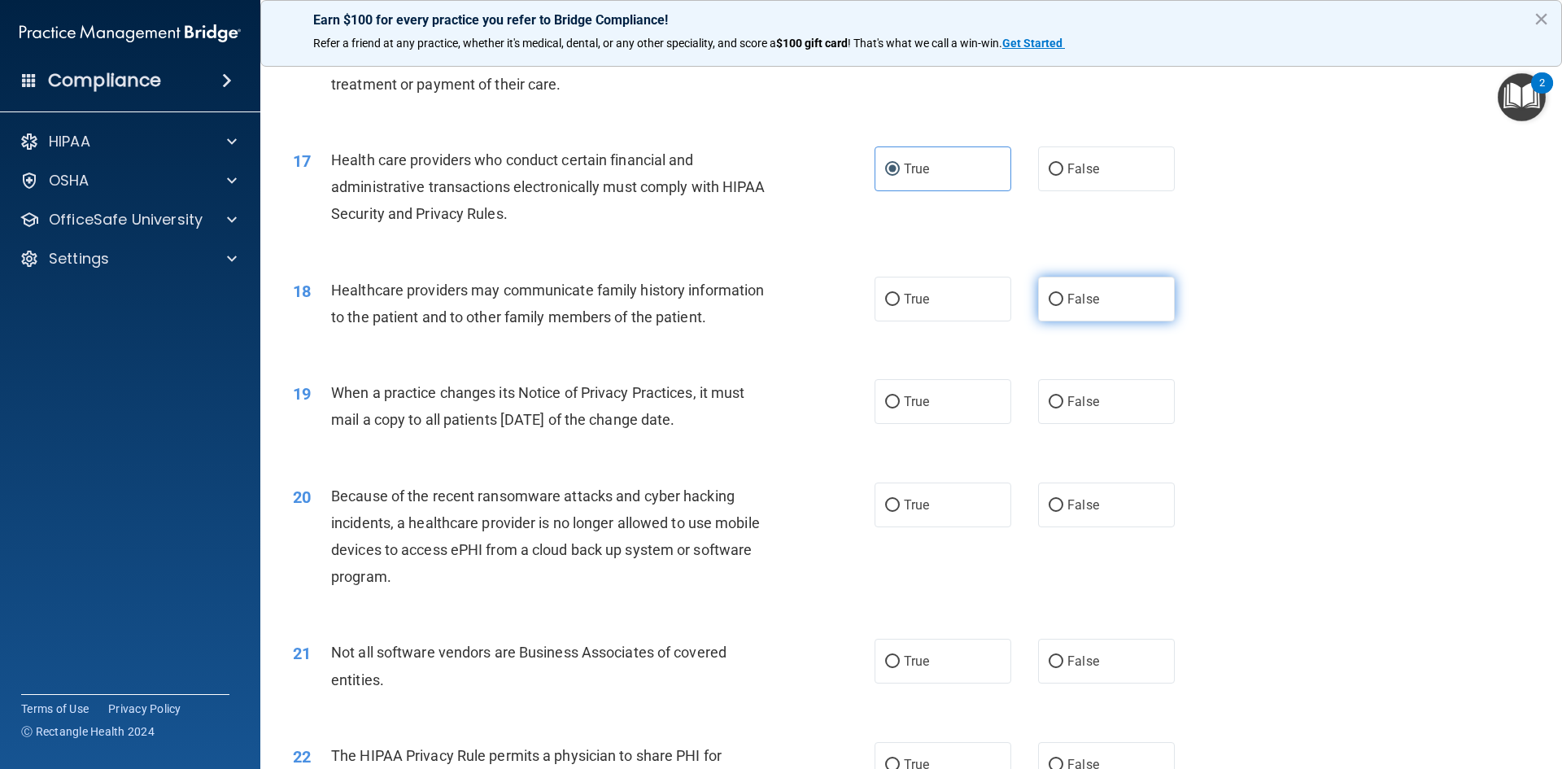
click at [1102, 305] on label "False" at bounding box center [1106, 299] width 137 height 45
click at [1063, 305] on input "False" at bounding box center [1056, 300] width 15 height 12
radio input "true"
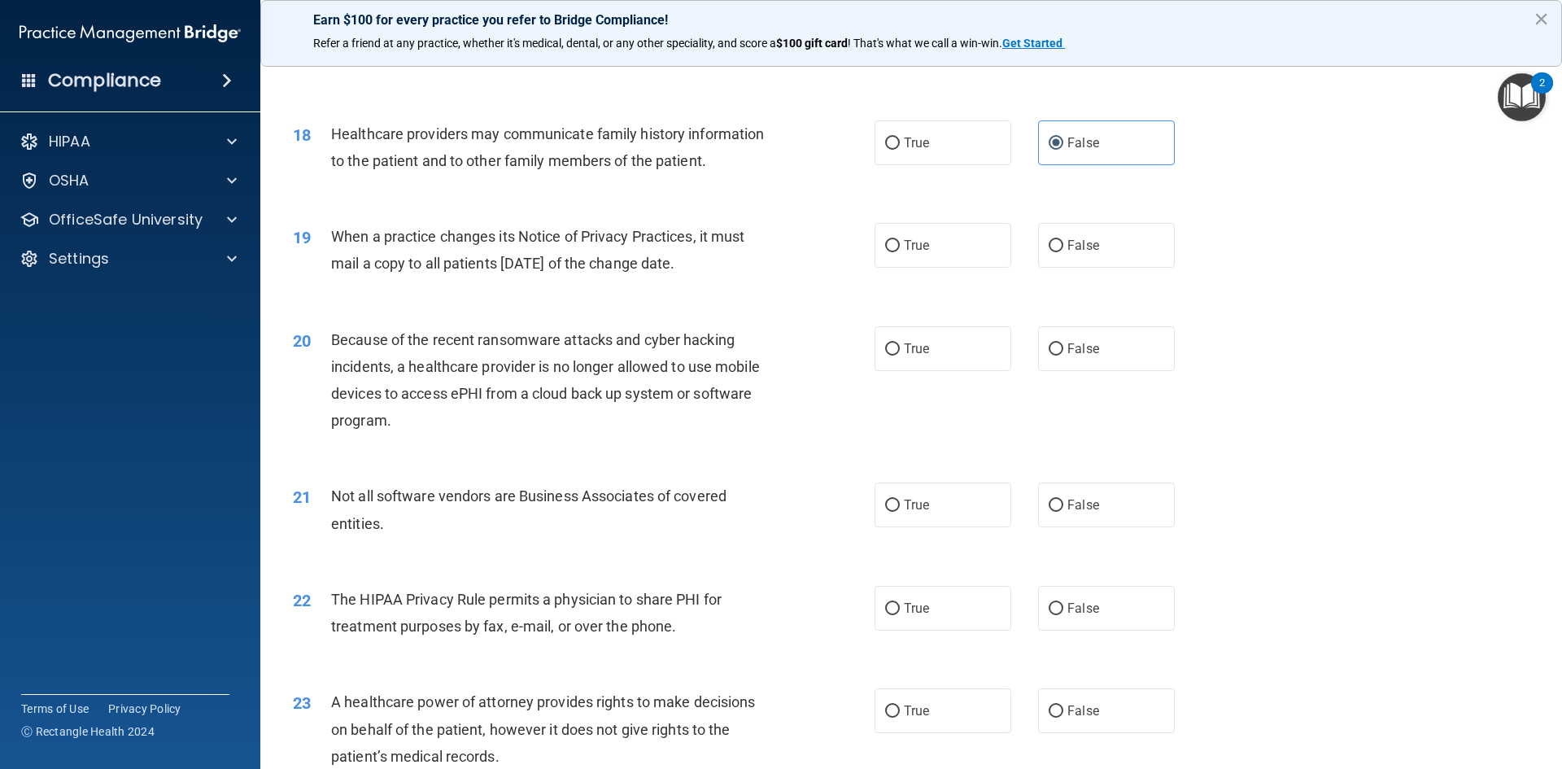
scroll to position [2115, 0]
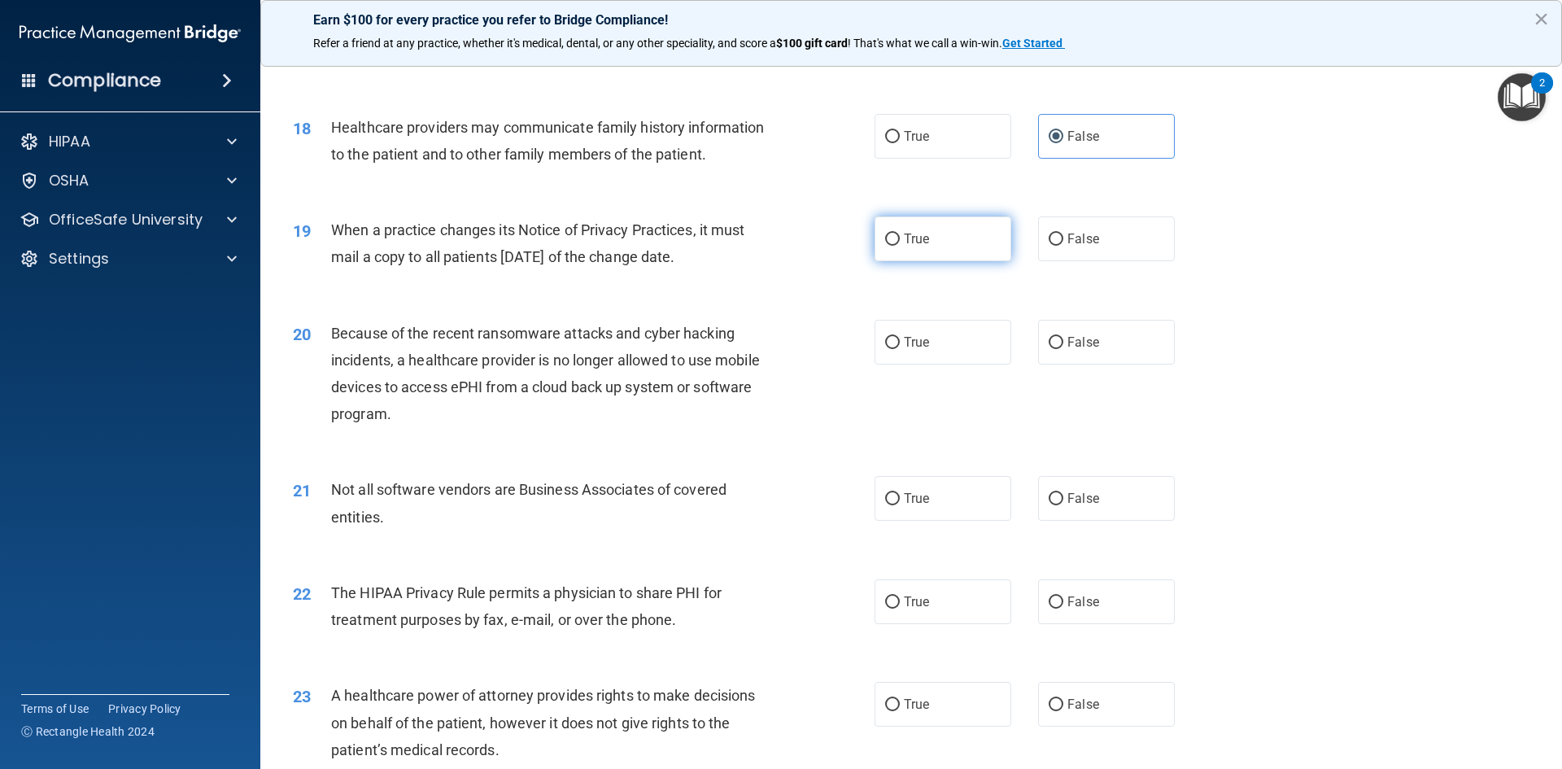
click at [905, 242] on span "True" at bounding box center [916, 238] width 25 height 15
click at [900, 242] on input "True" at bounding box center [892, 240] width 15 height 12
radio input "true"
click at [1108, 341] on label "False" at bounding box center [1106, 342] width 137 height 45
click at [1063, 341] on input "False" at bounding box center [1056, 343] width 15 height 12
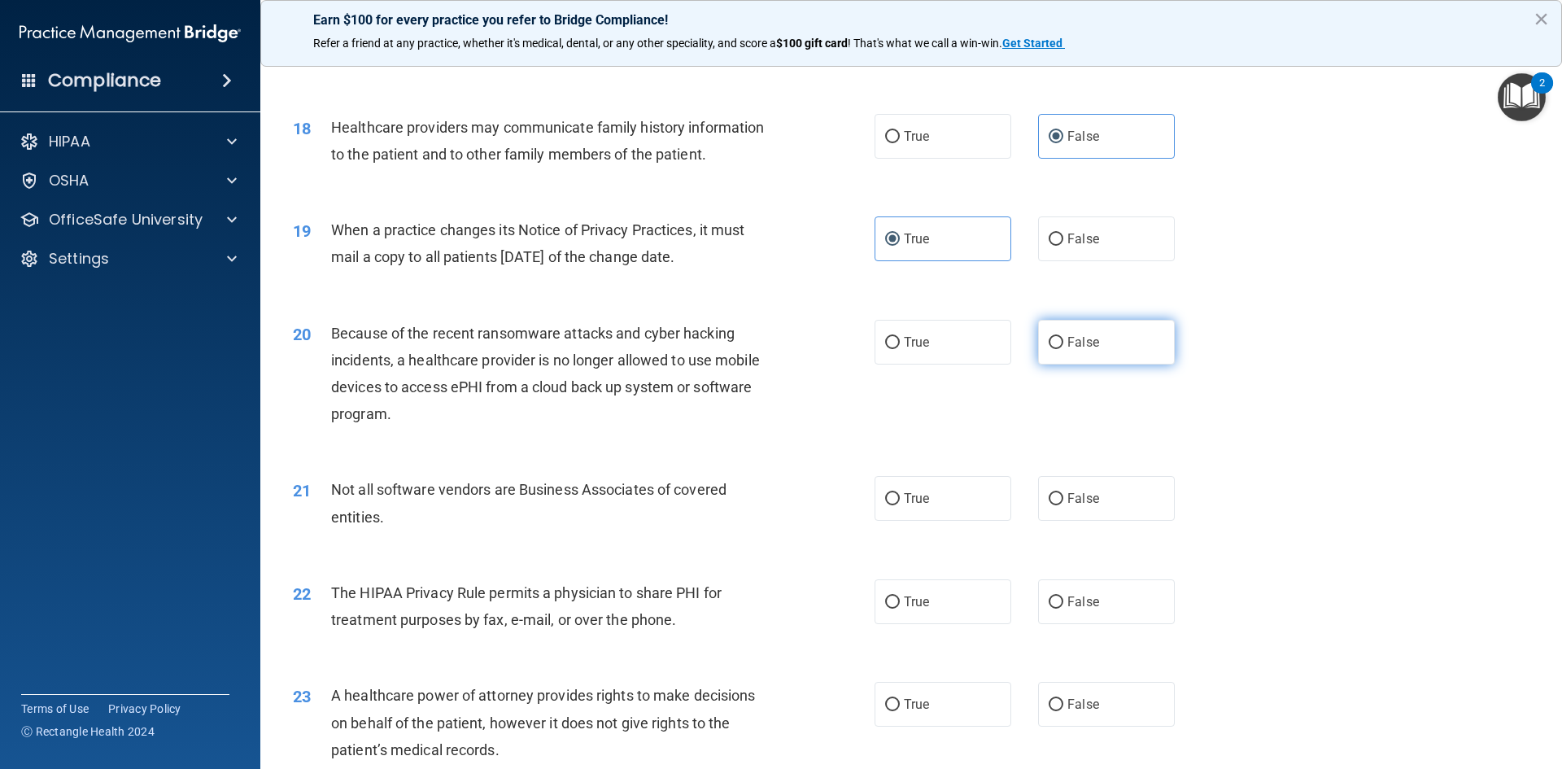
radio input "true"
click at [1072, 338] on span "False" at bounding box center [1084, 341] width 32 height 15
click at [1063, 338] on input "False" at bounding box center [1056, 343] width 15 height 12
click at [885, 344] on input "True" at bounding box center [892, 343] width 15 height 12
radio input "true"
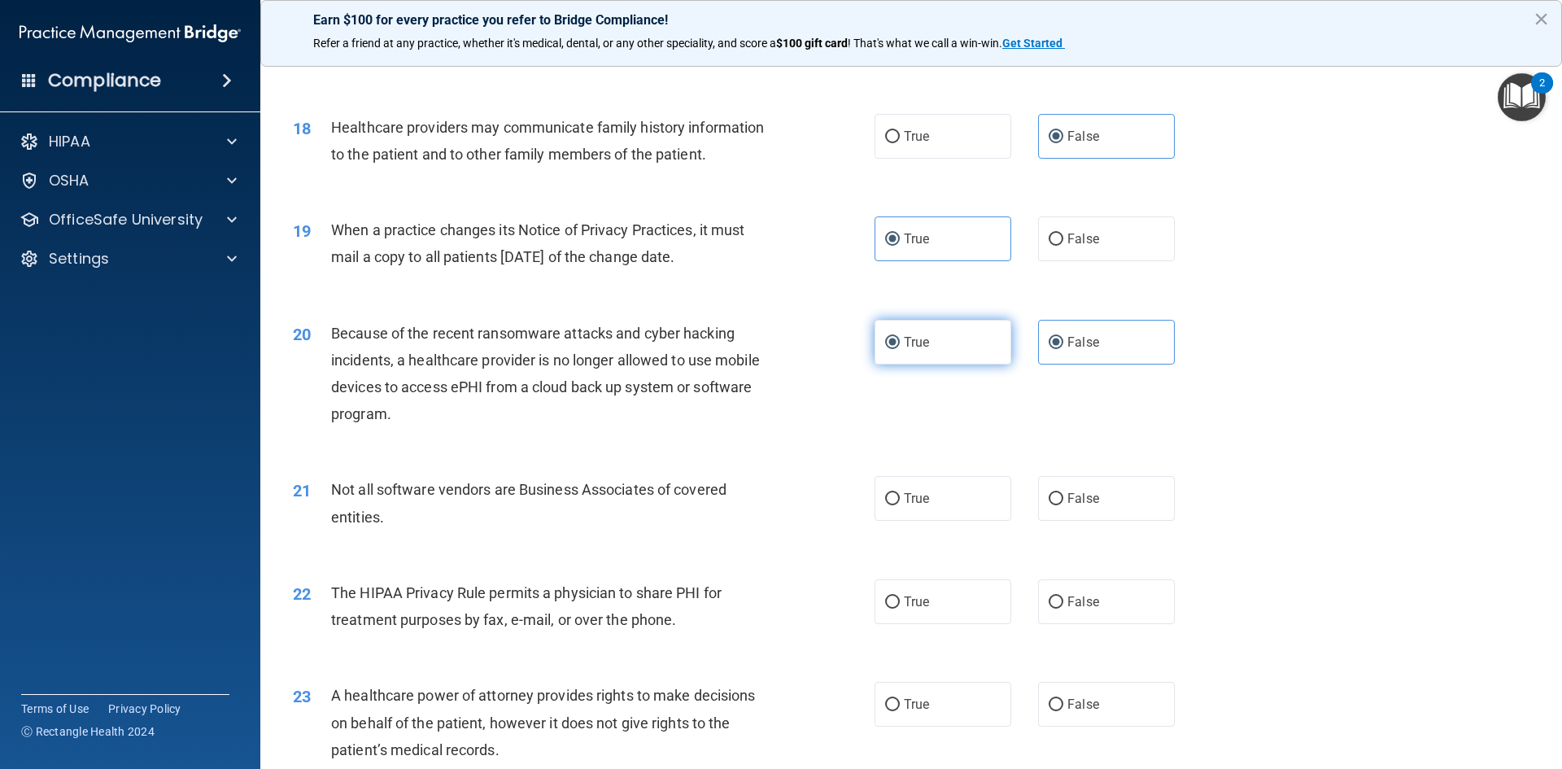
radio input "false"
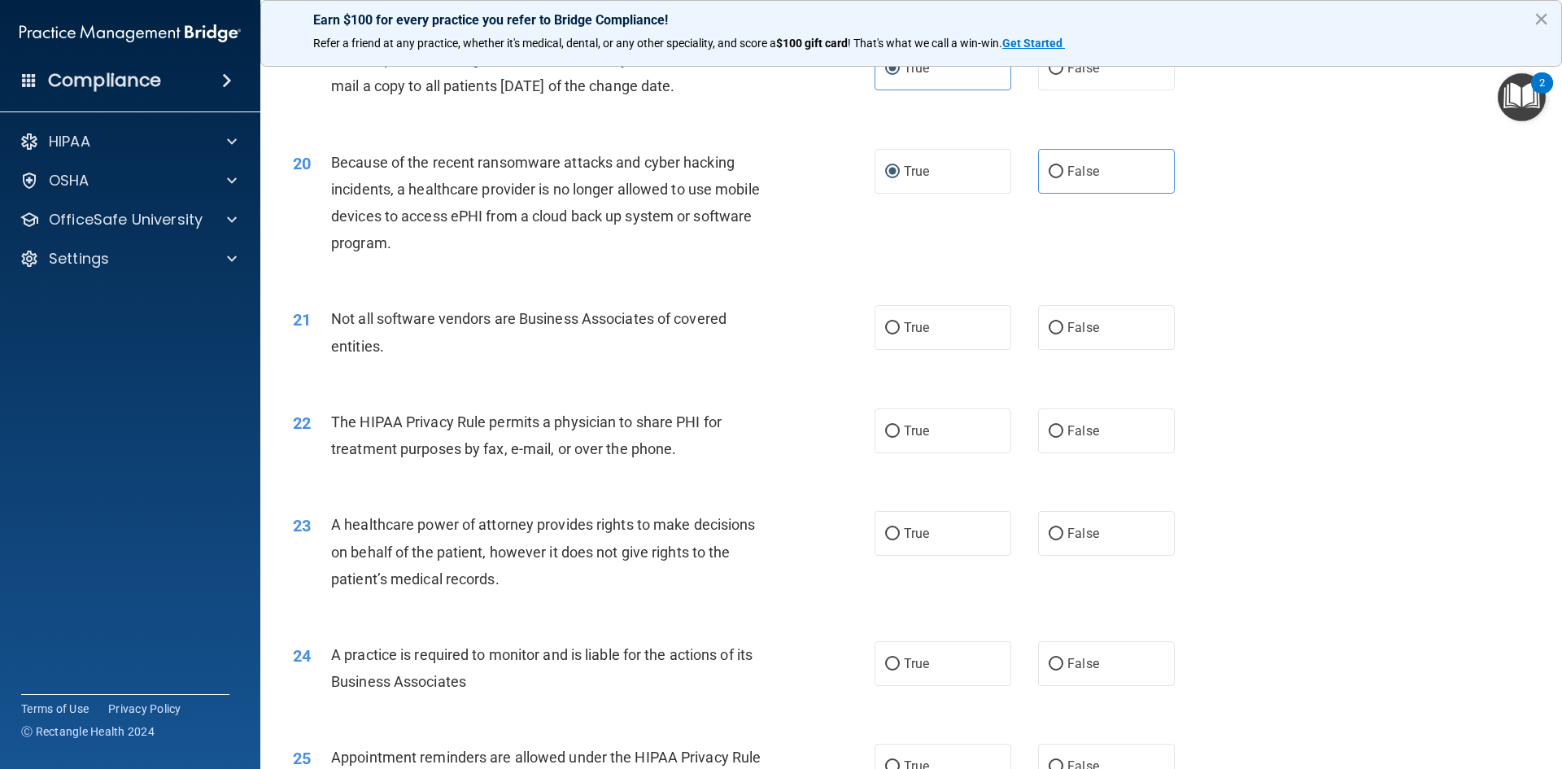
scroll to position [2441, 0]
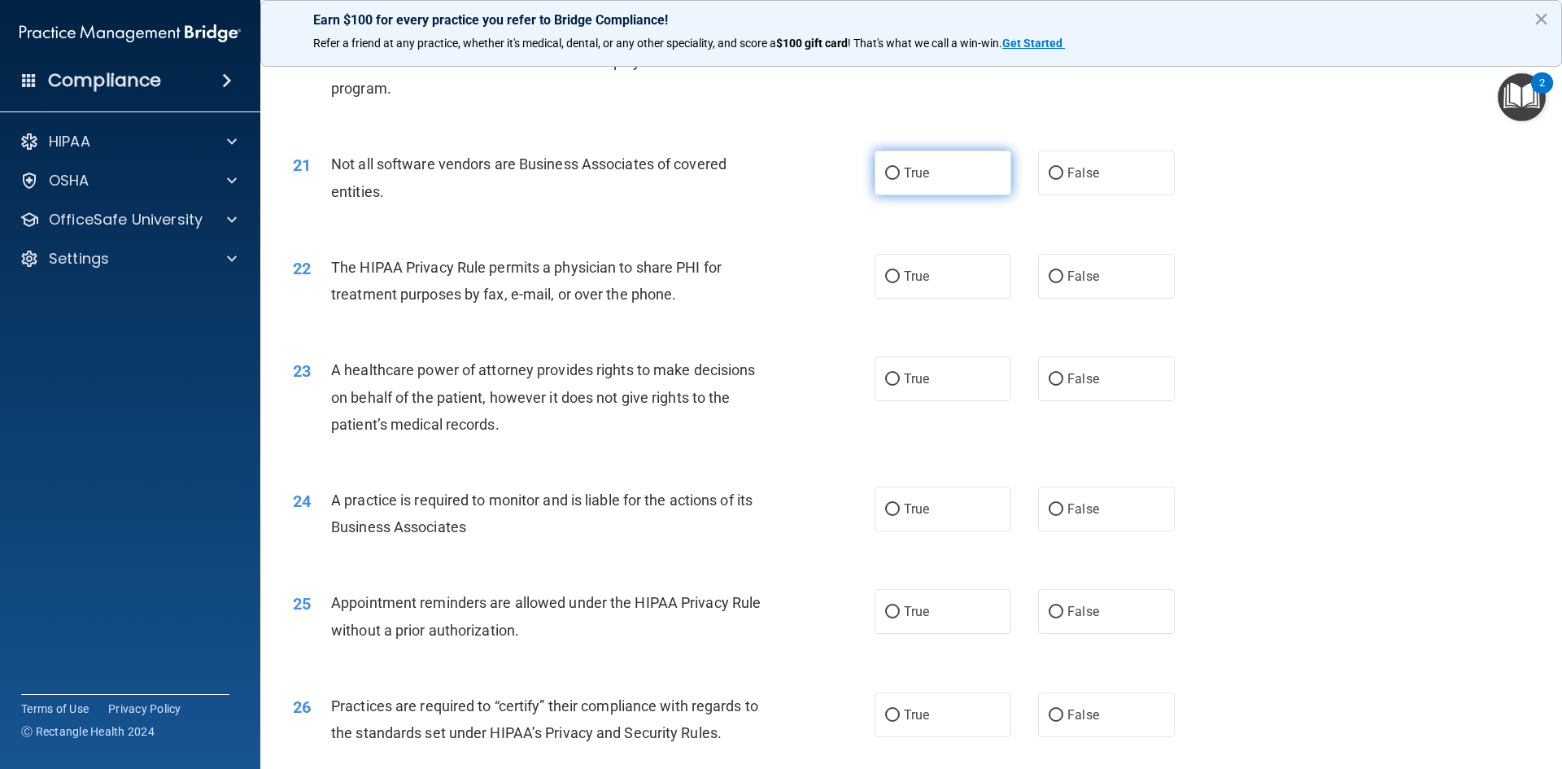
click at [915, 171] on span "True" at bounding box center [916, 172] width 25 height 15
click at [900, 171] on input "True" at bounding box center [892, 174] width 15 height 12
radio input "true"
click at [940, 269] on label "True" at bounding box center [943, 276] width 137 height 45
click at [900, 271] on input "True" at bounding box center [892, 277] width 15 height 12
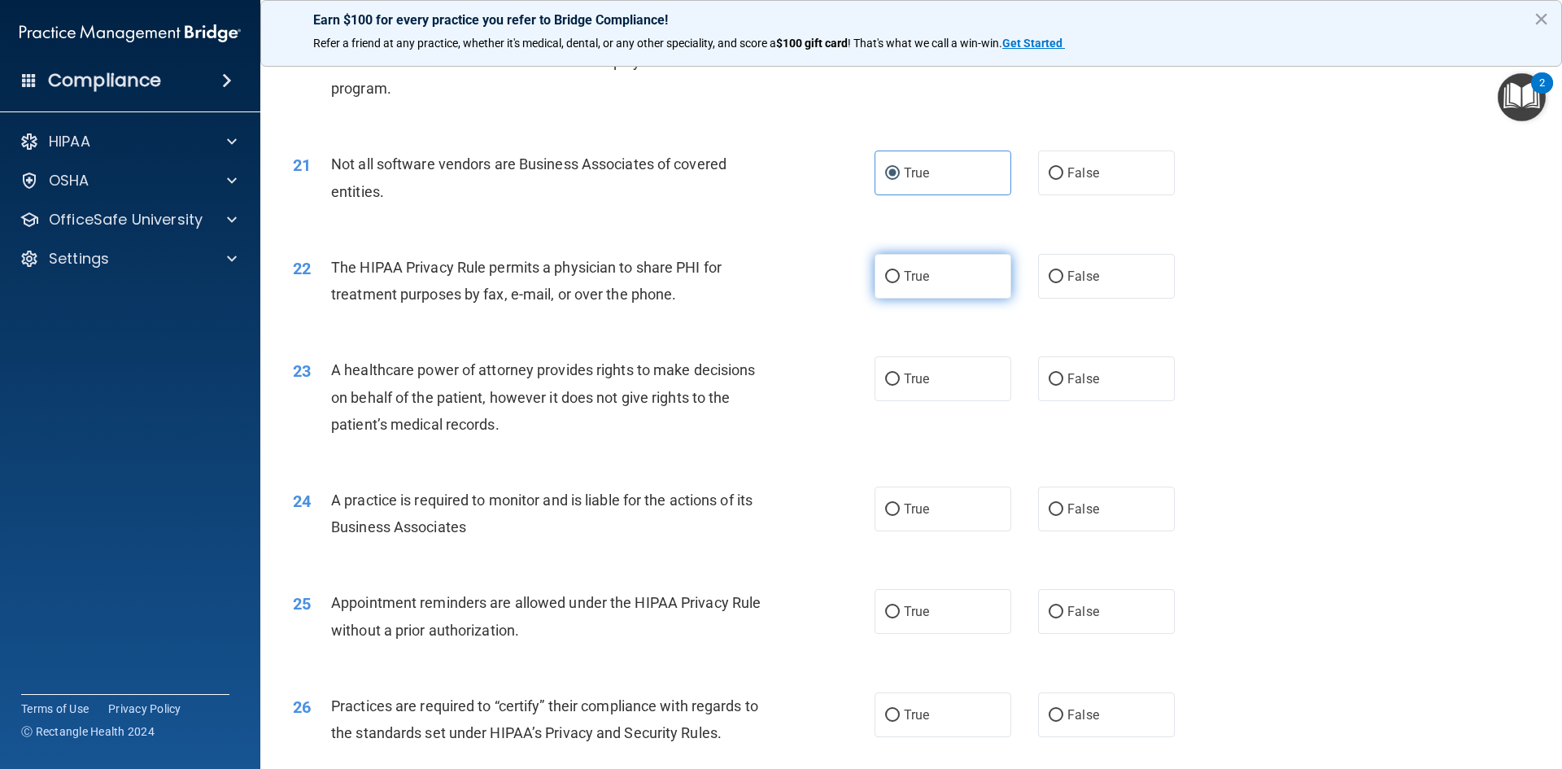
radio input "true"
click at [889, 271] on input "True" at bounding box center [892, 277] width 15 height 12
click at [1070, 276] on span "False" at bounding box center [1084, 276] width 32 height 15
click at [1063, 276] on input "False" at bounding box center [1056, 277] width 15 height 12
radio input "true"
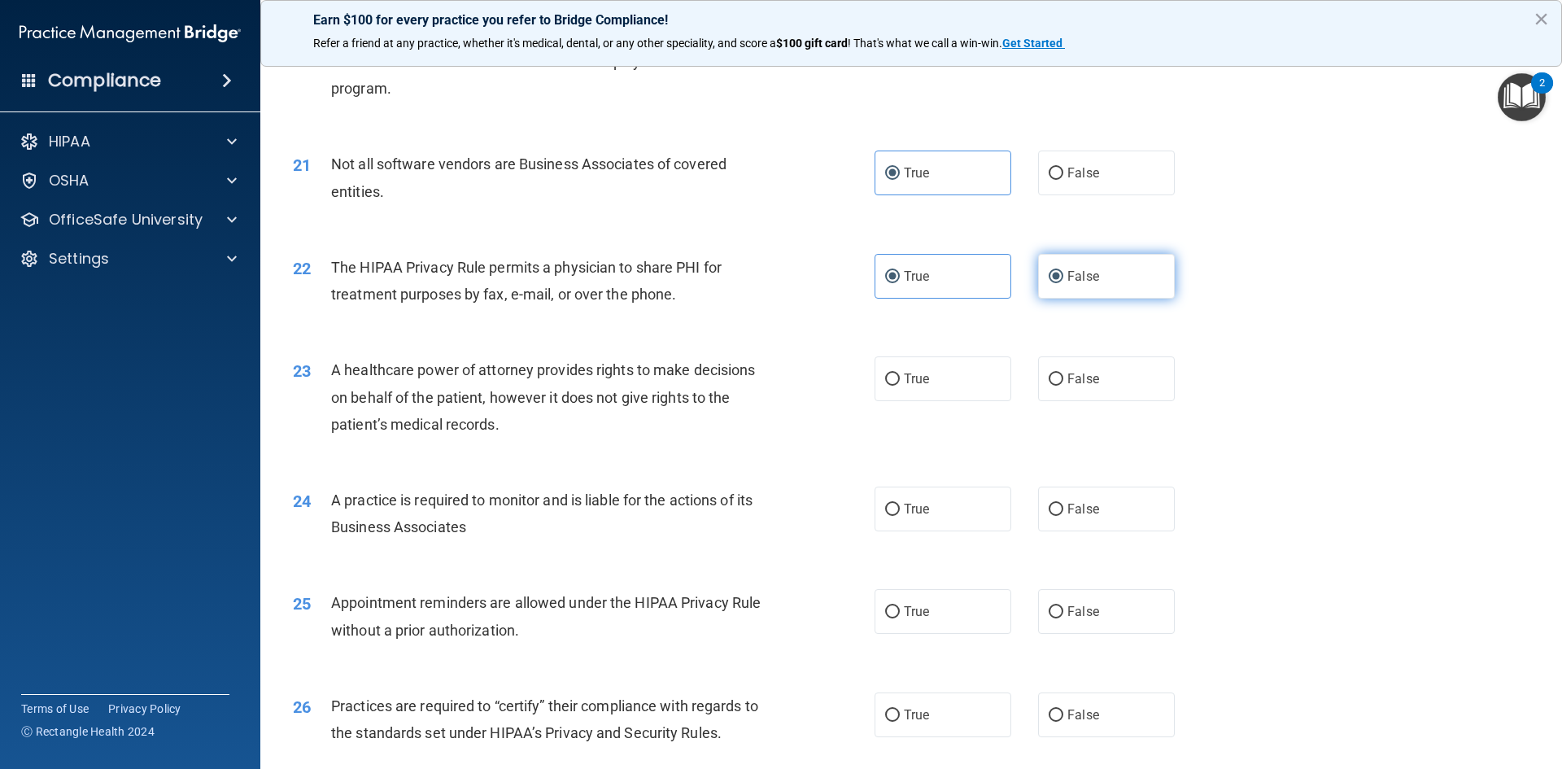
radio input "false"
click at [1103, 377] on label "False" at bounding box center [1106, 378] width 137 height 45
click at [1063, 377] on input "False" at bounding box center [1056, 379] width 15 height 12
radio input "true"
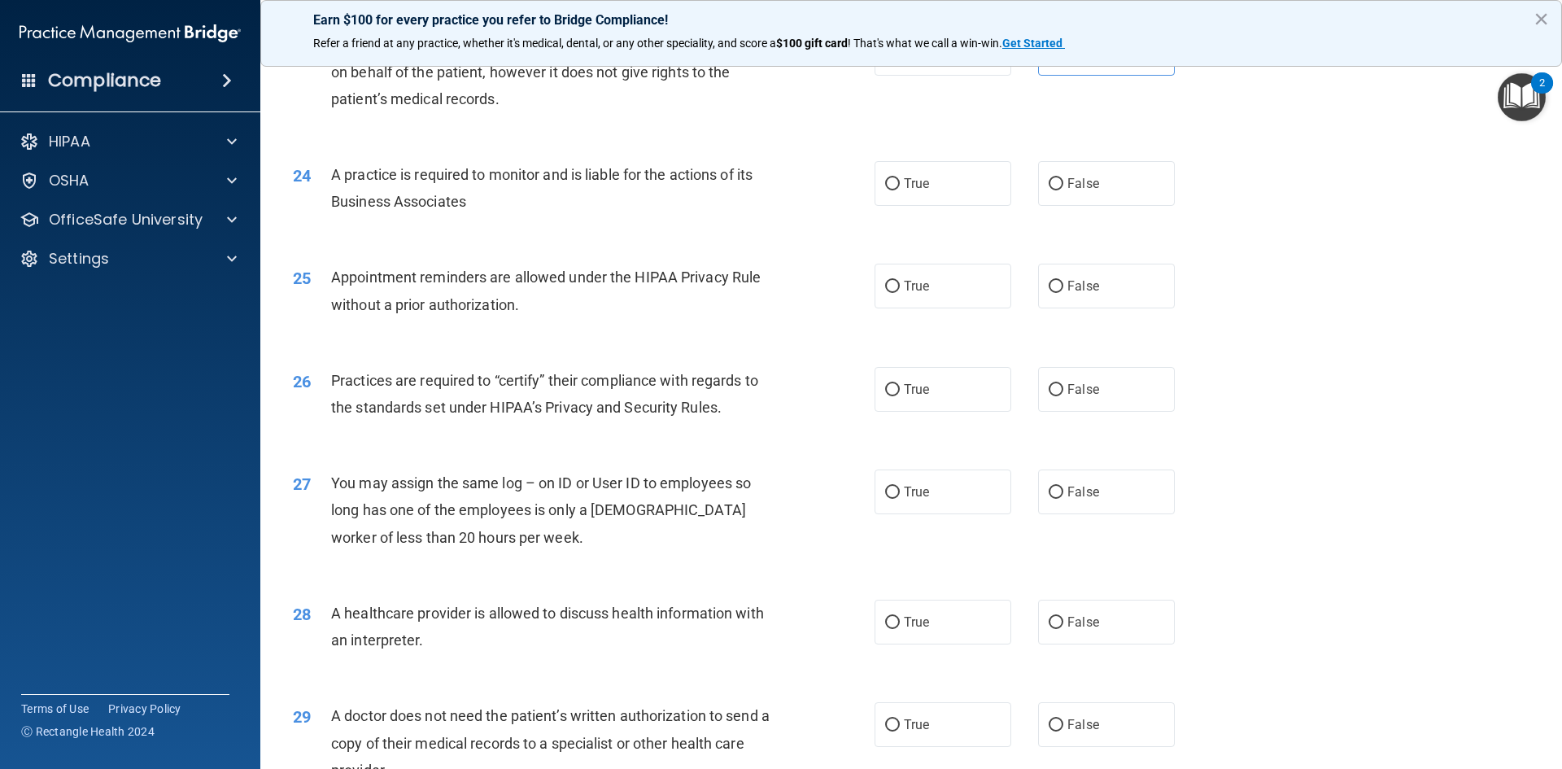
scroll to position [2685, 0]
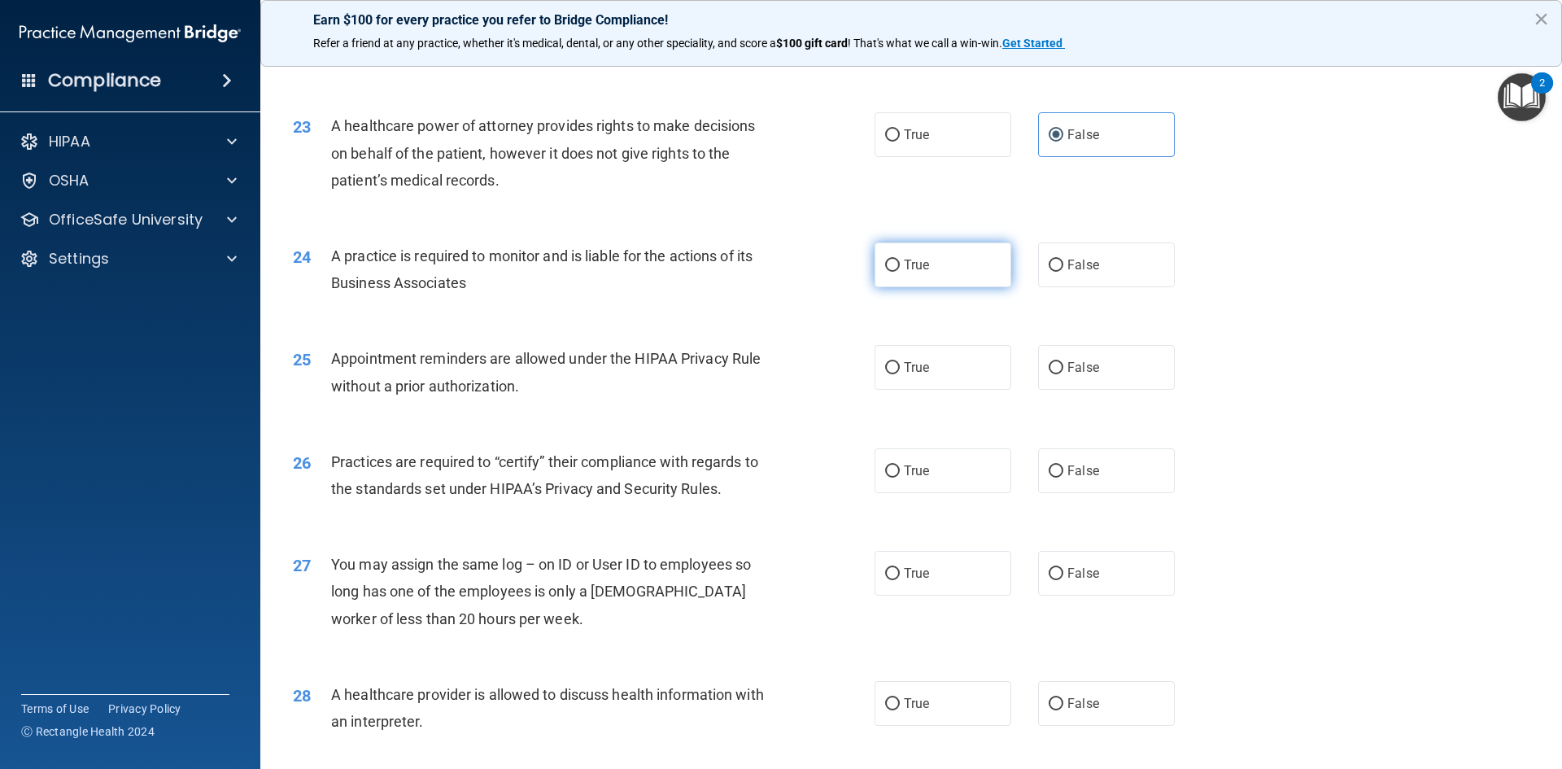
click at [937, 255] on label "True" at bounding box center [943, 264] width 137 height 45
click at [900, 260] on input "True" at bounding box center [892, 266] width 15 height 12
radio input "true"
click at [1059, 359] on label "False" at bounding box center [1106, 367] width 137 height 45
click at [1059, 362] on input "False" at bounding box center [1056, 368] width 15 height 12
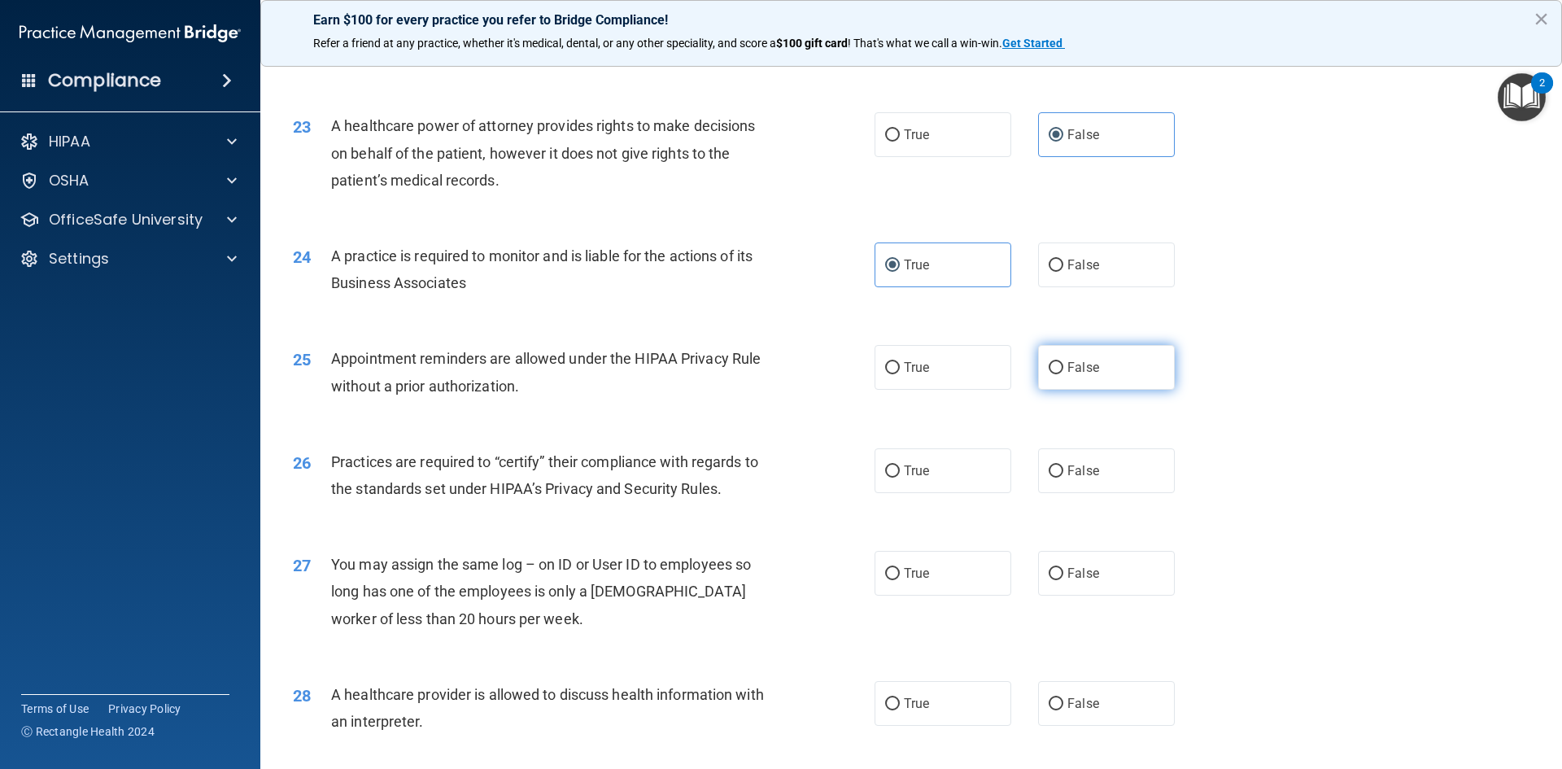
radio input "true"
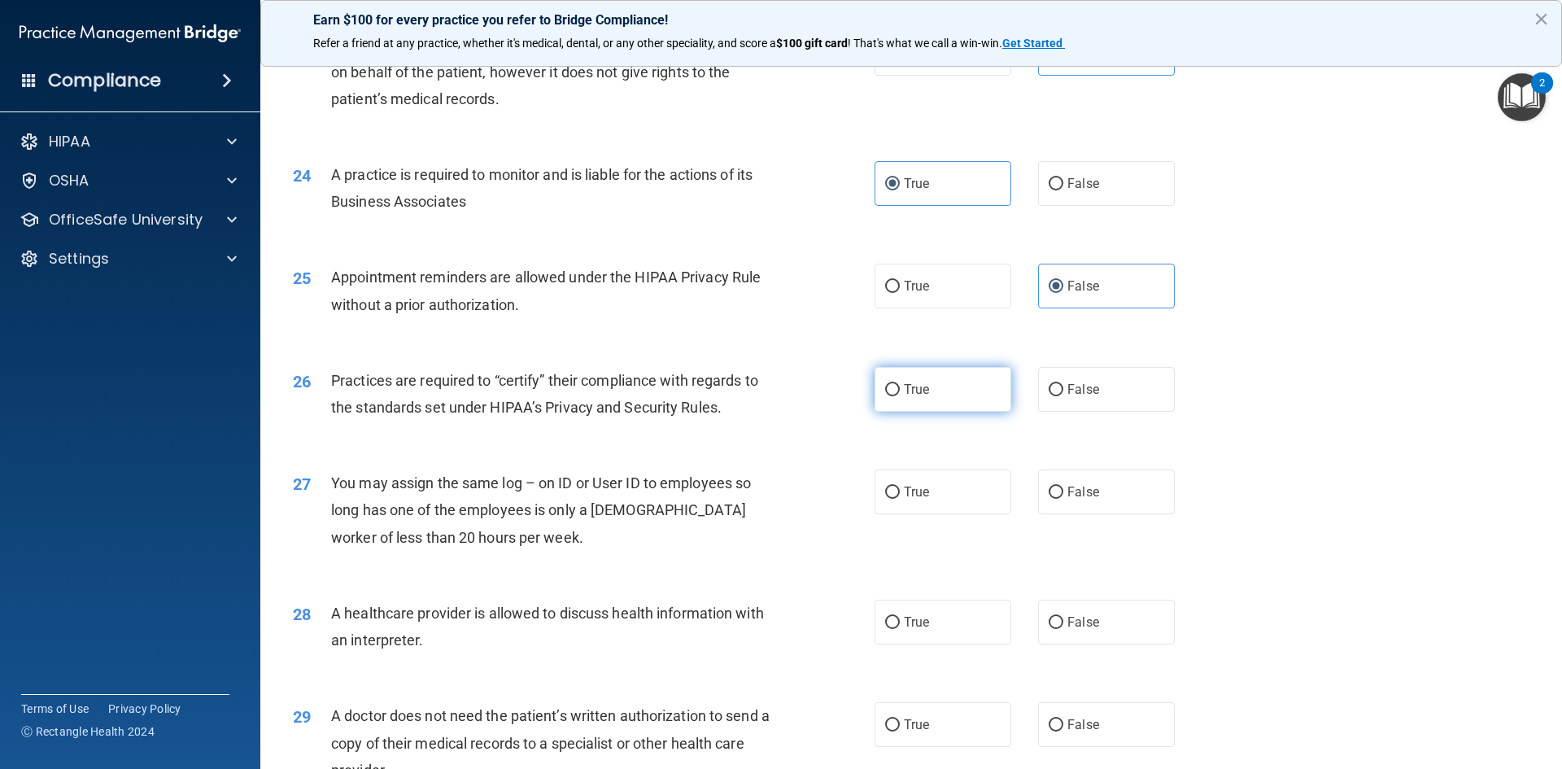
click at [937, 395] on label "True" at bounding box center [943, 389] width 137 height 45
click at [900, 395] on input "True" at bounding box center [892, 390] width 15 height 12
radio input "true"
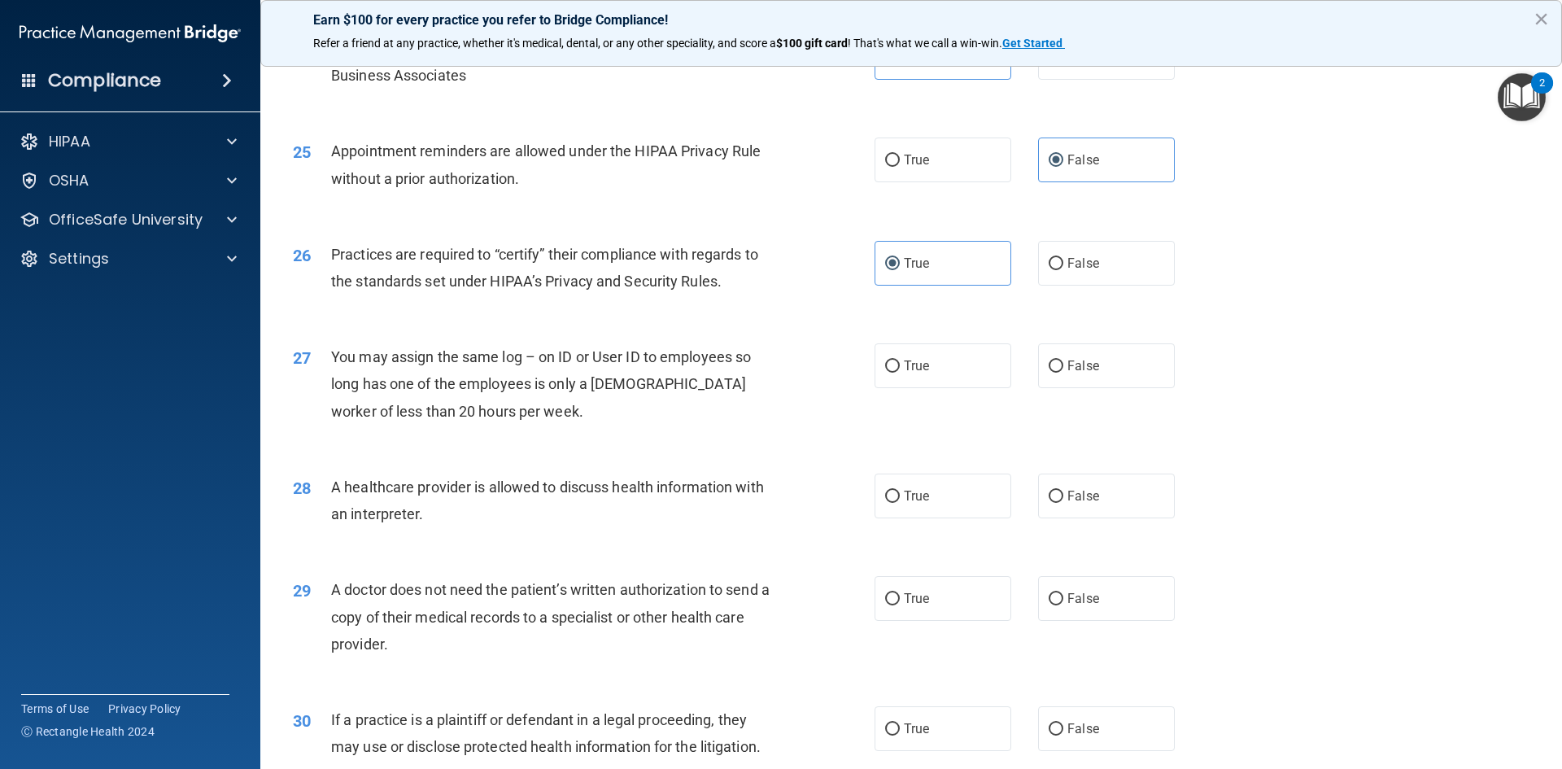
scroll to position [2929, 0]
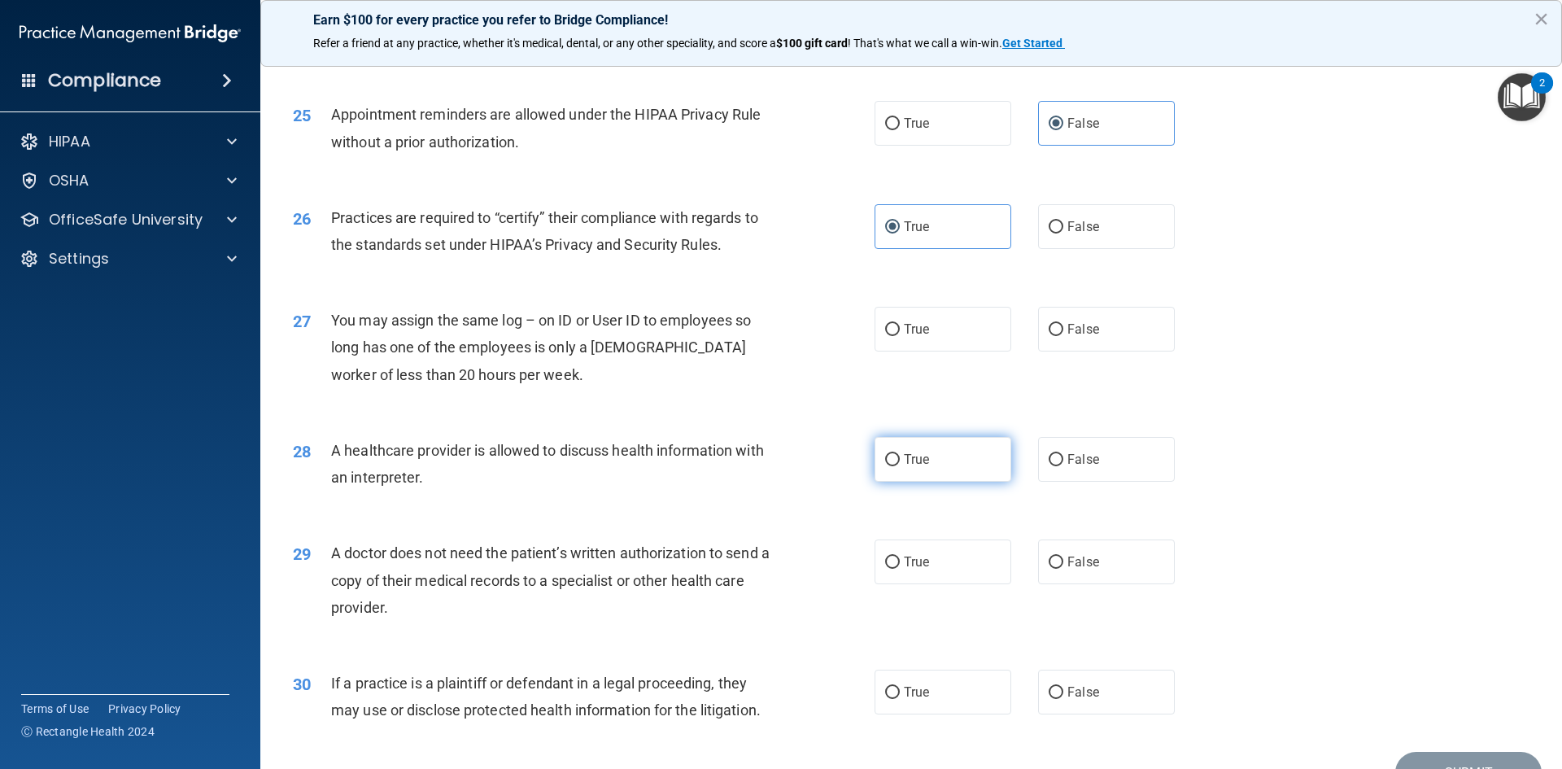
click at [928, 463] on label "True" at bounding box center [943, 459] width 137 height 45
click at [900, 463] on input "True" at bounding box center [892, 460] width 15 height 12
radio input "true"
click at [1089, 325] on span "False" at bounding box center [1084, 328] width 32 height 15
click at [1063, 325] on input "False" at bounding box center [1056, 330] width 15 height 12
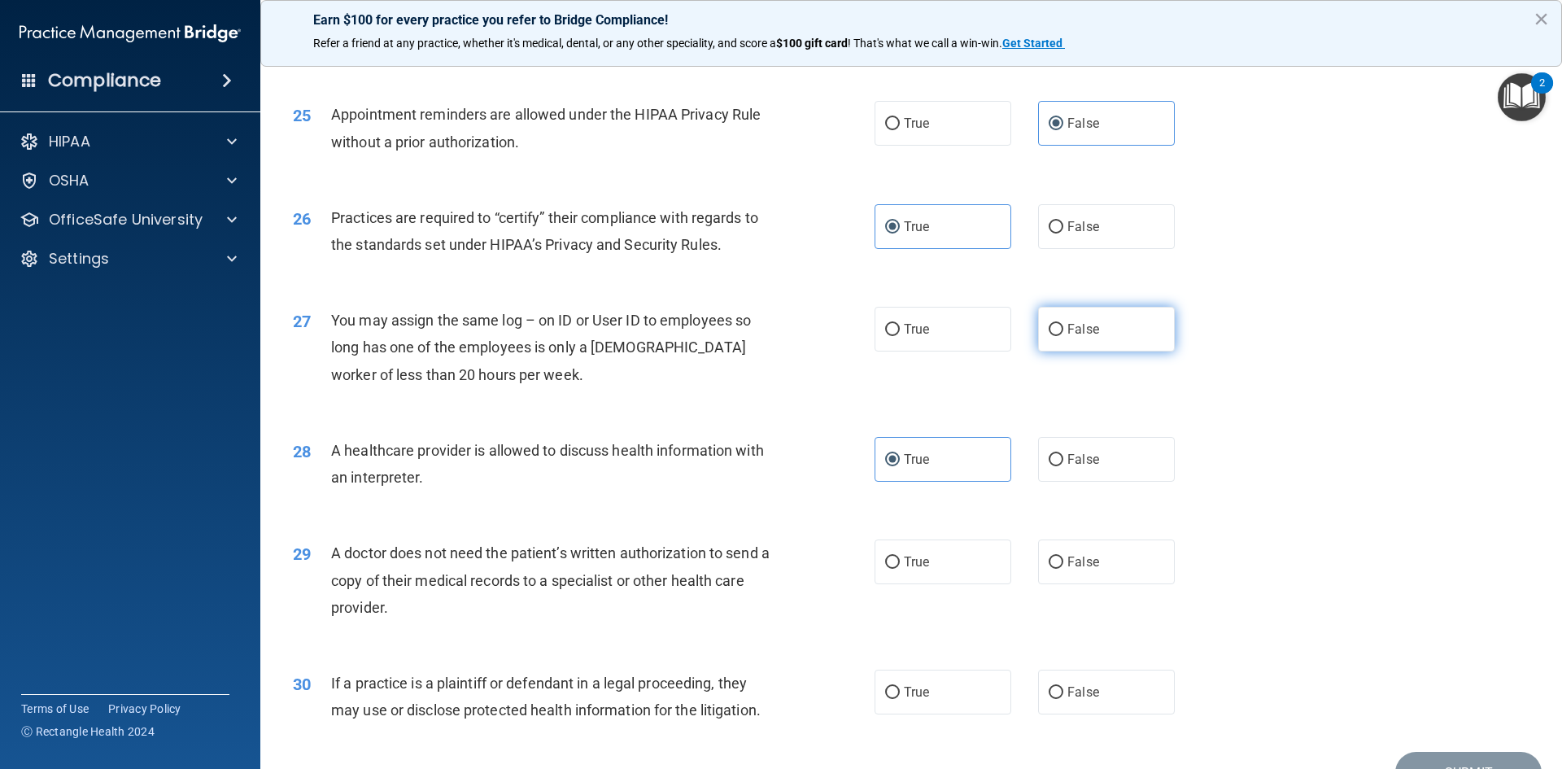
radio input "true"
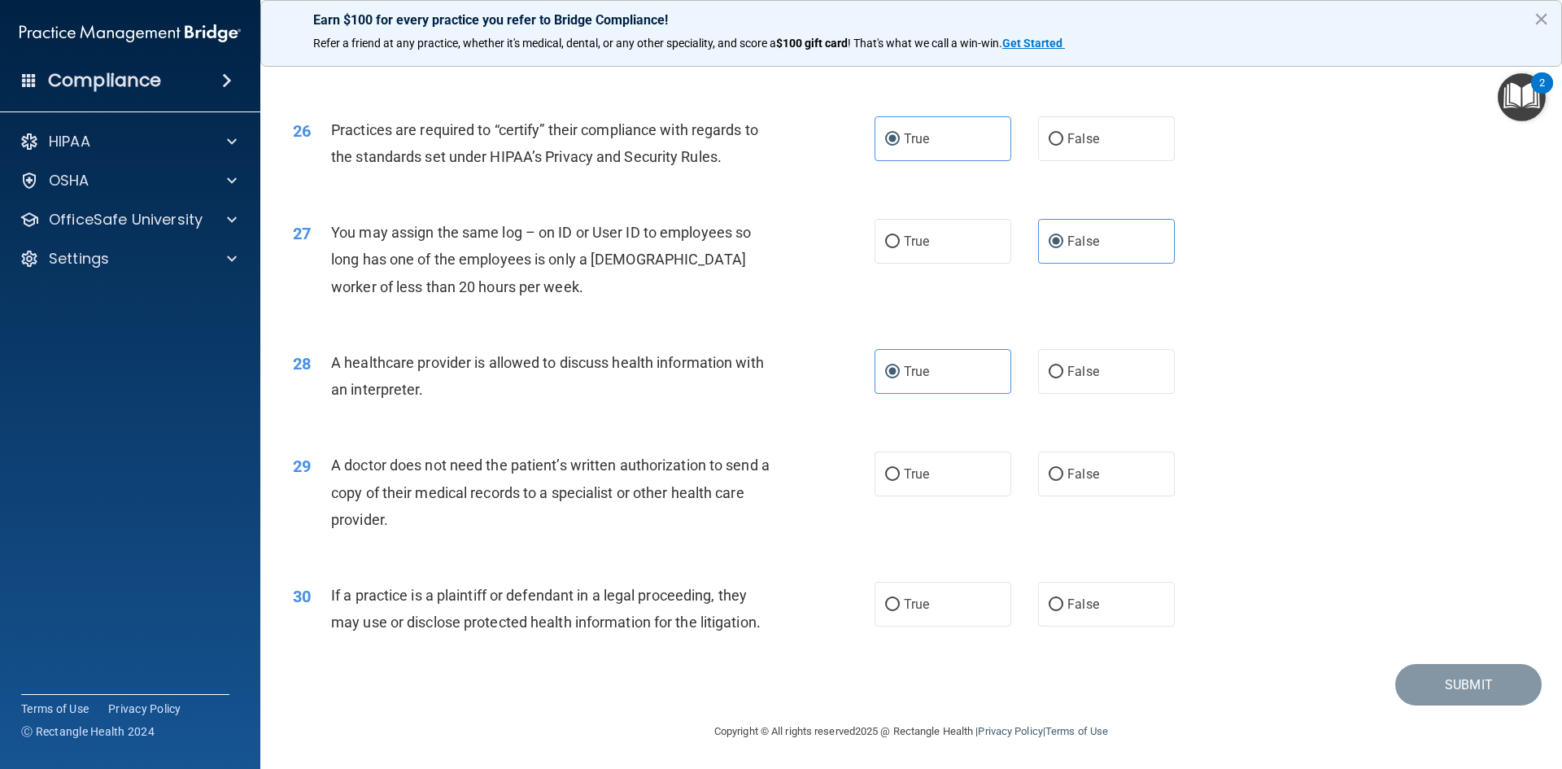
scroll to position [3019, 0]
click at [1089, 479] on span "False" at bounding box center [1084, 472] width 32 height 15
click at [1063, 479] on input "False" at bounding box center [1056, 473] width 15 height 12
radio input "true"
click at [908, 602] on span "True" at bounding box center [916, 602] width 25 height 15
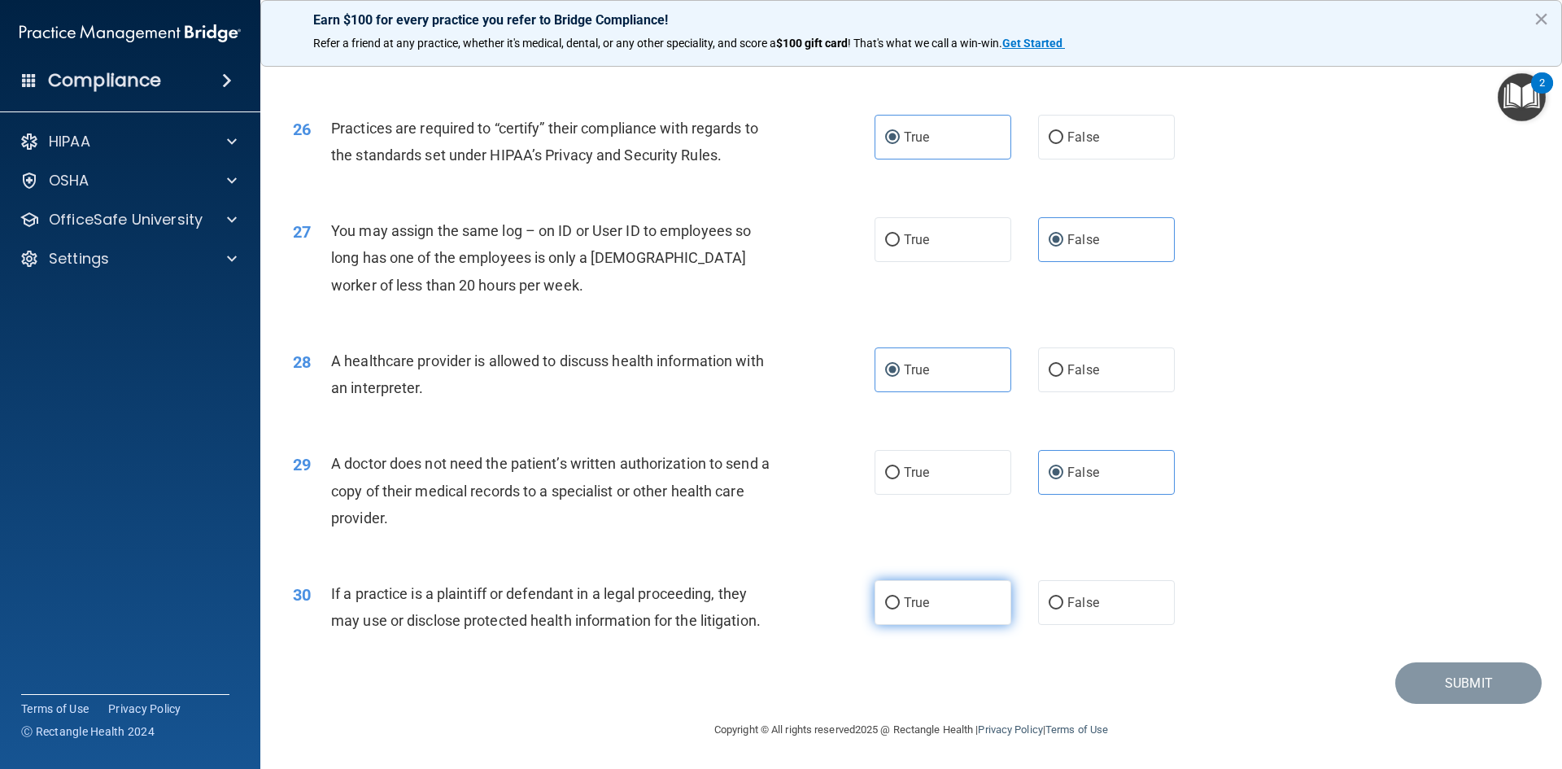
click at [900, 602] on input "True" at bounding box center [892, 603] width 15 height 12
radio input "true"
click at [1478, 675] on button "Submit" at bounding box center [1468, 682] width 146 height 41
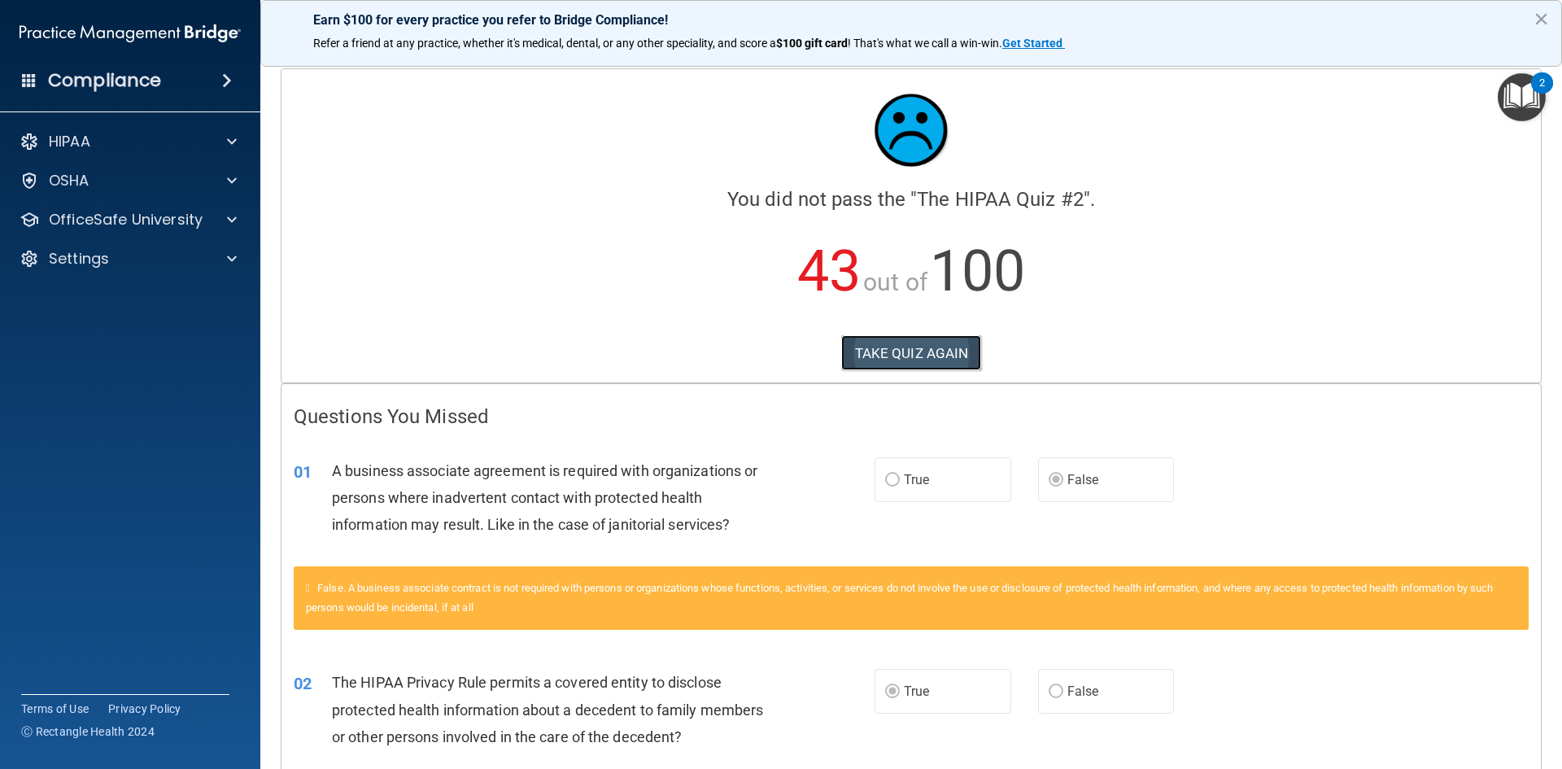
click at [906, 346] on button "TAKE QUIZ AGAIN" at bounding box center [911, 353] width 141 height 36
